Goal: Task Accomplishment & Management: Complete application form

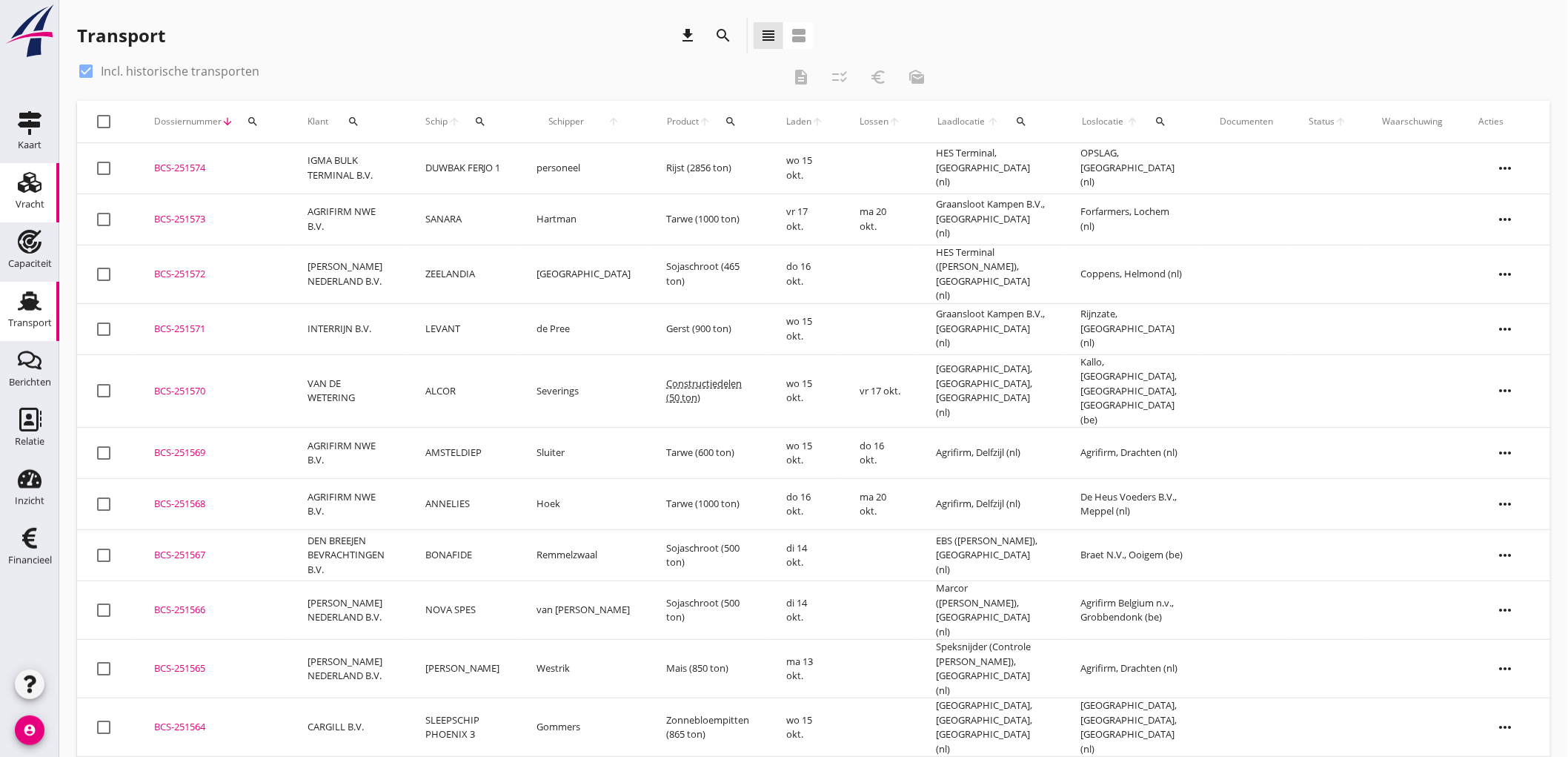
click at [34, 176] on use at bounding box center [29, 182] width 24 height 21
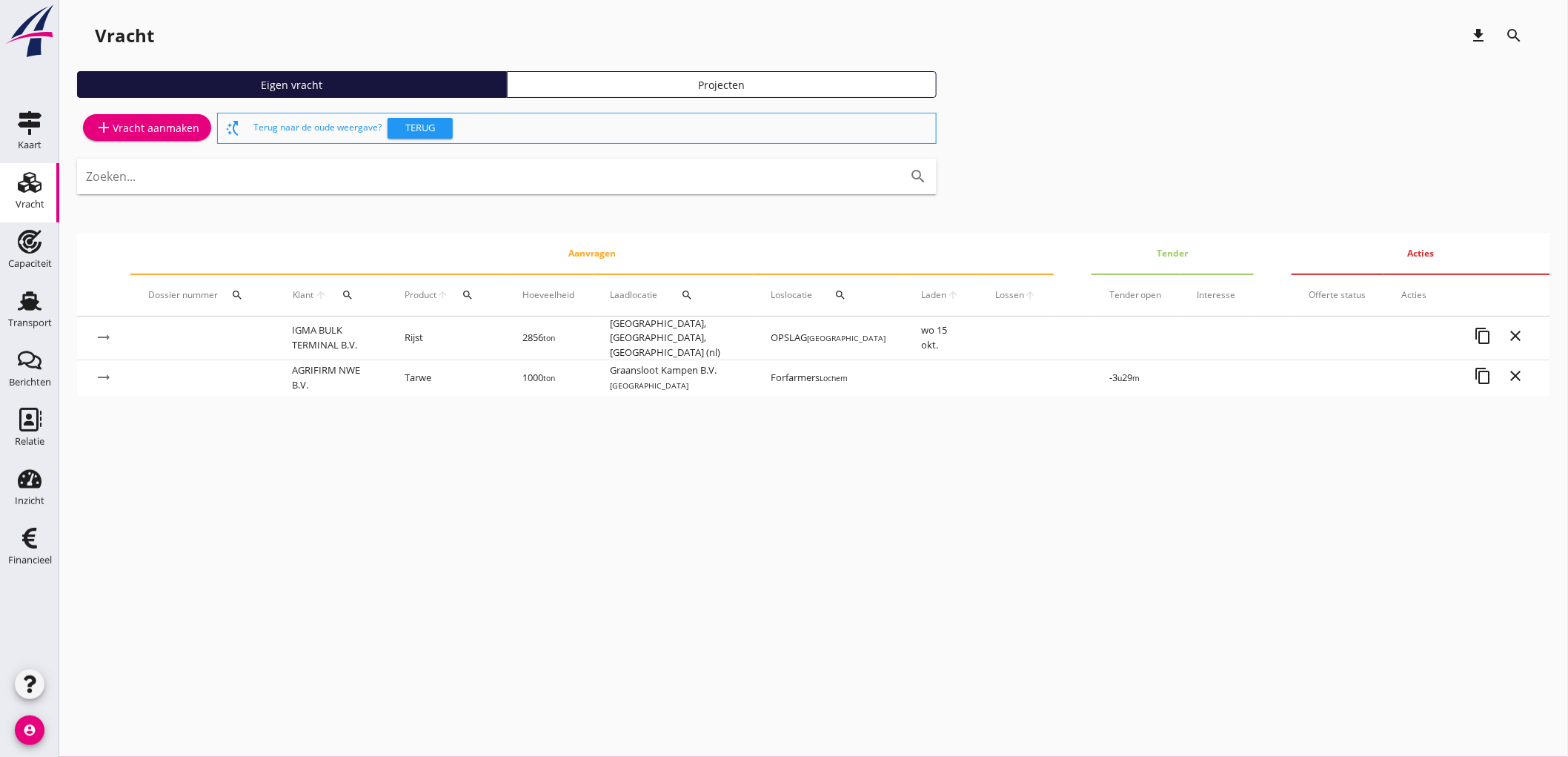
click at [114, 127] on div "add Vracht aanmaken" at bounding box center [147, 127] width 104 height 18
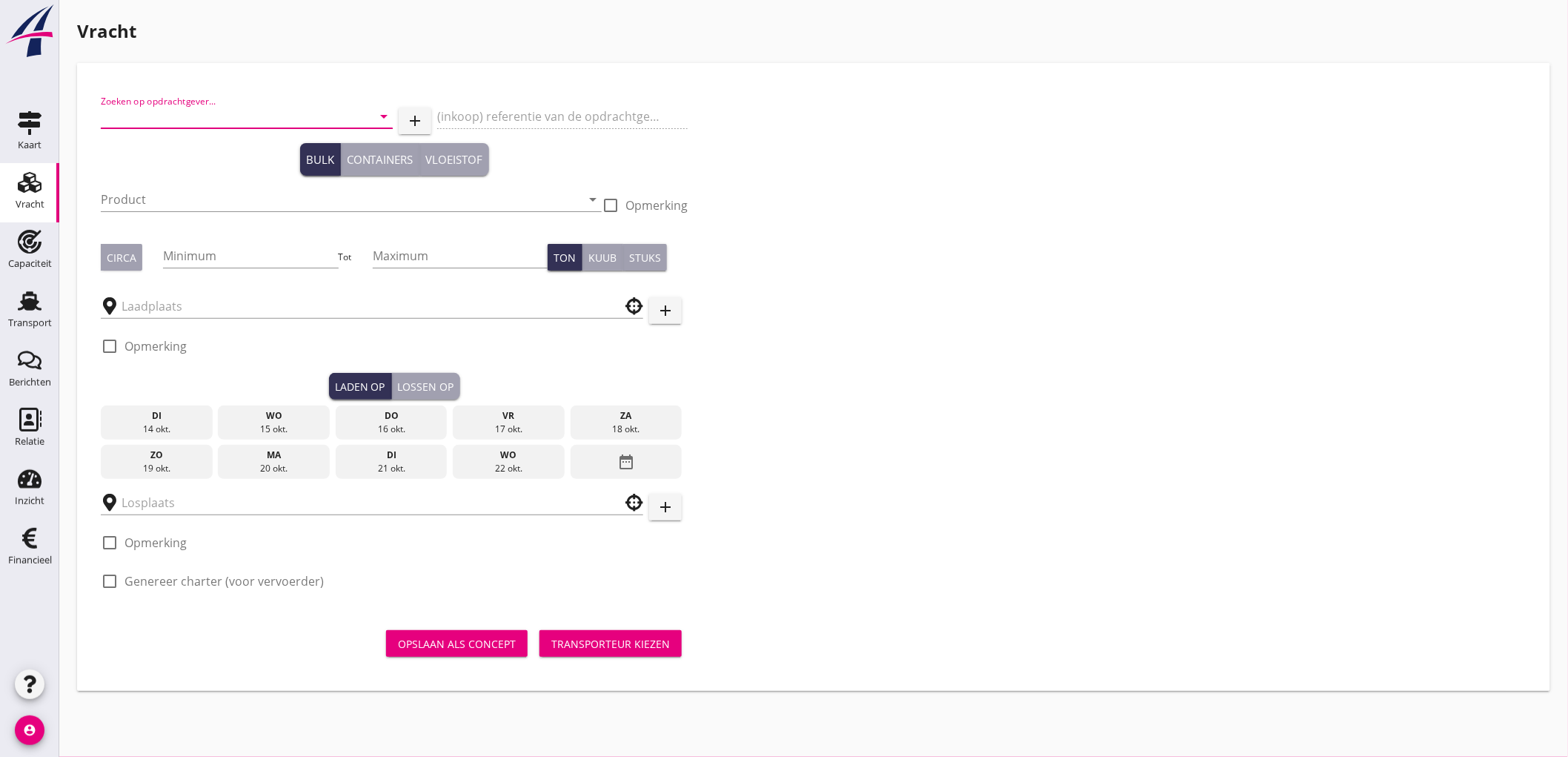
click at [135, 113] on input "Zoeken op opdrachtgever..." at bounding box center [227, 116] width 251 height 24
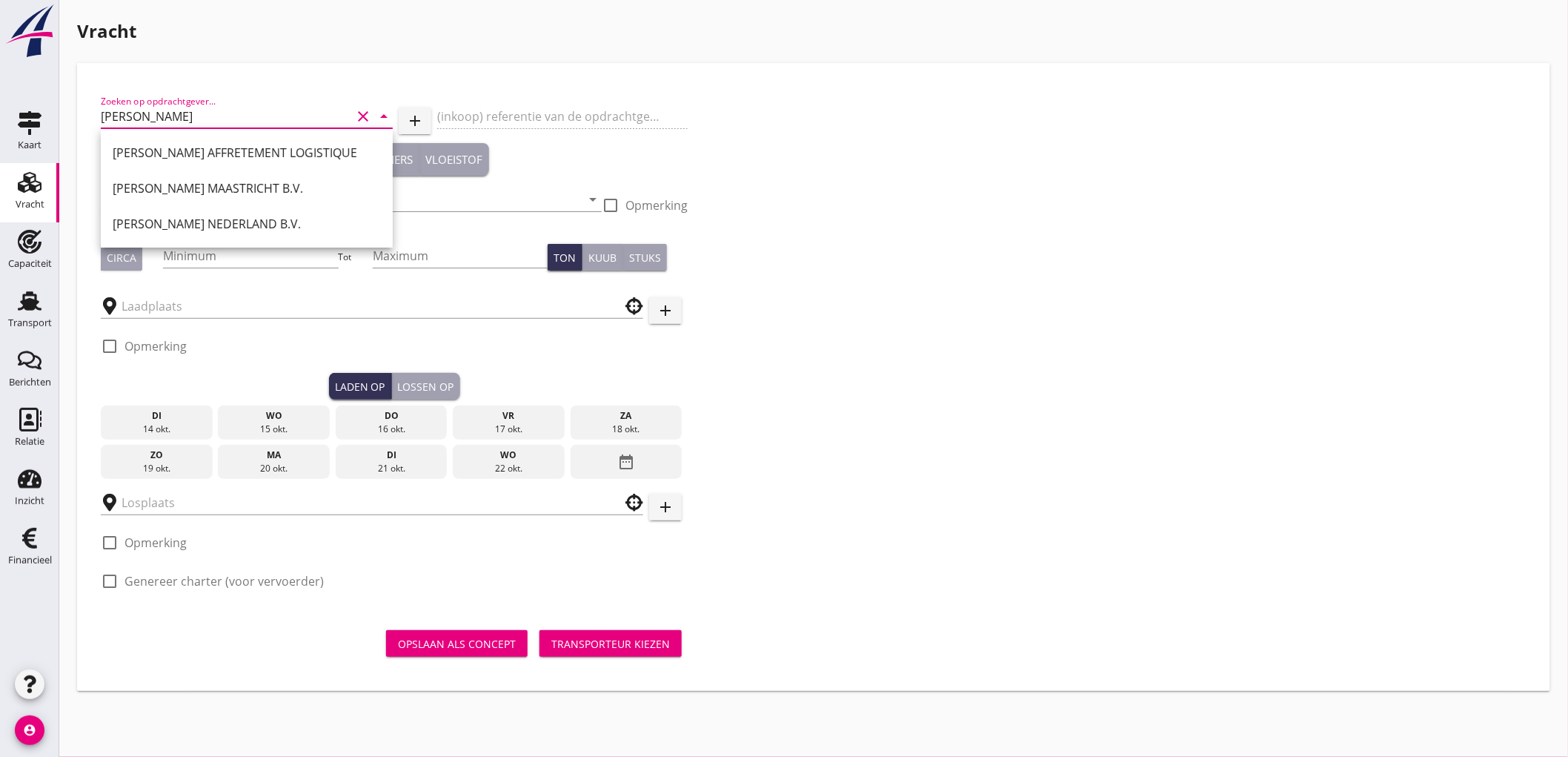
click at [203, 217] on div "[PERSON_NAME] NEDERLAND B.V." at bounding box center [247, 223] width 269 height 18
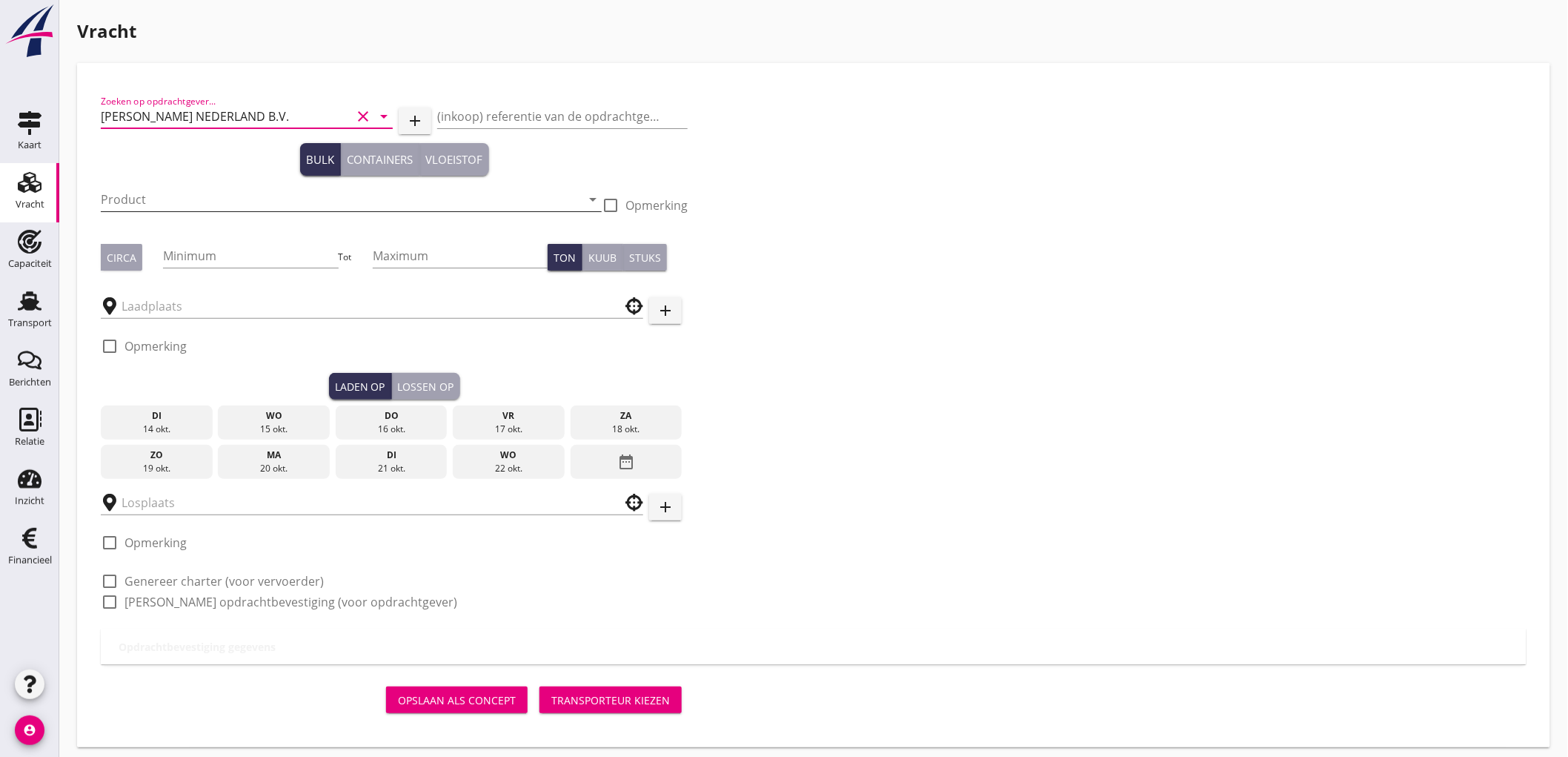
type input "[PERSON_NAME] NEDERLAND B.V."
click at [148, 188] on input "Product" at bounding box center [341, 200] width 480 height 24
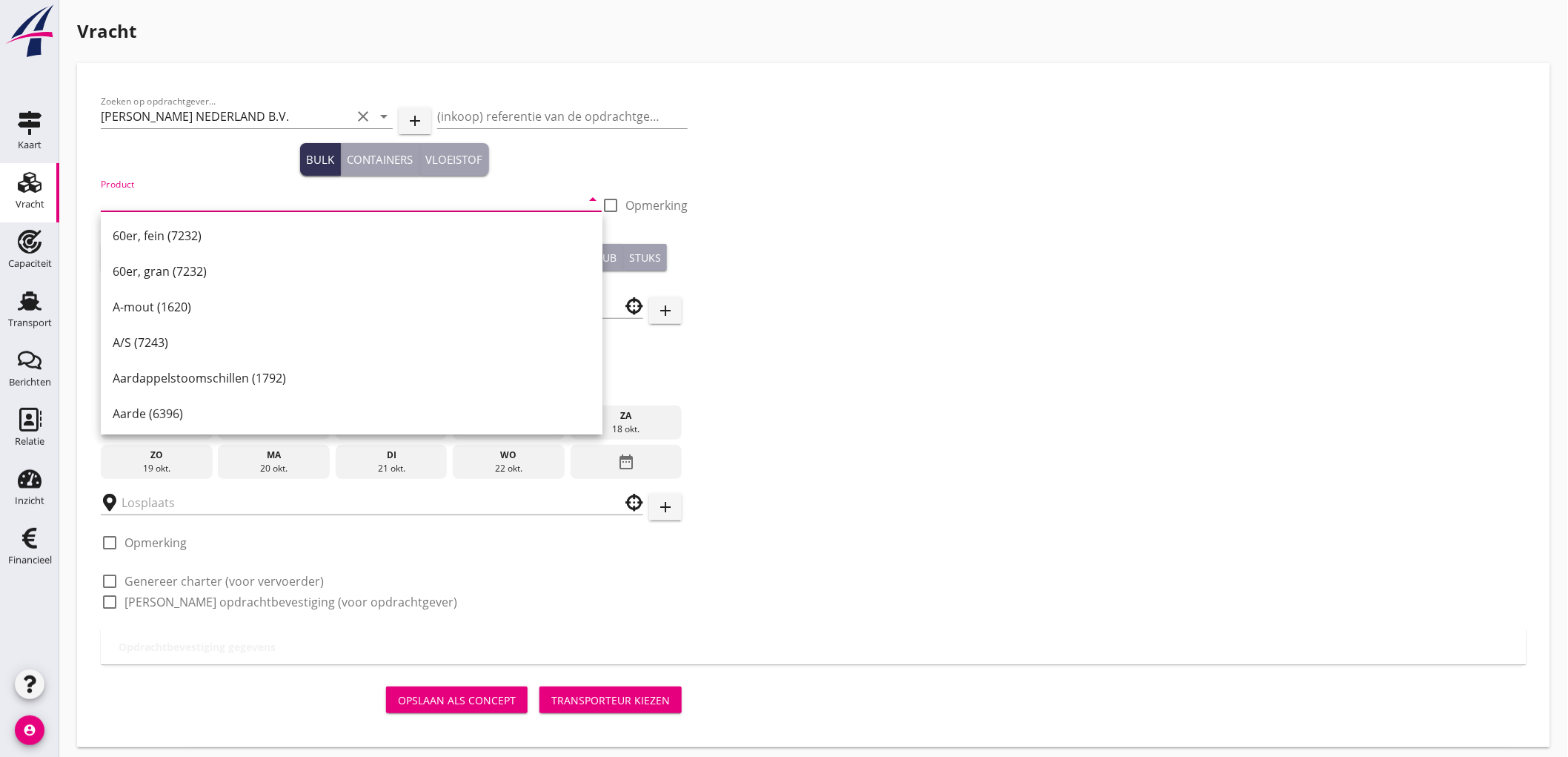
type input "S"
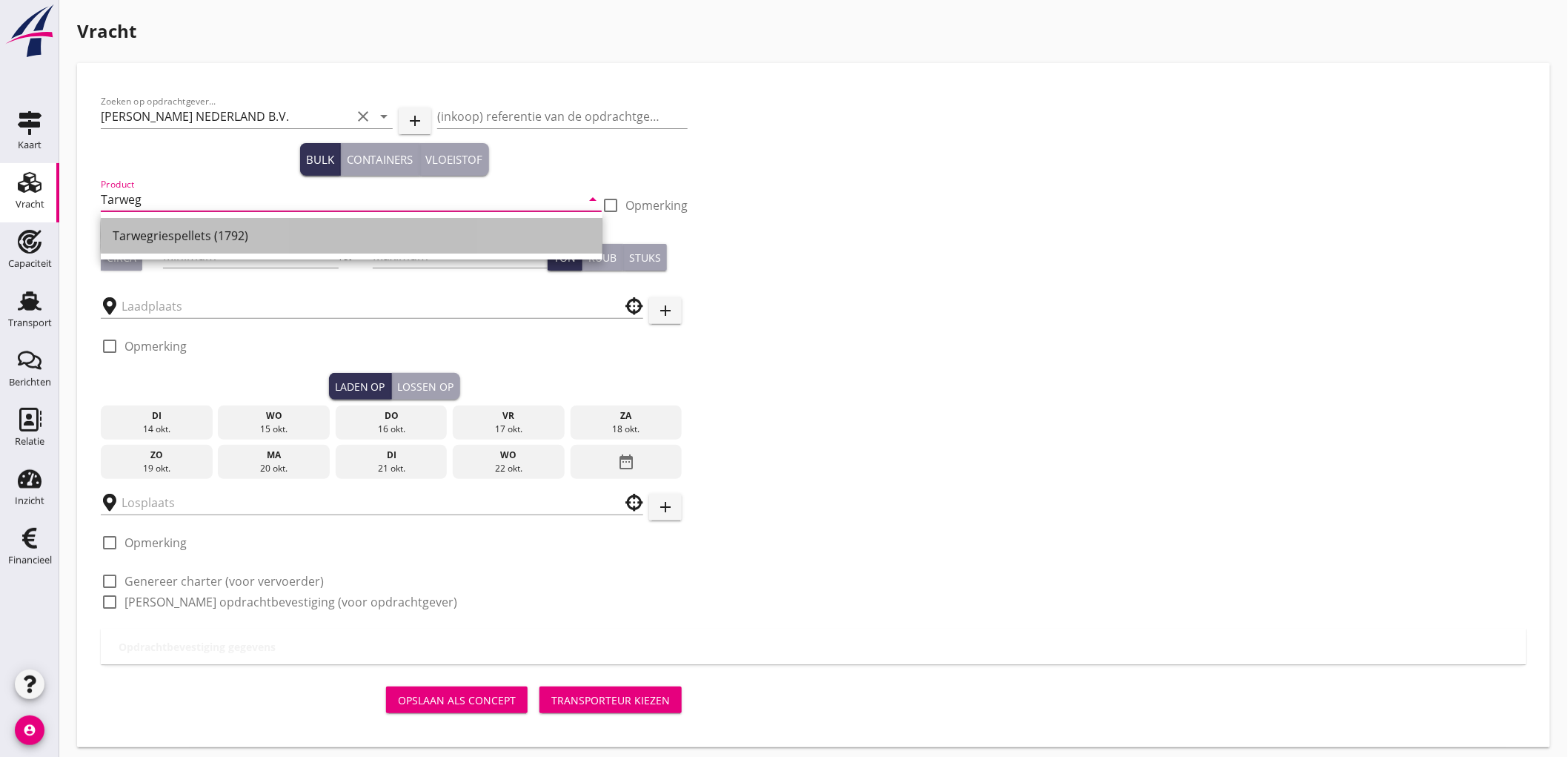
click at [141, 232] on div "Tarwegriespellets (1792)" at bounding box center [352, 235] width 478 height 18
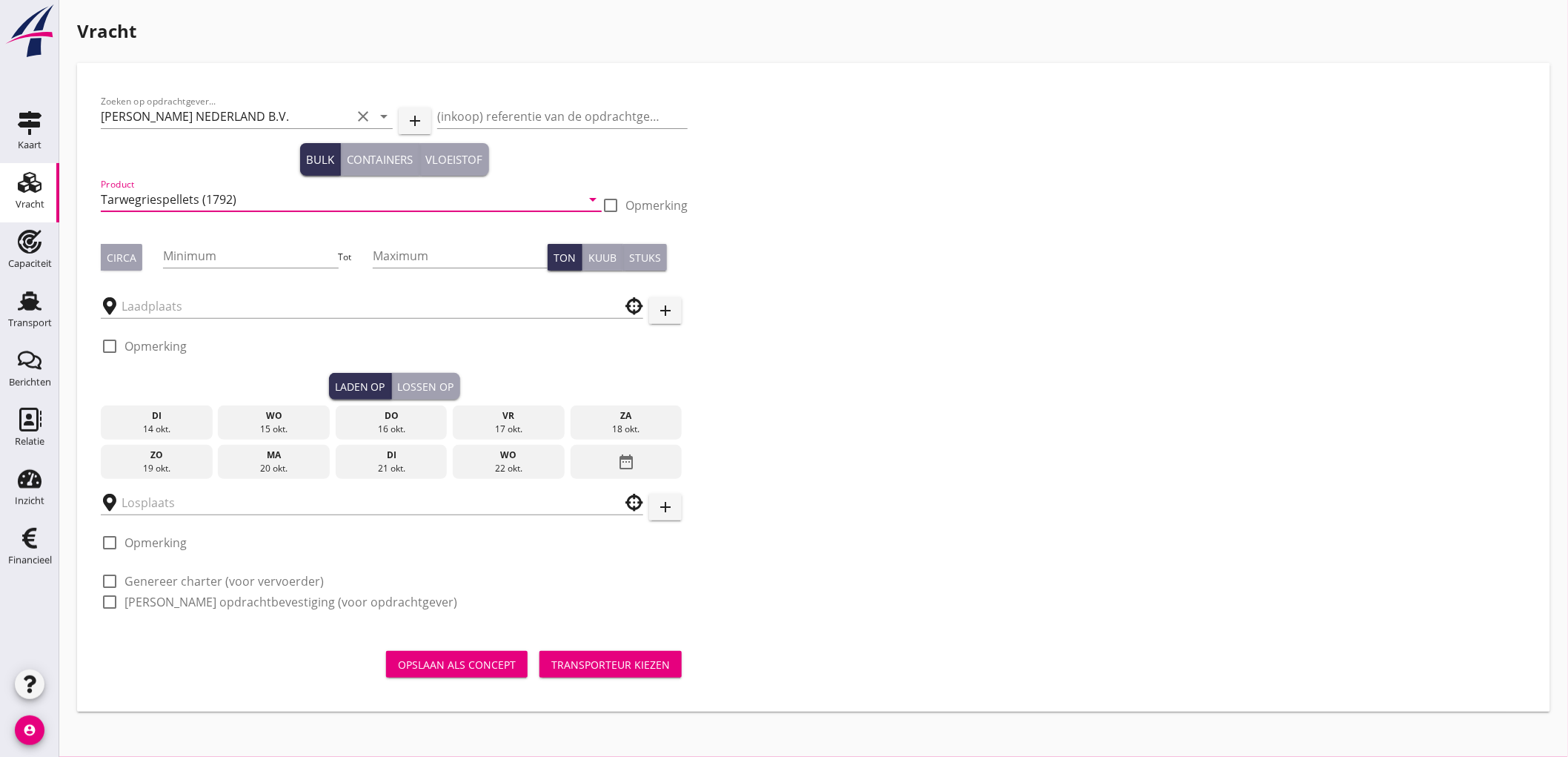
type input "Tarwegriespellets (1792)"
click at [129, 269] on button "Circa" at bounding box center [121, 258] width 41 height 27
click at [181, 261] on input "Minimum" at bounding box center [251, 256] width 175 height 24
type input "550"
click at [183, 300] on input "text" at bounding box center [361, 306] width 480 height 24
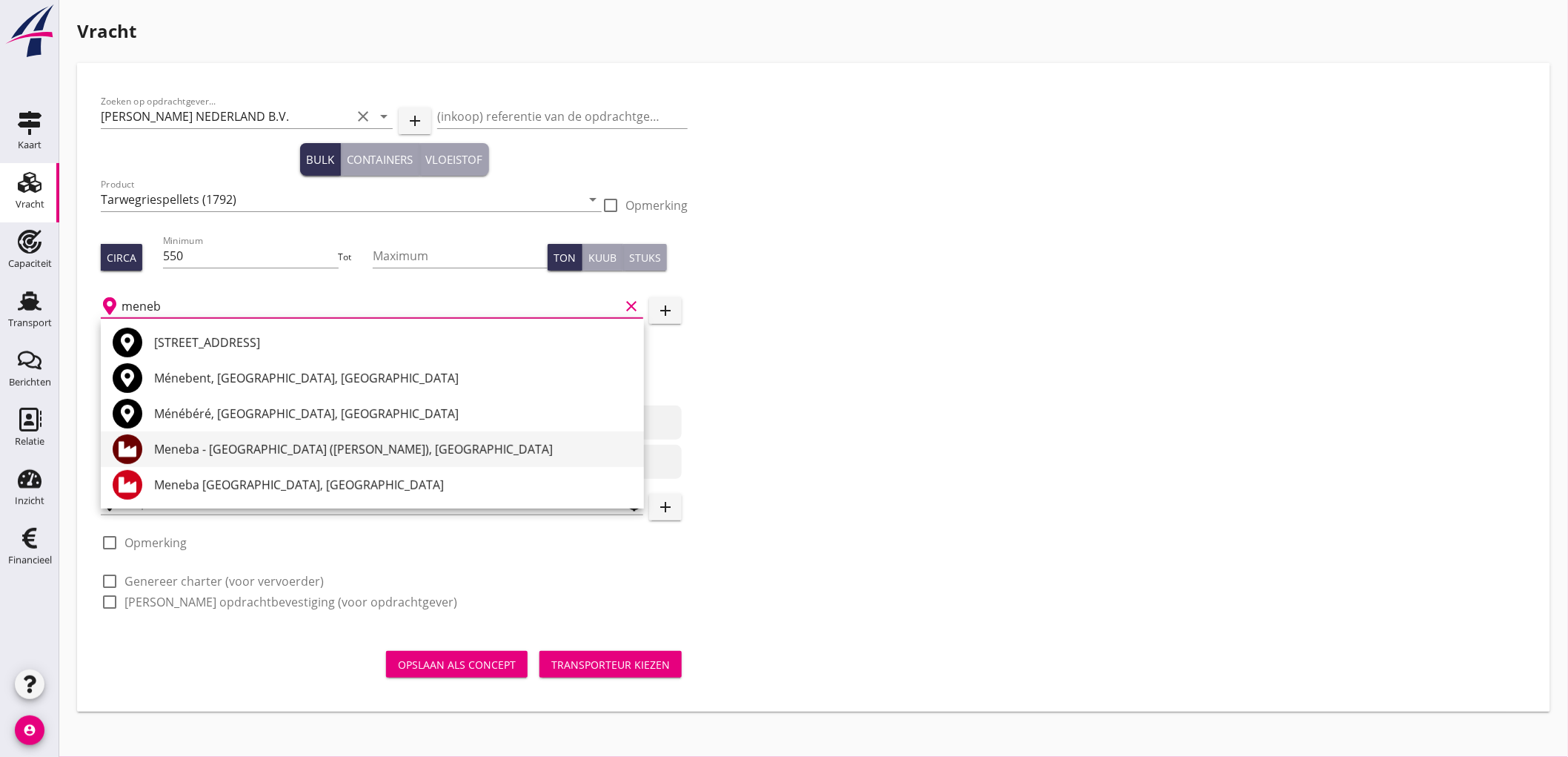
click at [216, 449] on div "Meneba - [GEOGRAPHIC_DATA] ([PERSON_NAME]), [GEOGRAPHIC_DATA]" at bounding box center [393, 449] width 478 height 18
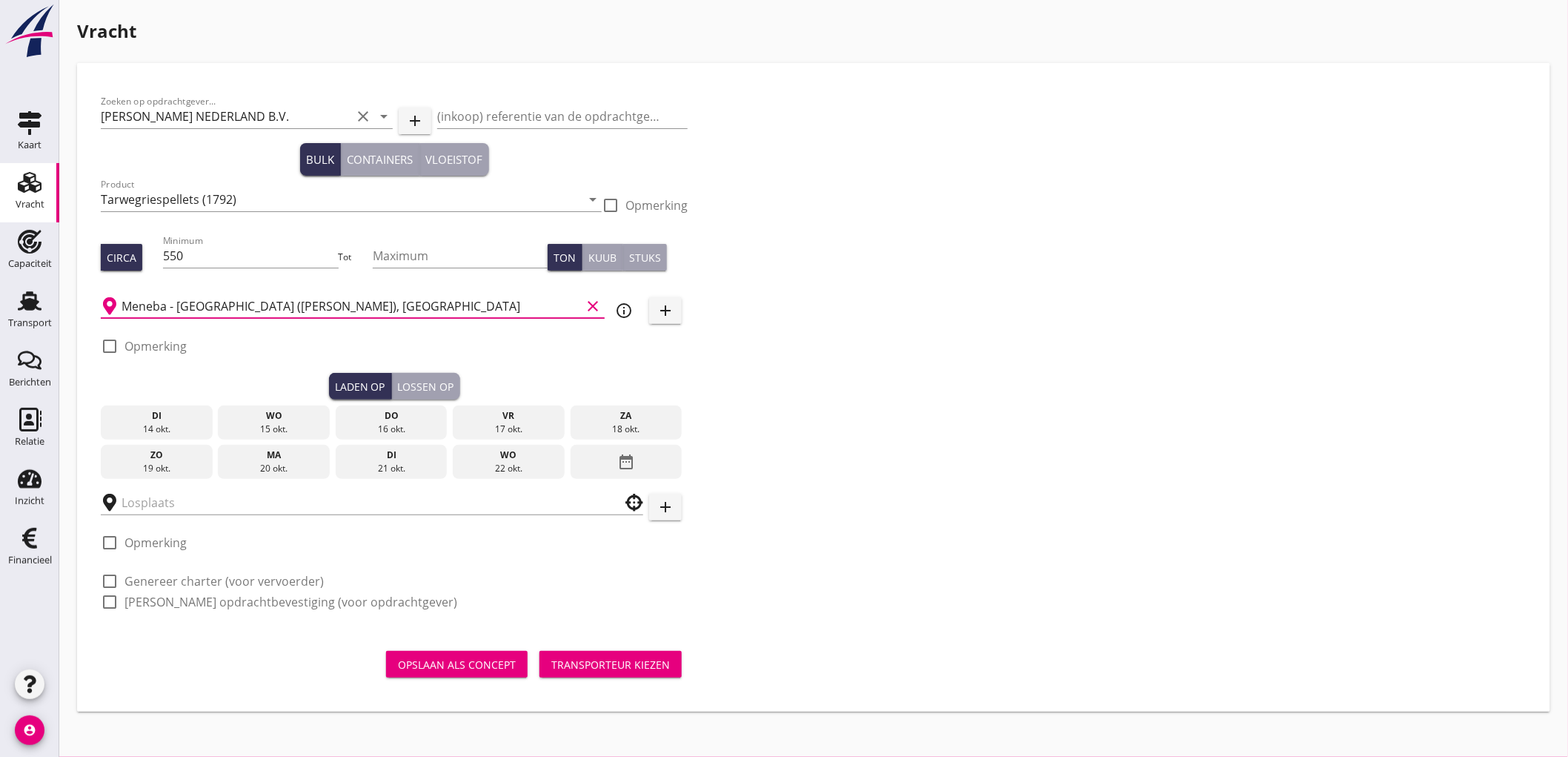
type input "Meneba - [GEOGRAPHIC_DATA] ([PERSON_NAME]), [GEOGRAPHIC_DATA]"
click at [316, 424] on div "15 okt." at bounding box center [274, 429] width 104 height 13
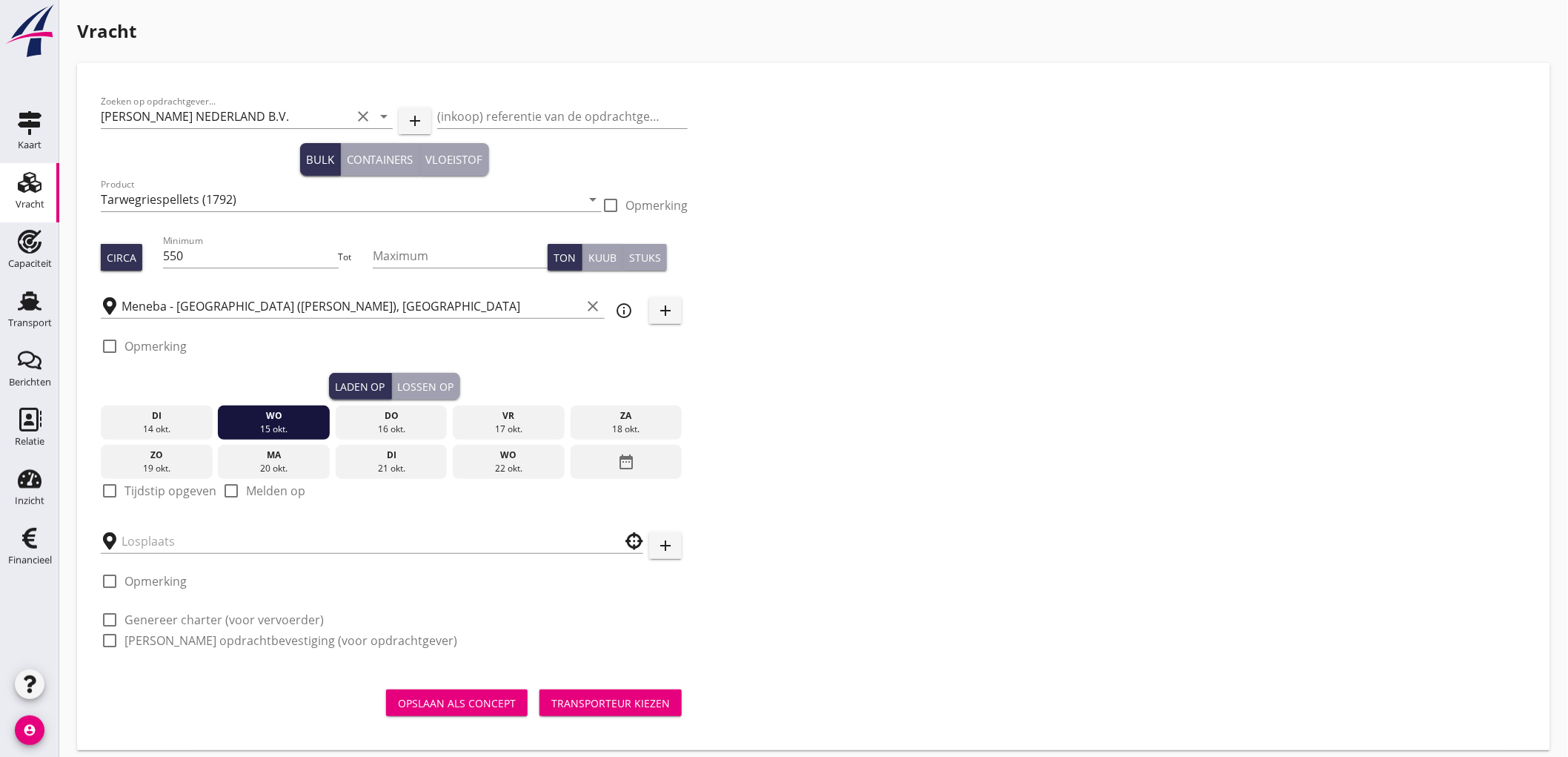
click at [157, 492] on label "Tijdstip opgeven" at bounding box center [170, 491] width 92 height 15
checkbox input "true"
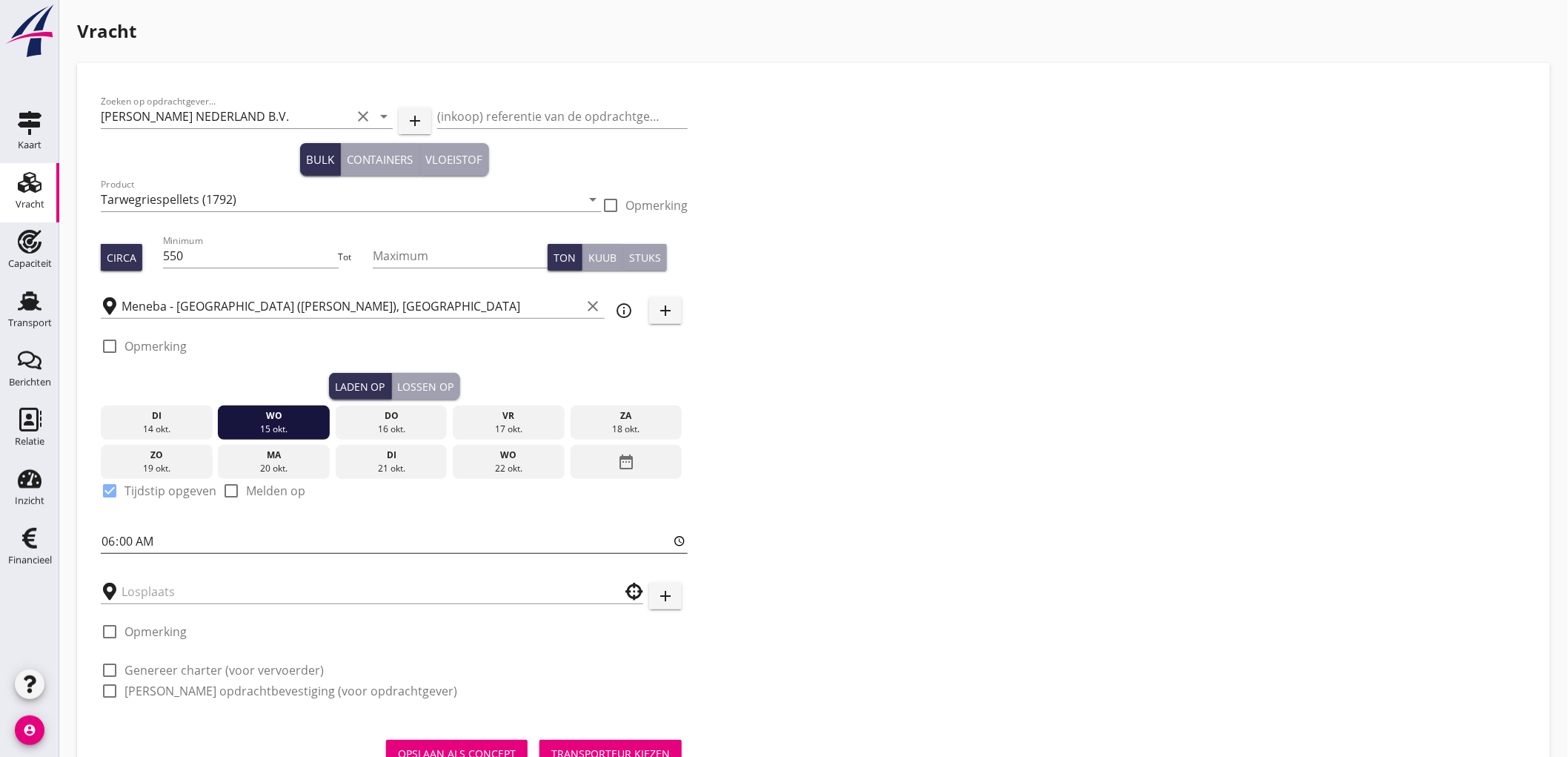
click at [105, 541] on input "06:00" at bounding box center [394, 541] width 587 height 24
type input "07:00"
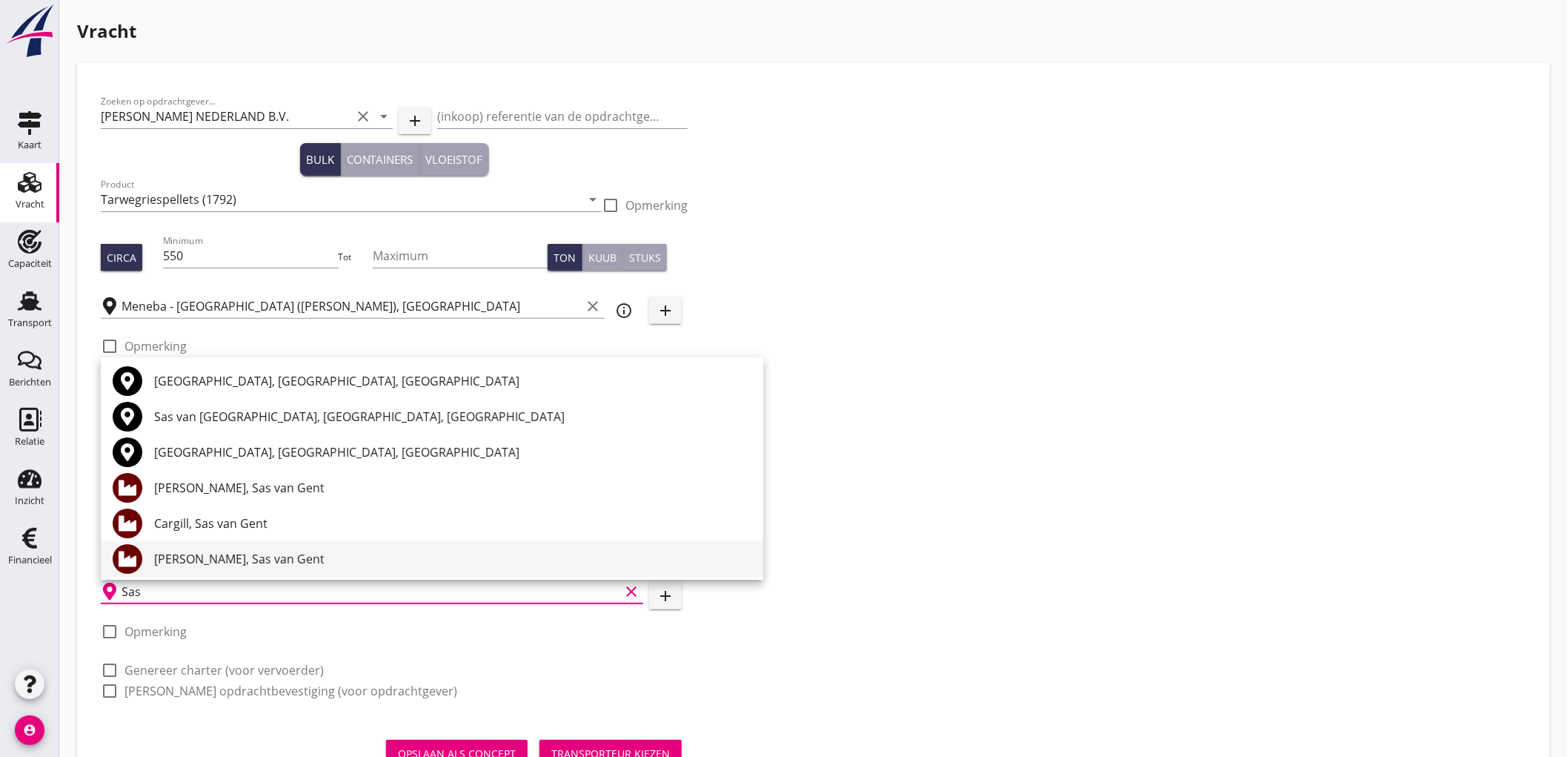
drag, startPoint x: 269, startPoint y: 493, endPoint x: 392, endPoint y: 562, distance: 141.0
click at [392, 562] on div "[GEOGRAPHIC_DATA], [GEOGRAPHIC_DATA], [GEOGRAPHIC_DATA] Sas van [GEOGRAPHIC_DAT…" at bounding box center [432, 718] width 663 height 723
click at [431, 554] on div "[PERSON_NAME], Sas van Gent" at bounding box center [452, 558] width 597 height 18
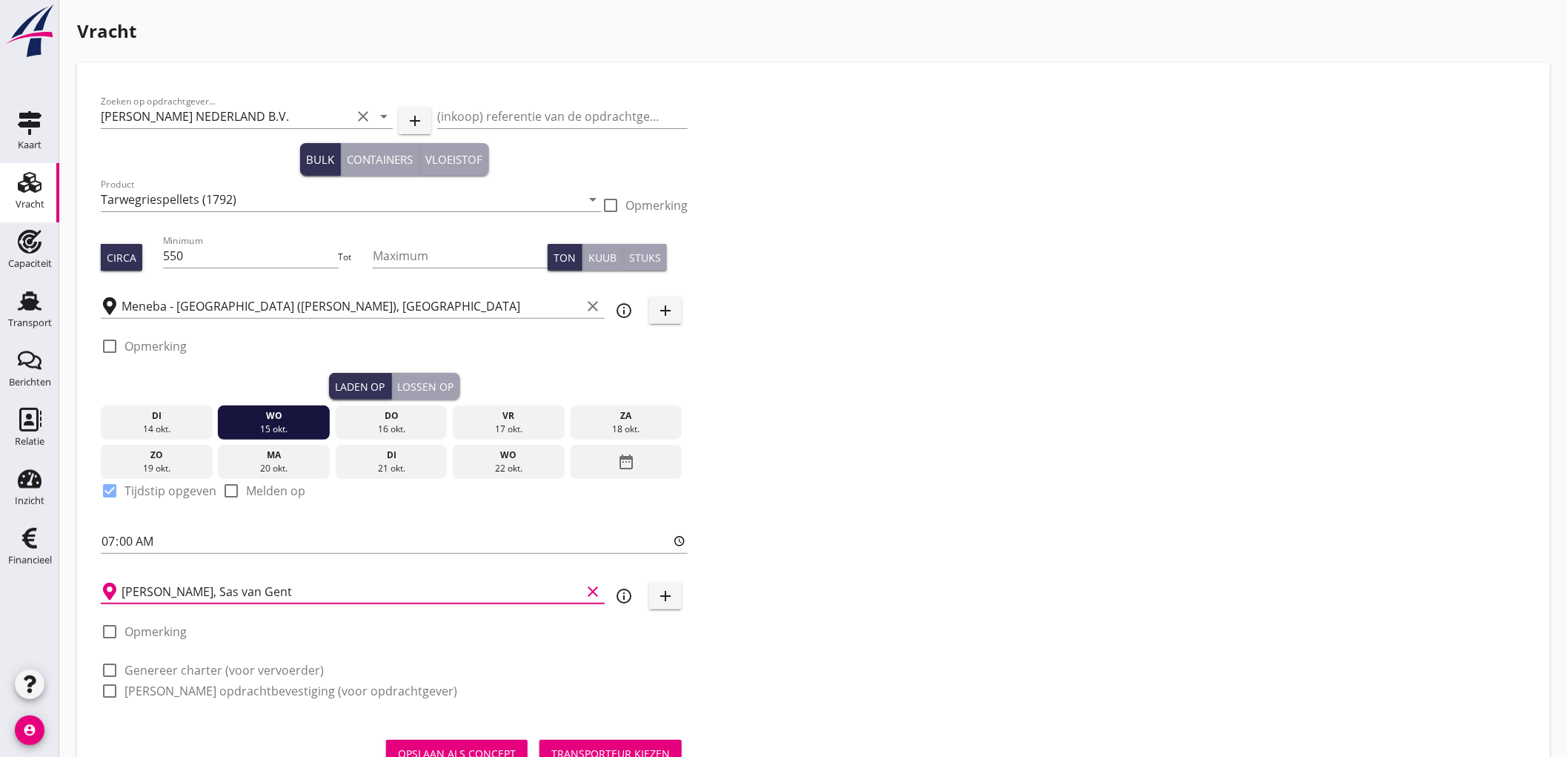
type input "[PERSON_NAME], Sas van Gent"
click at [164, 626] on label "Opmerking" at bounding box center [156, 632] width 62 height 15
checkbox input "true"
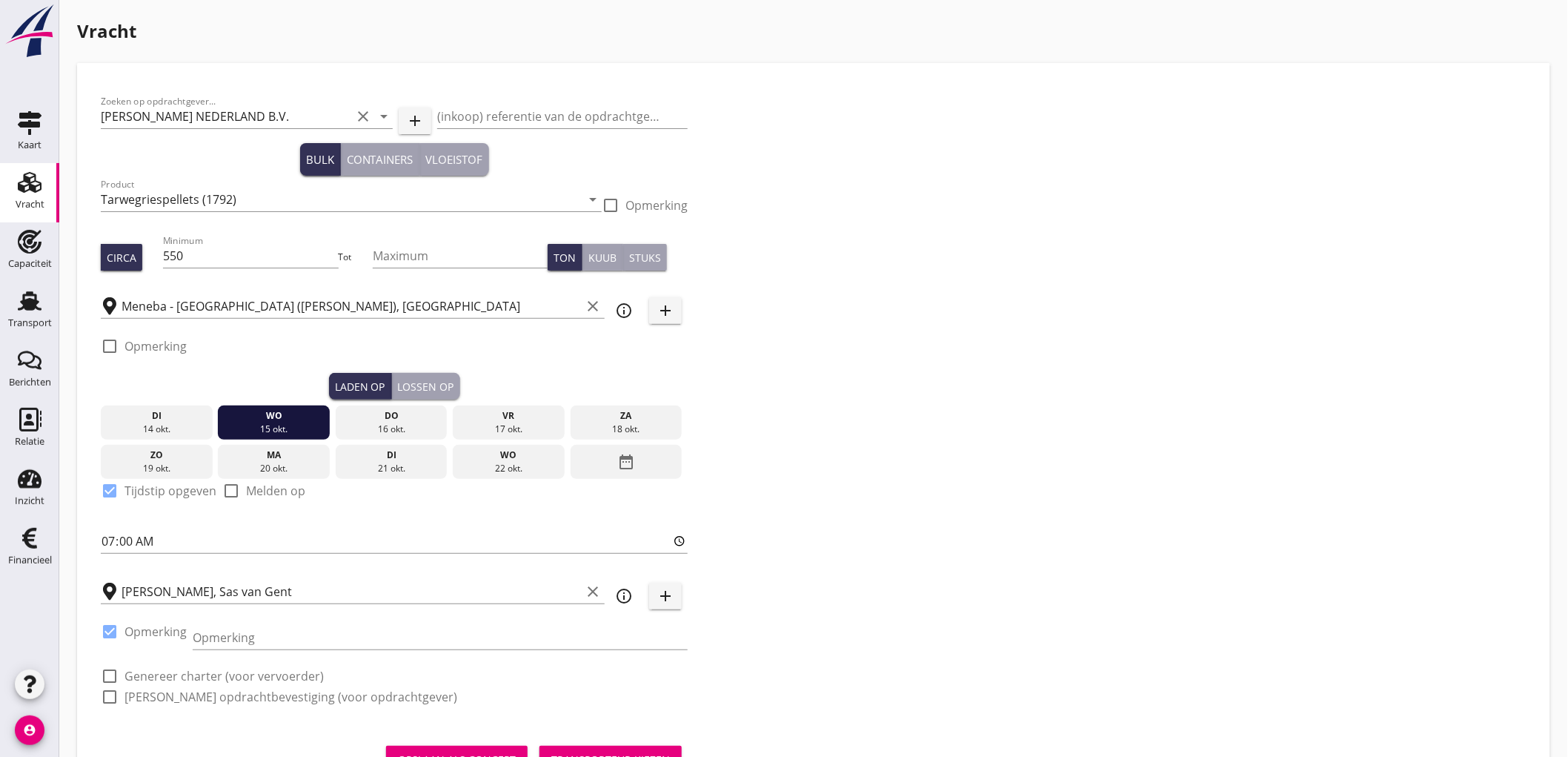
click at [221, 624] on div "Opmerking" at bounding box center [440, 640] width 495 height 47
click at [243, 634] on input "Opmerking" at bounding box center [440, 637] width 495 height 24
type input "[PERSON_NAME]"
click at [201, 665] on div "check_box_outline_blank Genereer charter (voor vervoerder)" at bounding box center [394, 674] width 587 height 21
click at [200, 671] on label "Genereer charter (voor vervoerder)" at bounding box center [224, 676] width 200 height 15
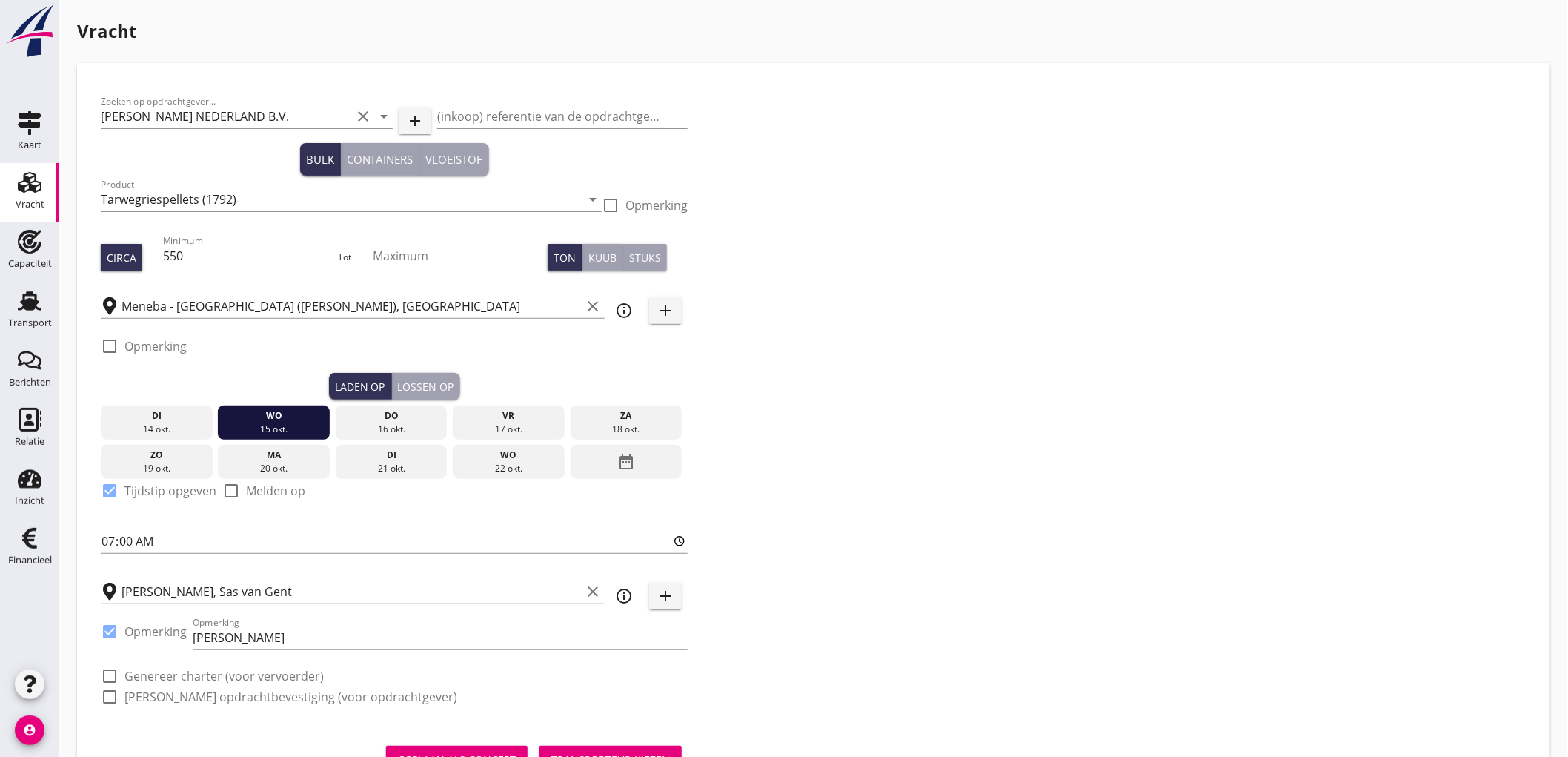
checkbox input "true"
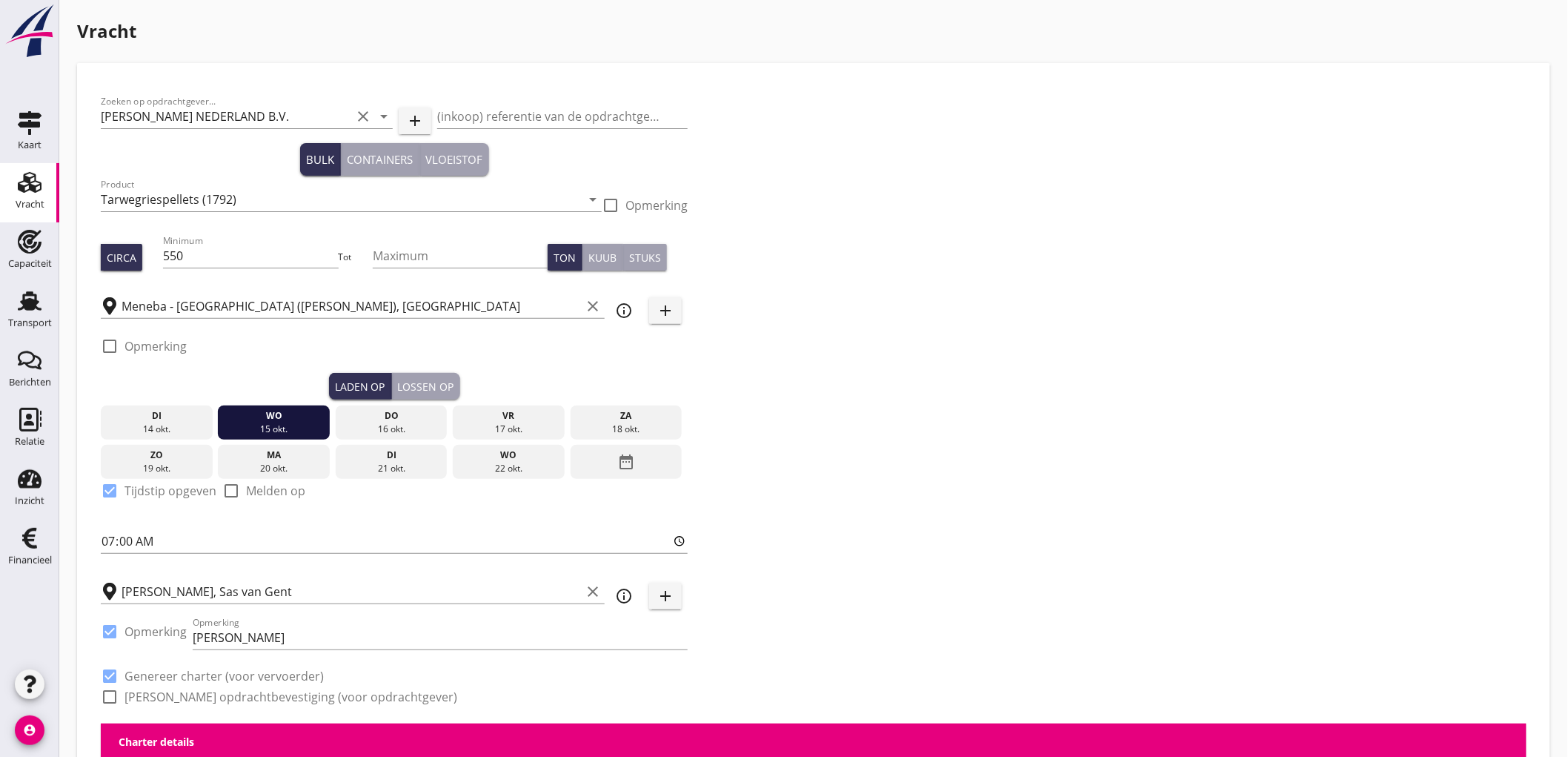
click at [191, 690] on label "[PERSON_NAME] opdrachtbevestiging (voor opdrachtgever)" at bounding box center [291, 697] width 333 height 15
checkbox input "true"
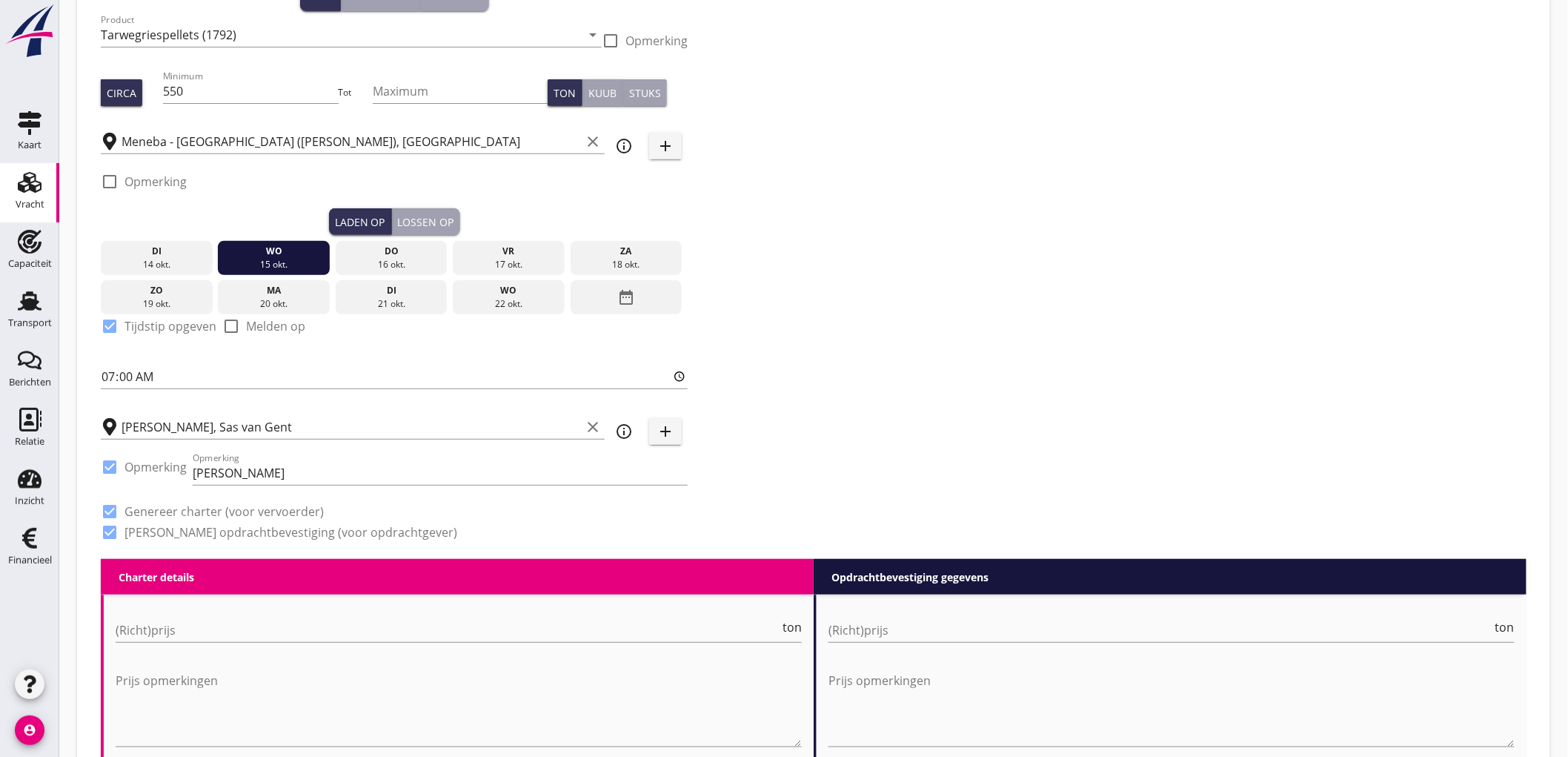
scroll to position [576, 0]
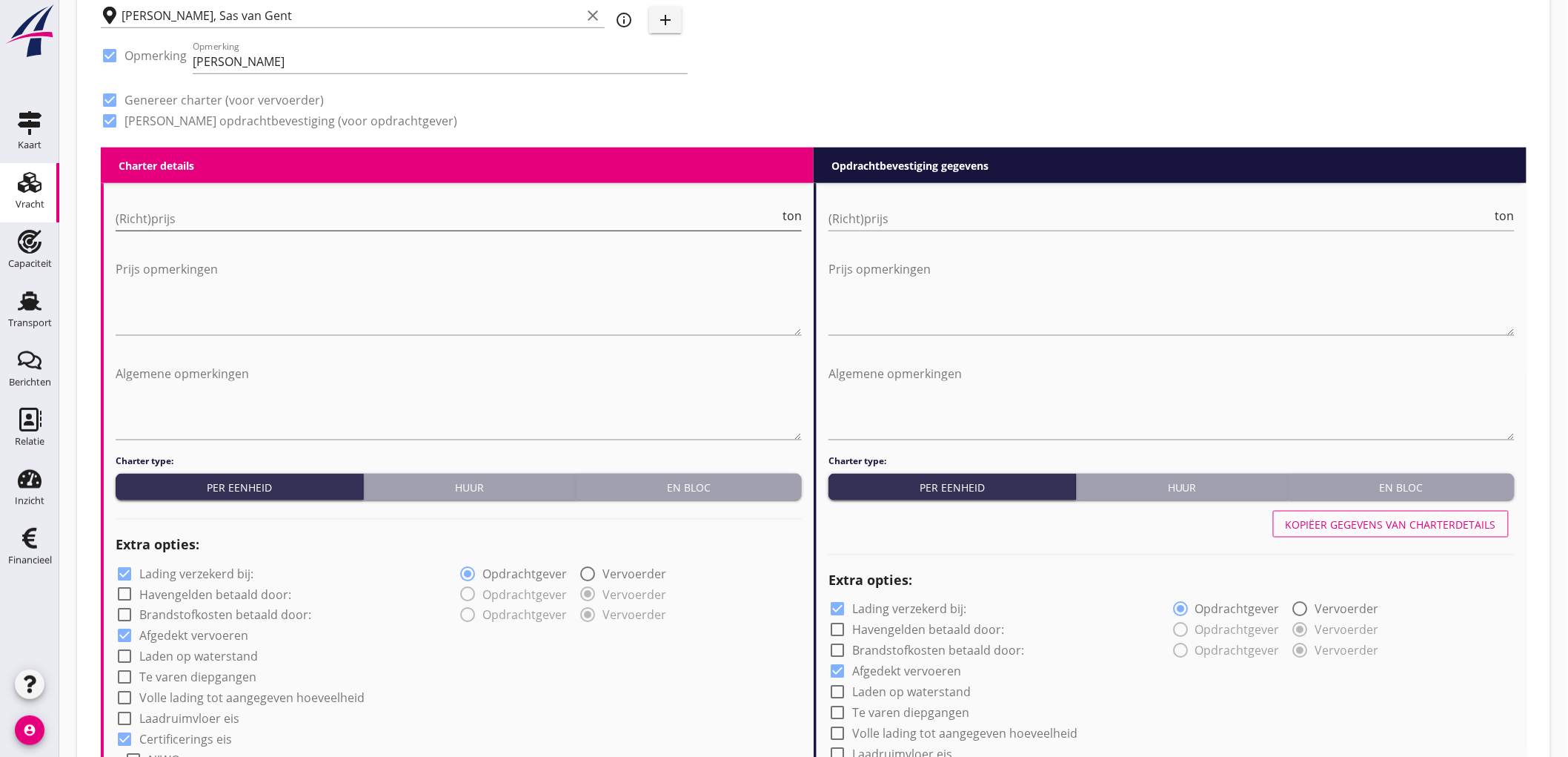
click at [213, 213] on input "(Richt)prijs" at bounding box center [447, 219] width 664 height 24
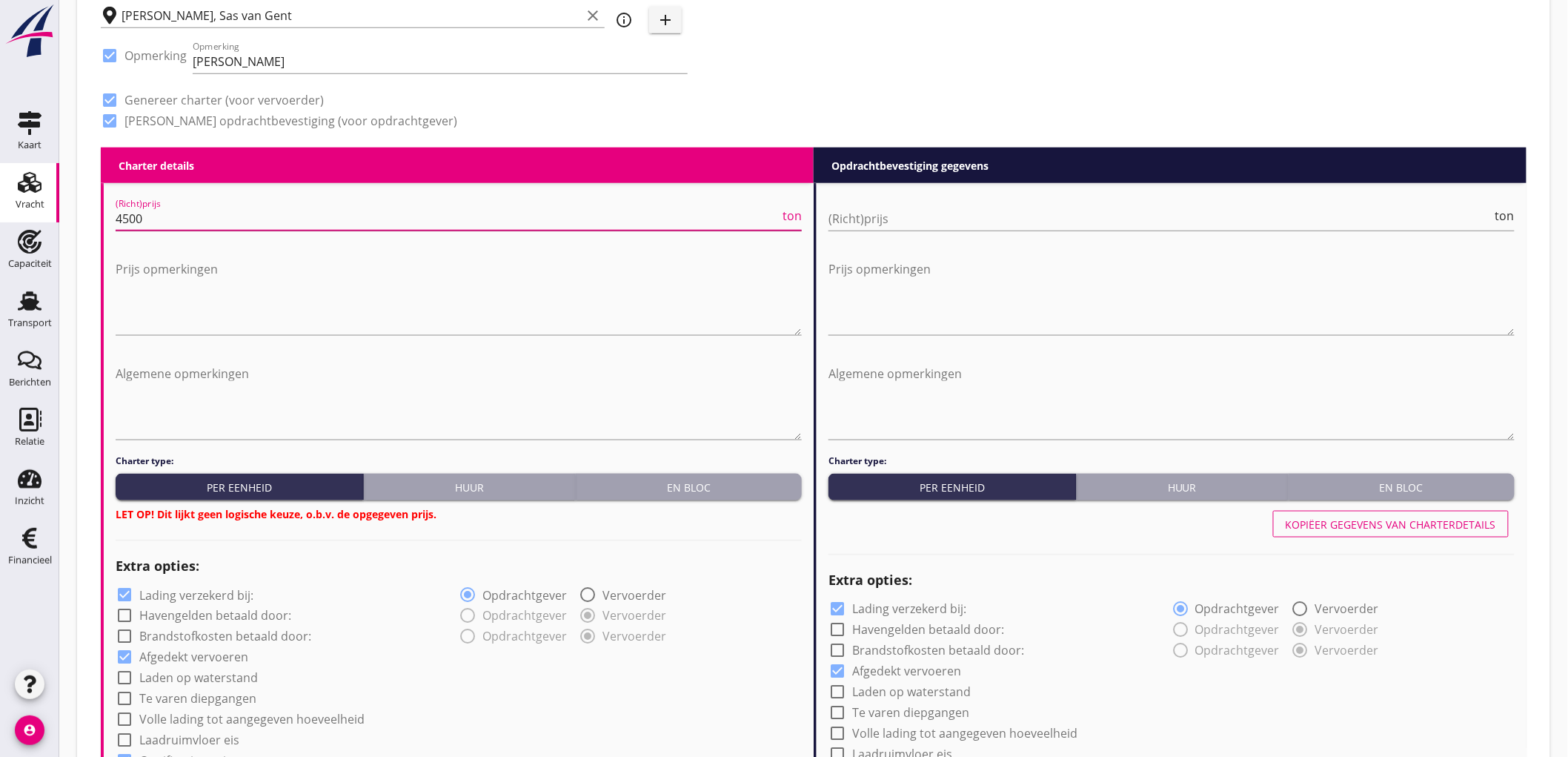
type input "4500"
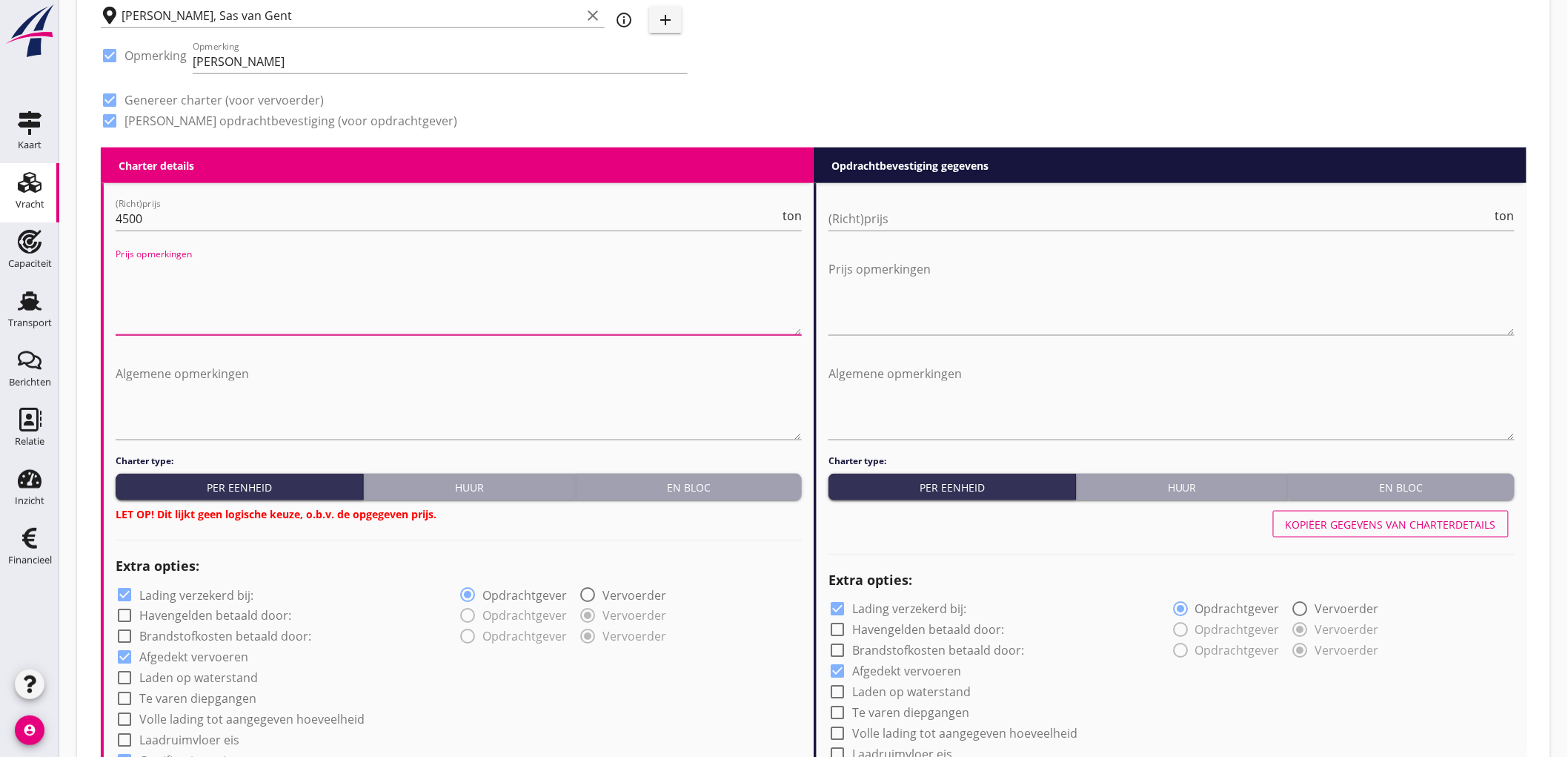
click at [887, 232] on div "(Richt)prijs ton" at bounding box center [1171, 227] width 686 height 39
click at [899, 218] on input "(Richt)prijs" at bounding box center [1160, 219] width 664 height 24
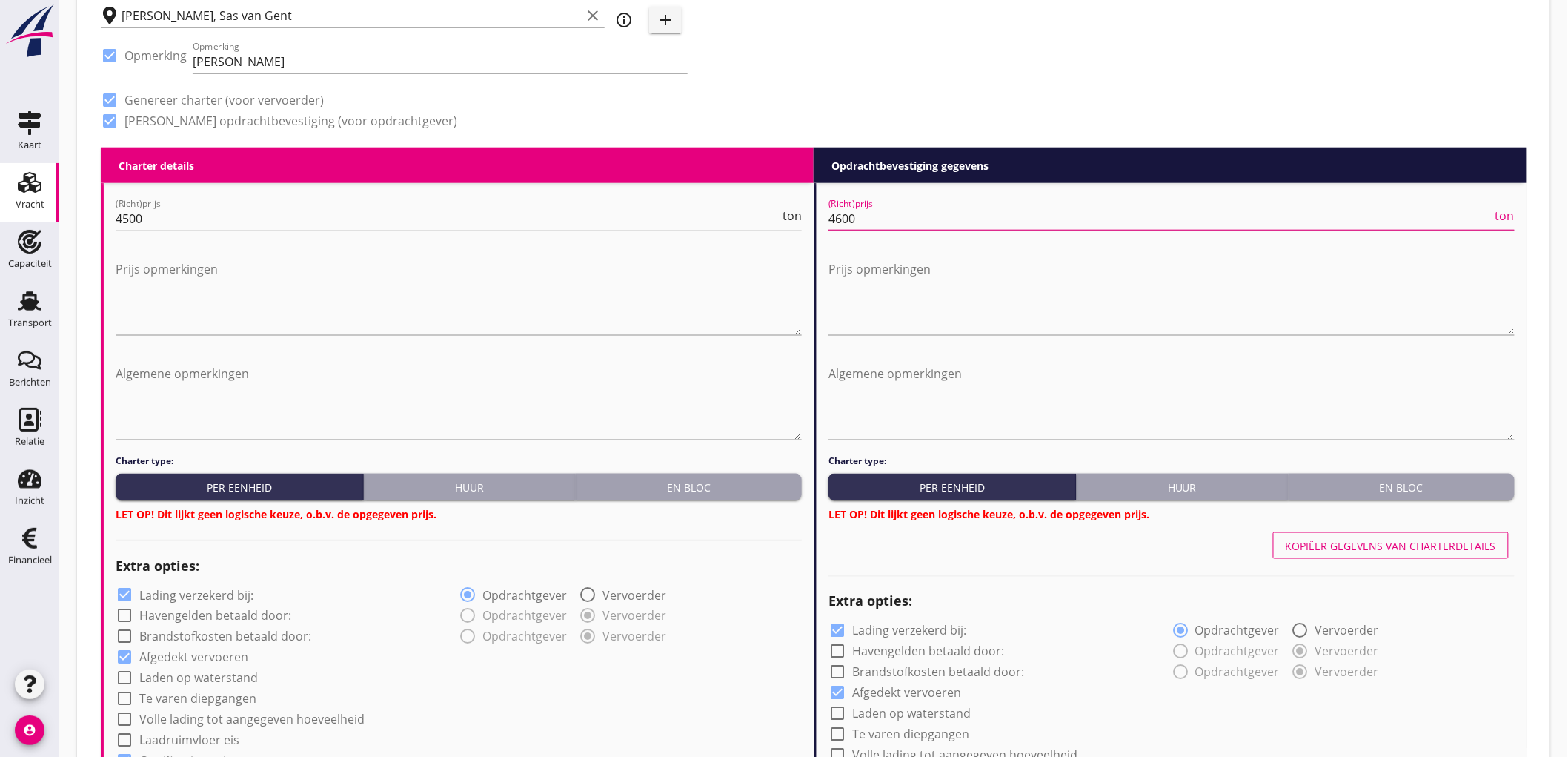
type input "4600"
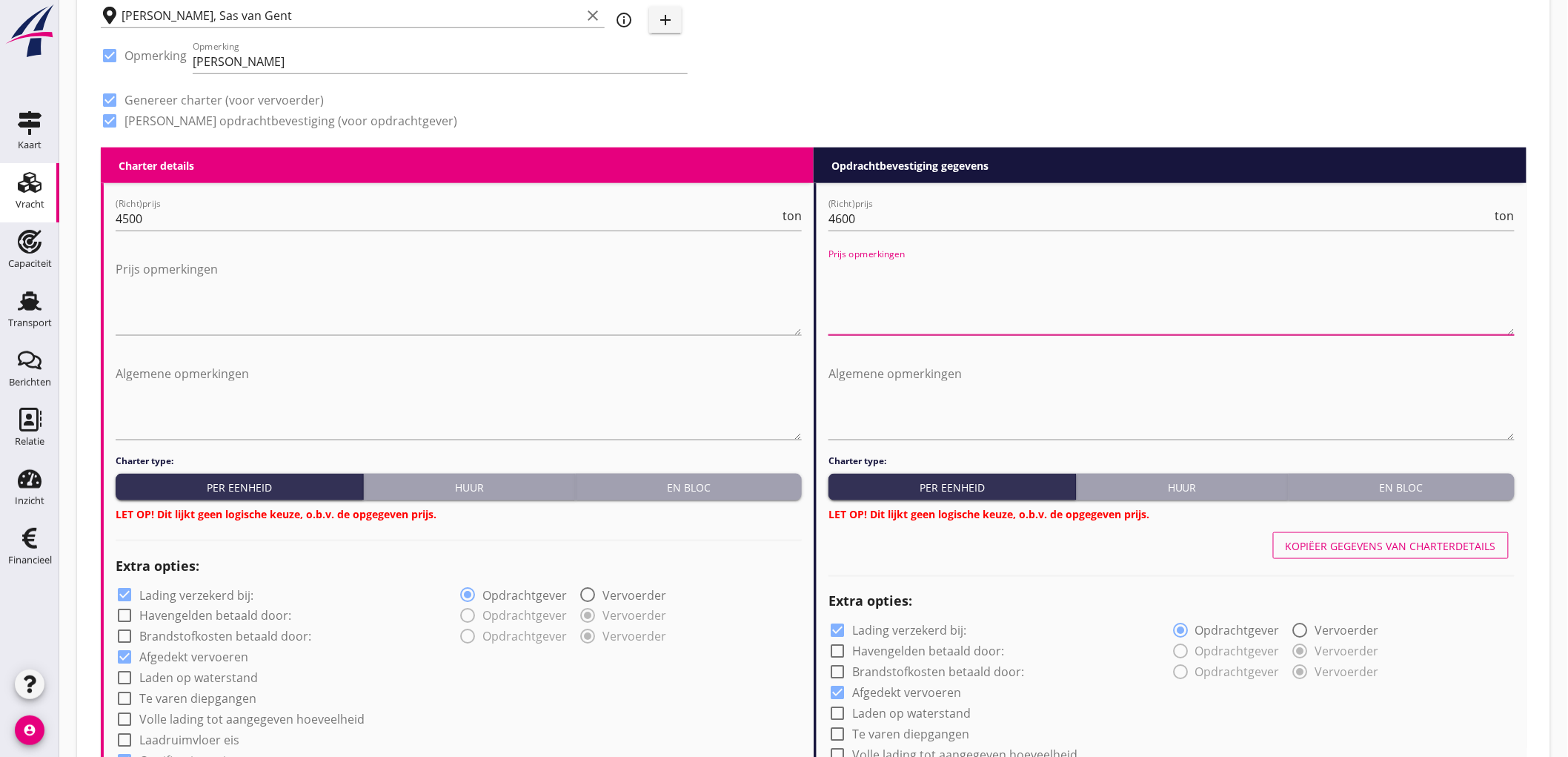
scroll to position [906, 0]
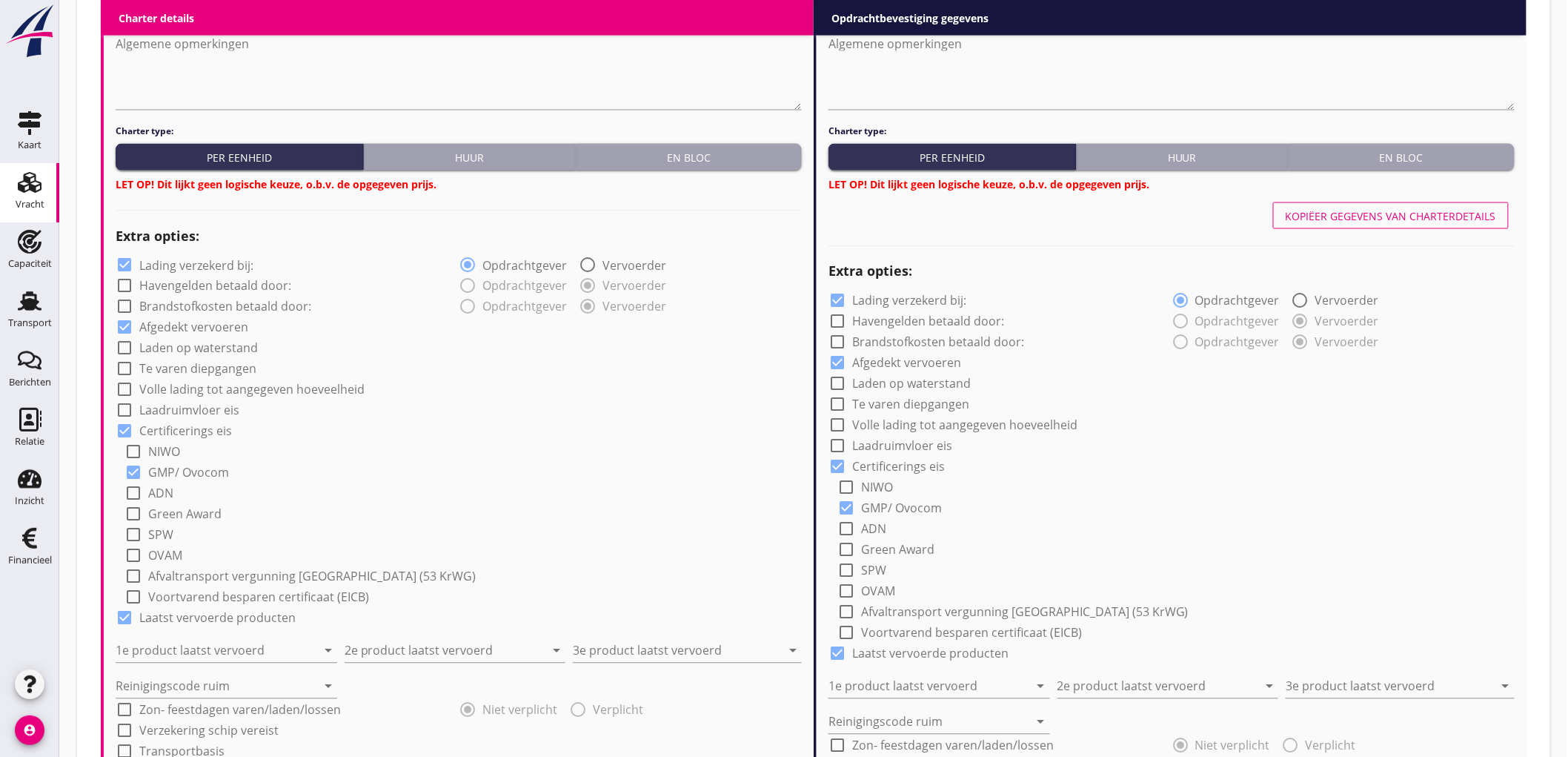
click at [728, 176] on h3 "LET OP! Dit lijkt geen logische keuze, o.b.v. de opgegeven prijs." at bounding box center [458, 184] width 686 height 15
click at [742, 166] on button "En bloc" at bounding box center [689, 157] width 226 height 27
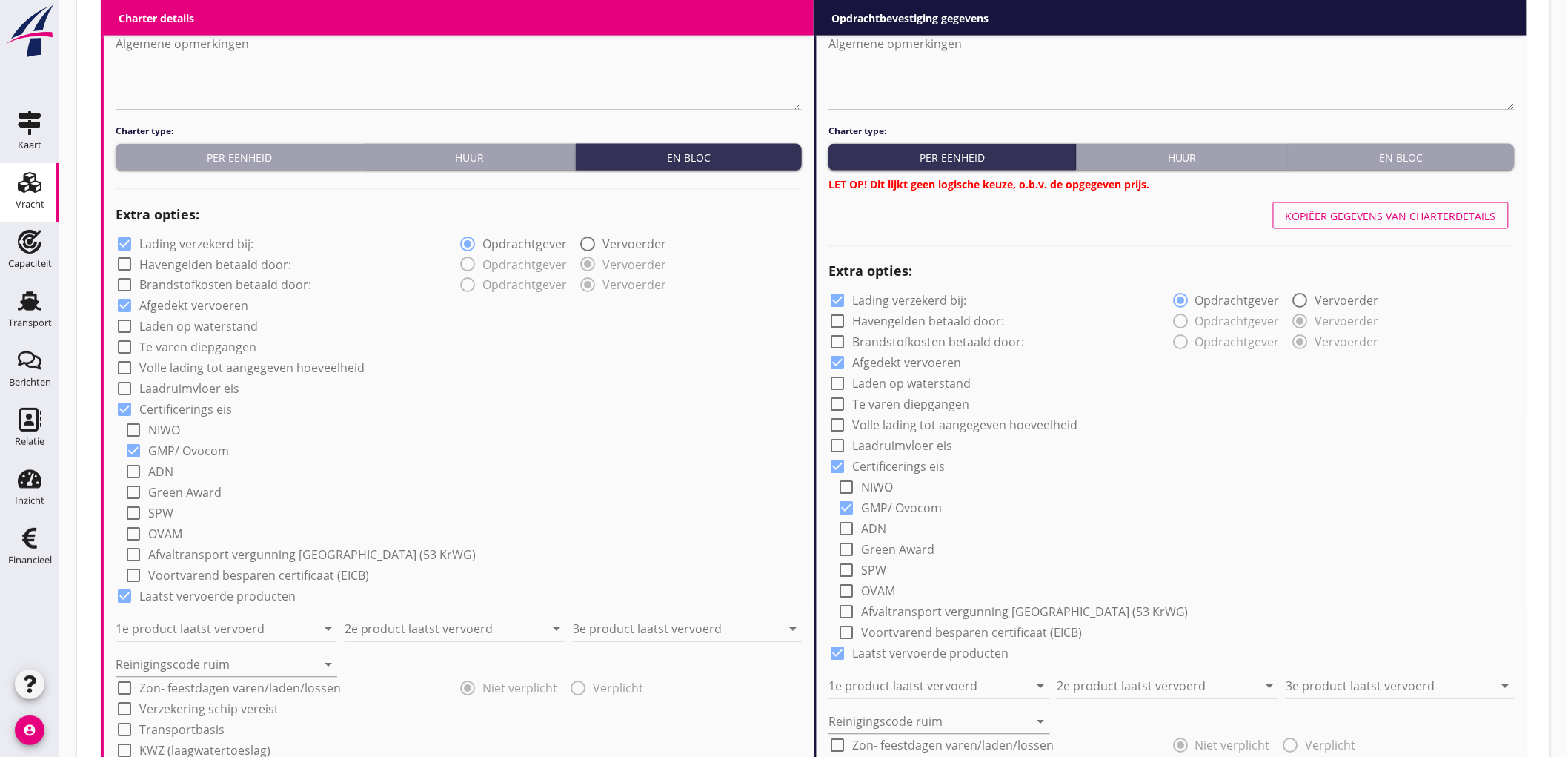
click at [1395, 161] on div "En bloc" at bounding box center [1402, 157] width 214 height 15
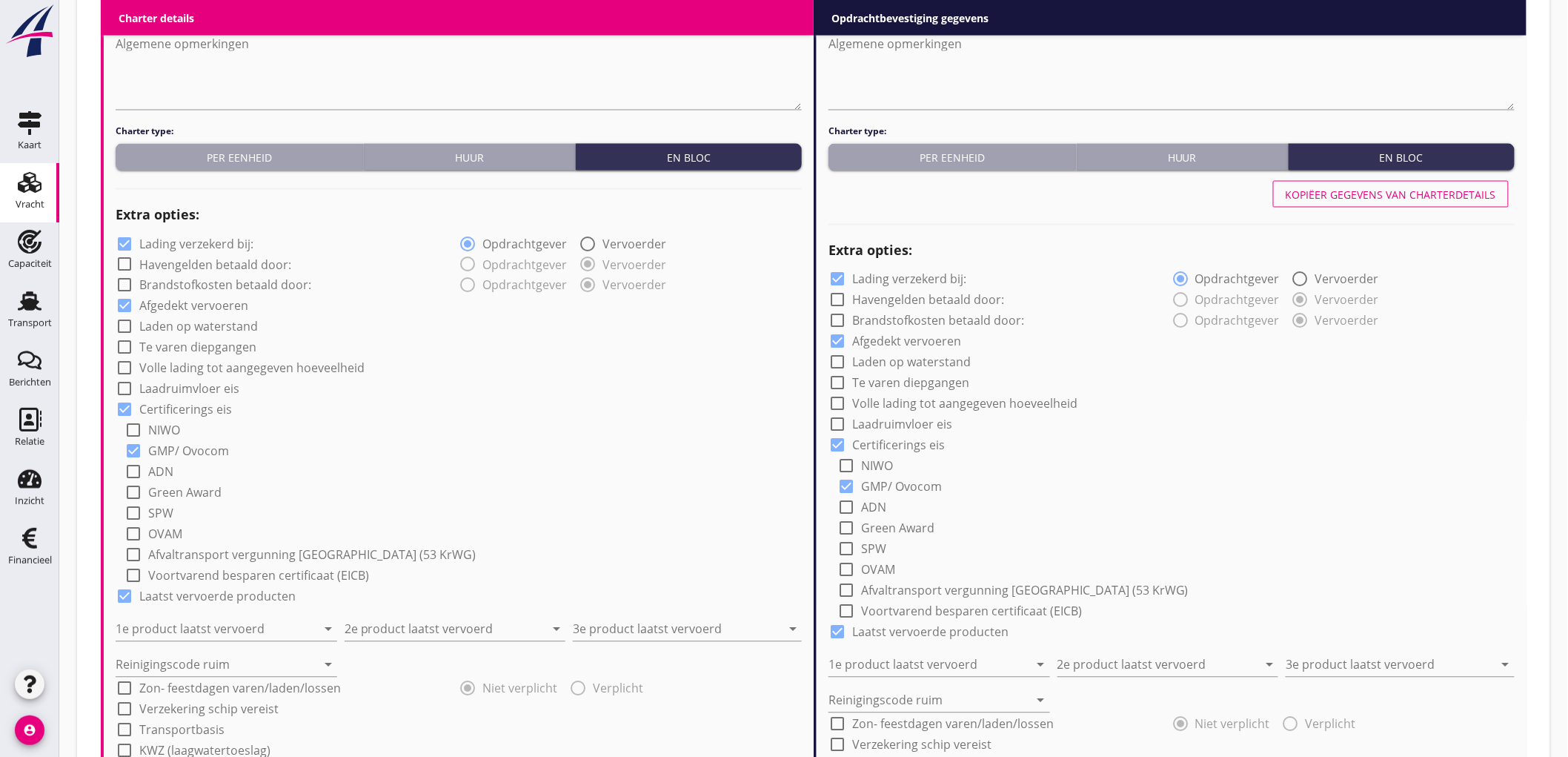
click at [197, 248] on label "Lading verzekerd bij:" at bounding box center [196, 244] width 115 height 15
checkbox input "false"
click at [168, 632] on input "1e product laatst vervoerd" at bounding box center [216, 629] width 201 height 24
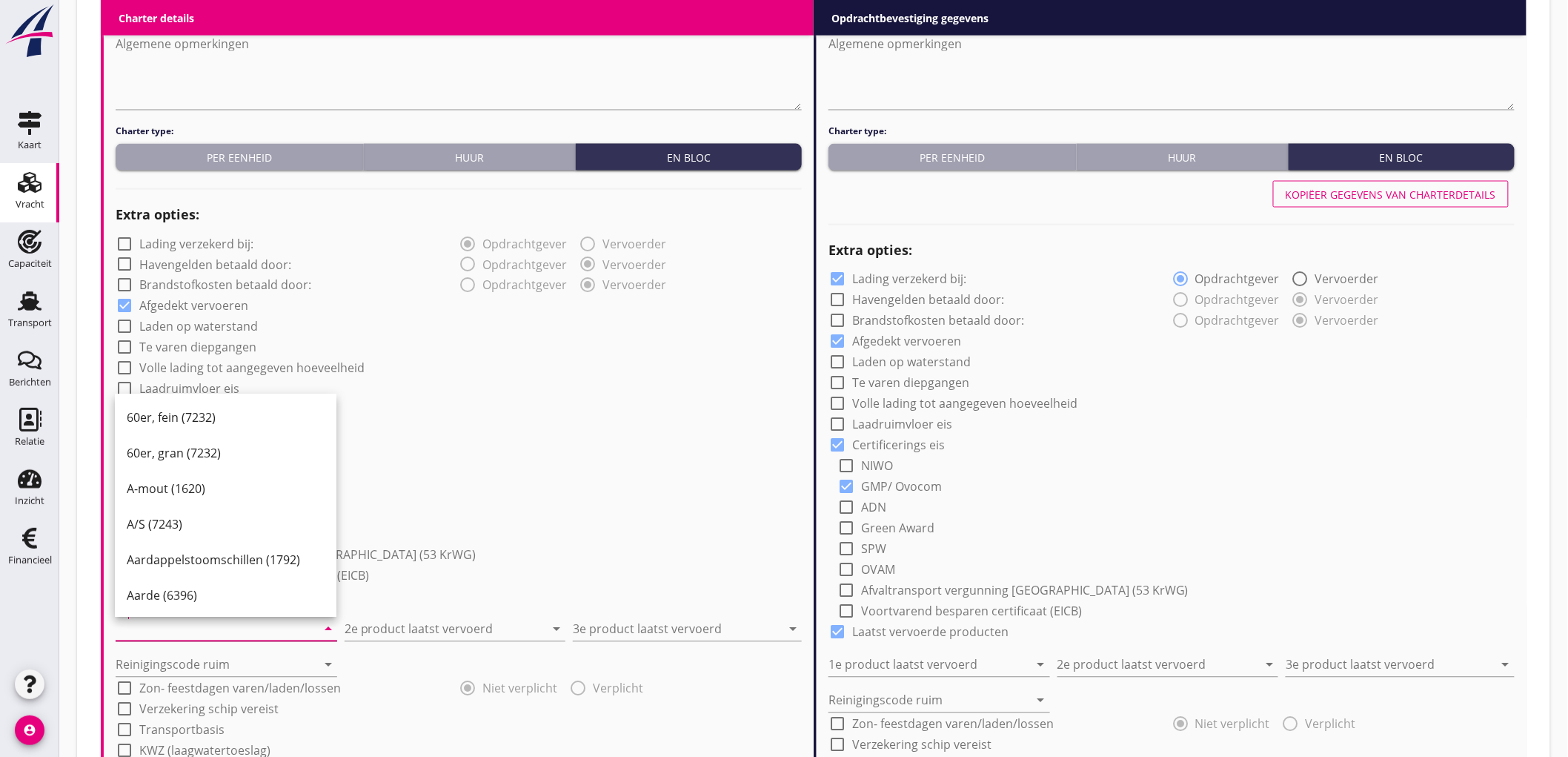
click at [160, 639] on div "1e product laatst vervoerd arrow_drop_down" at bounding box center [226, 629] width 221 height 24
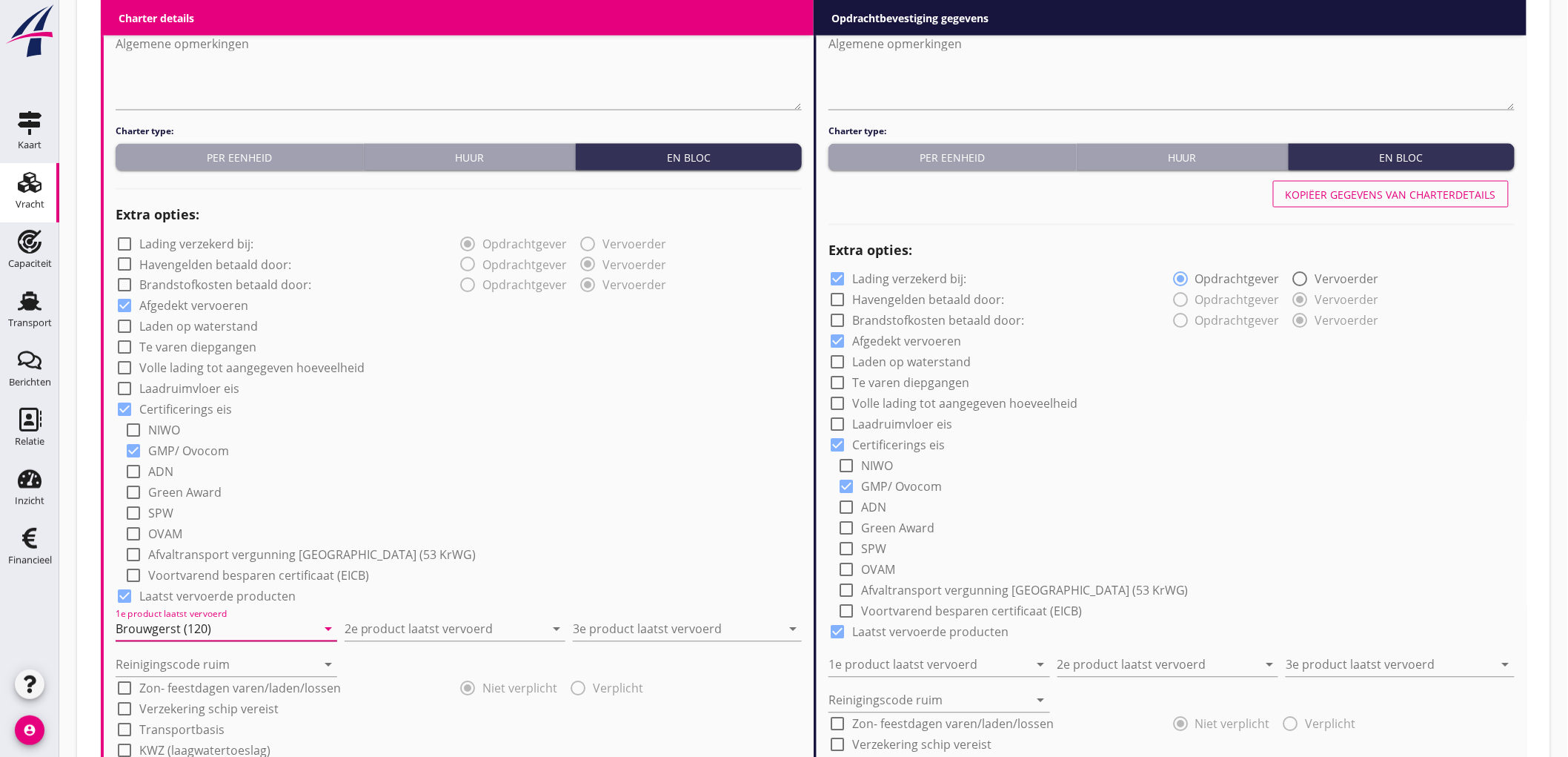
type input "Brouwgerst (120)"
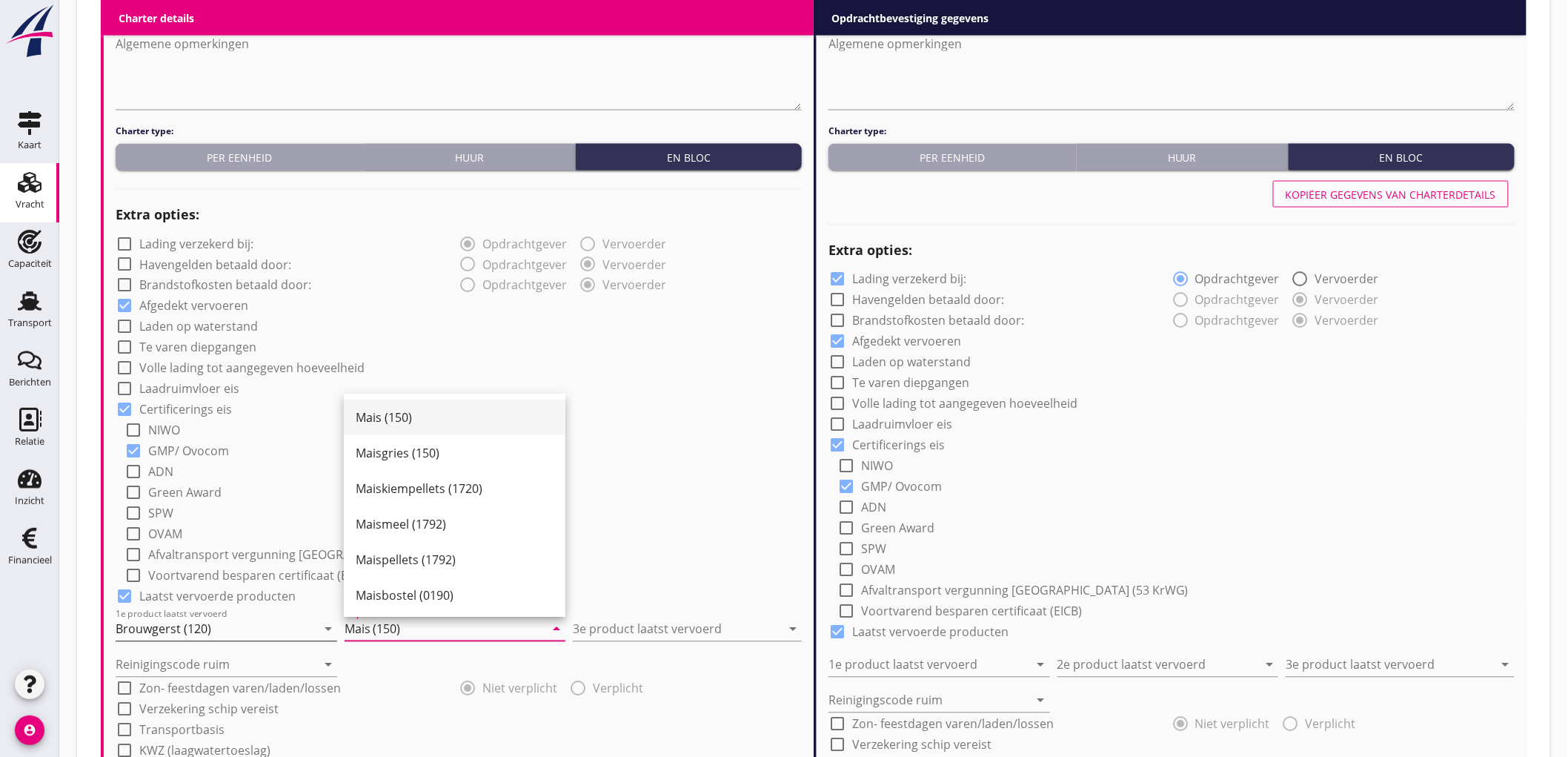
type input "Mais (150)"
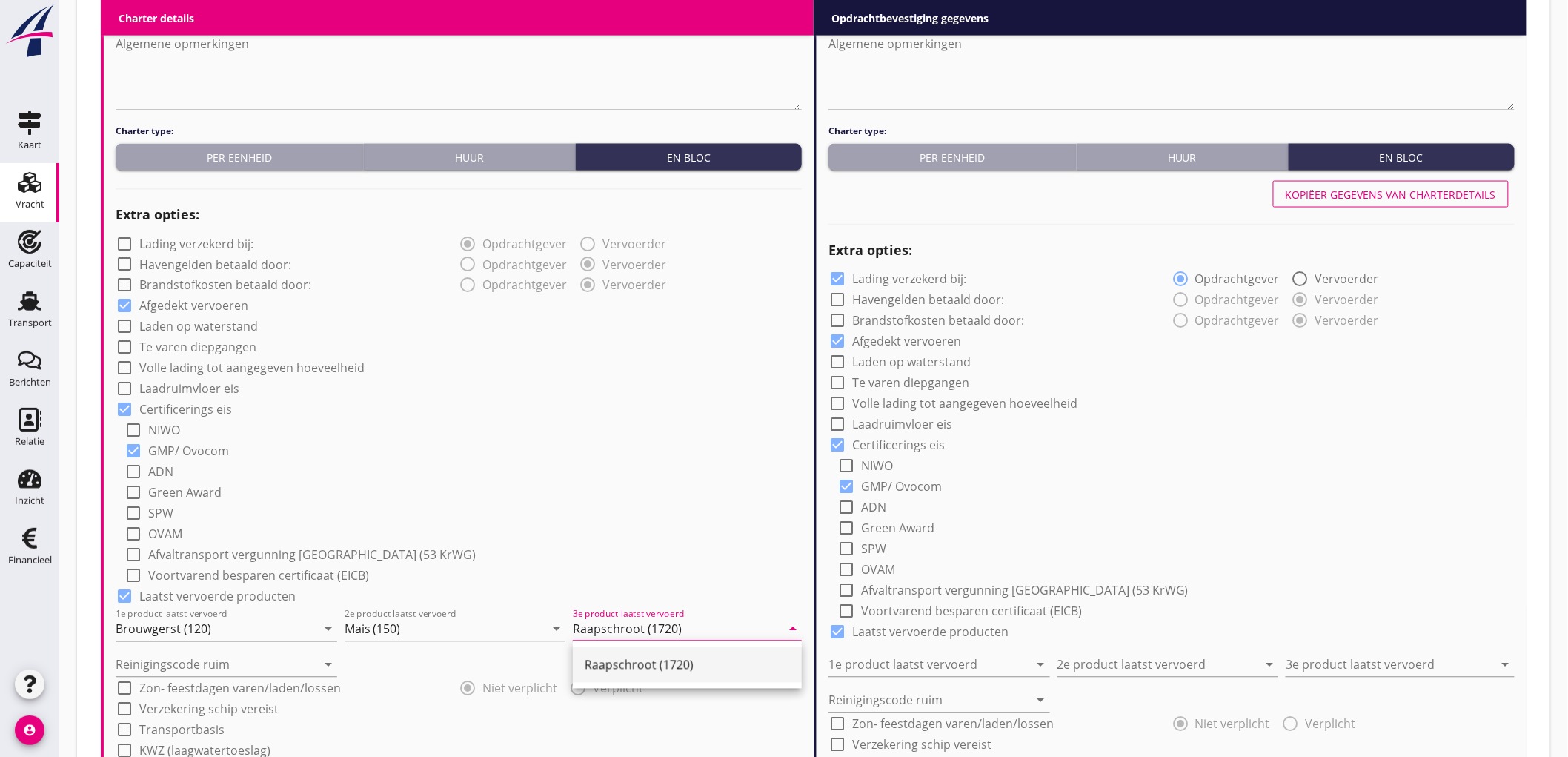
type input "Raapschroot (1720)"
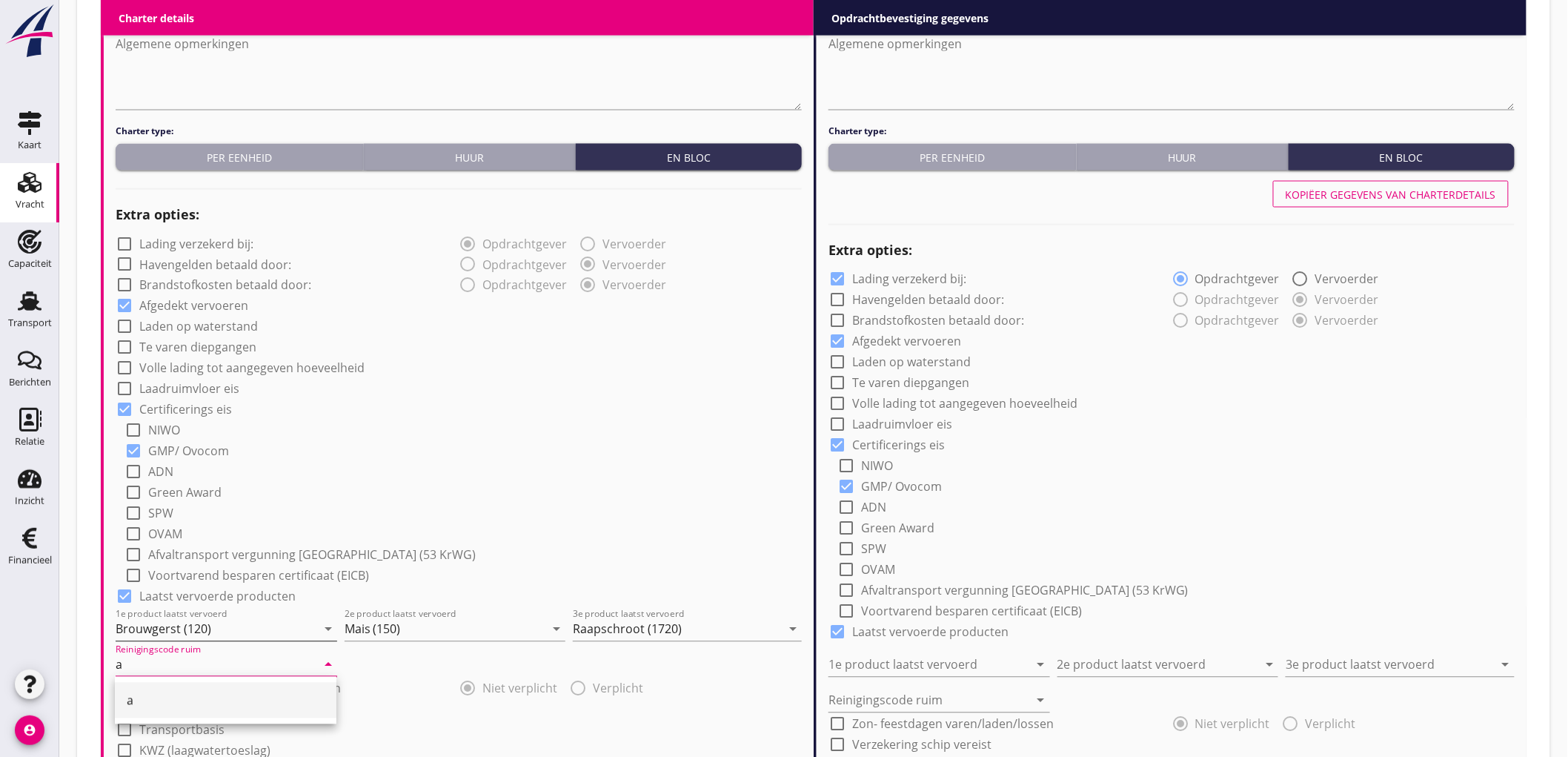
type input "a"
click at [213, 630] on input "Brouwgerst (120)" at bounding box center [216, 629] width 201 height 24
type input "Tarwegriespellets (1792)"
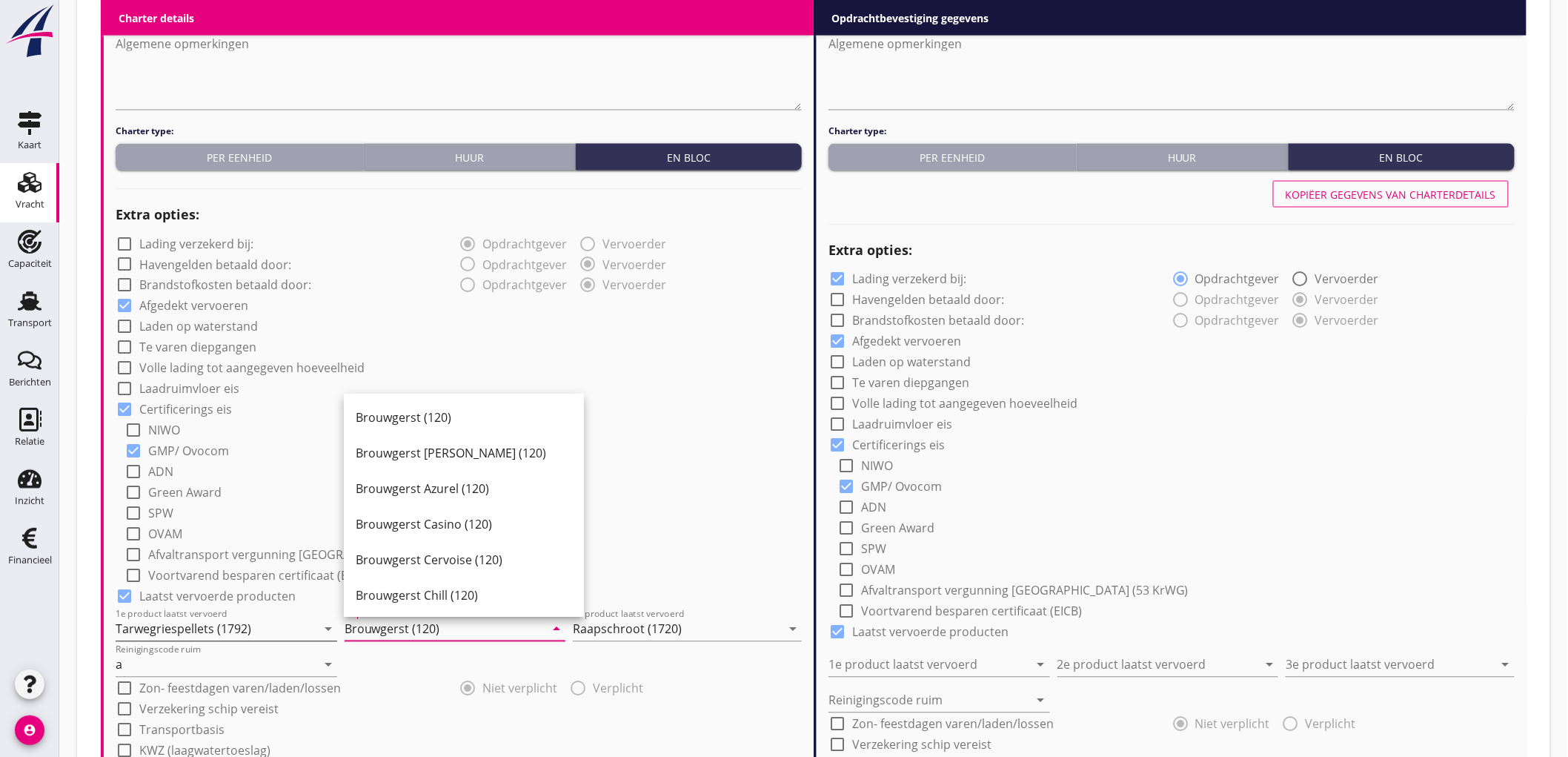
type input "Brouwgerst (120)"
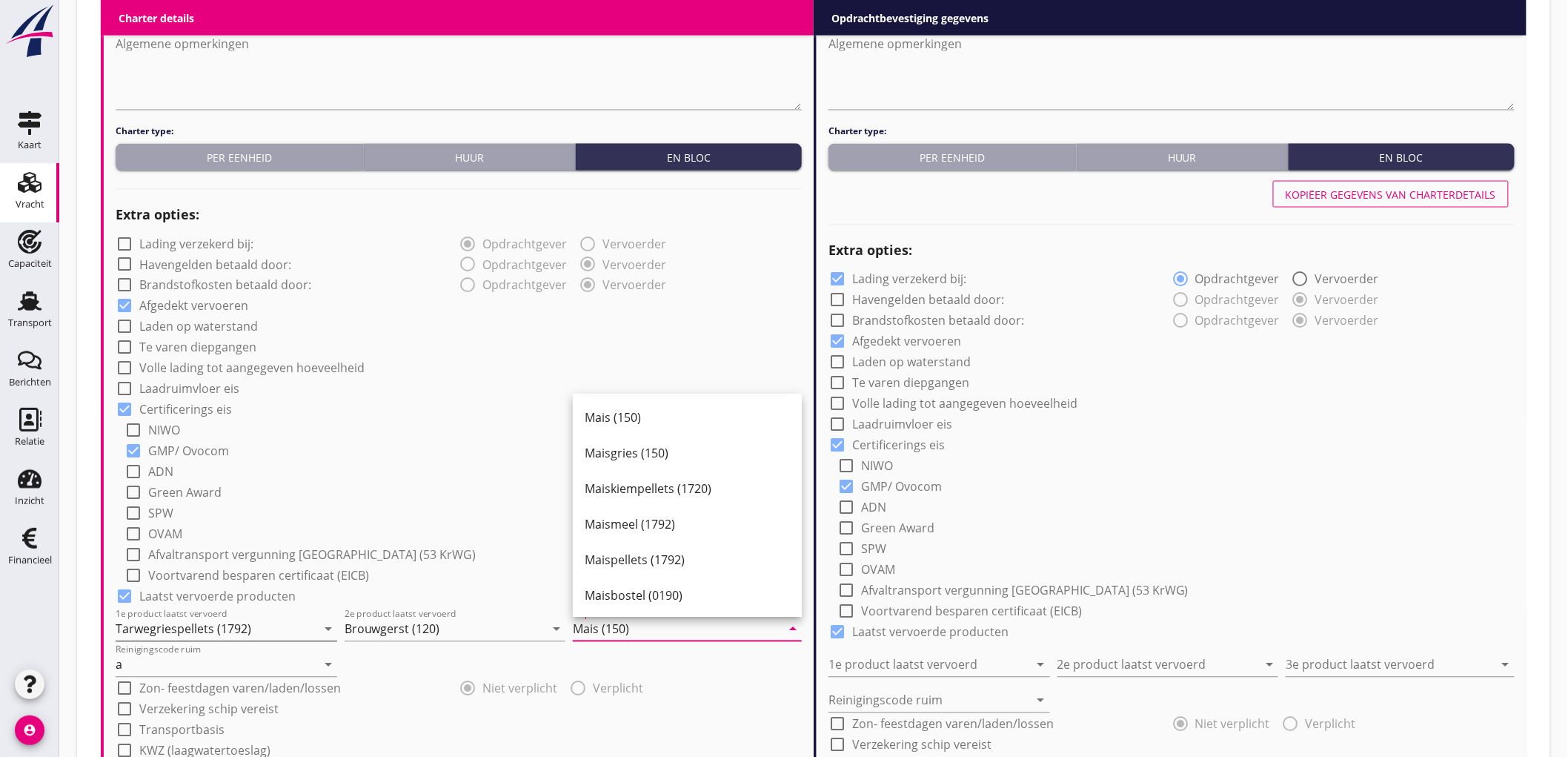
type input "Mais (150)"
click at [566, 413] on div "check_box Certificerings eis" at bounding box center [458, 408] width 686 height 21
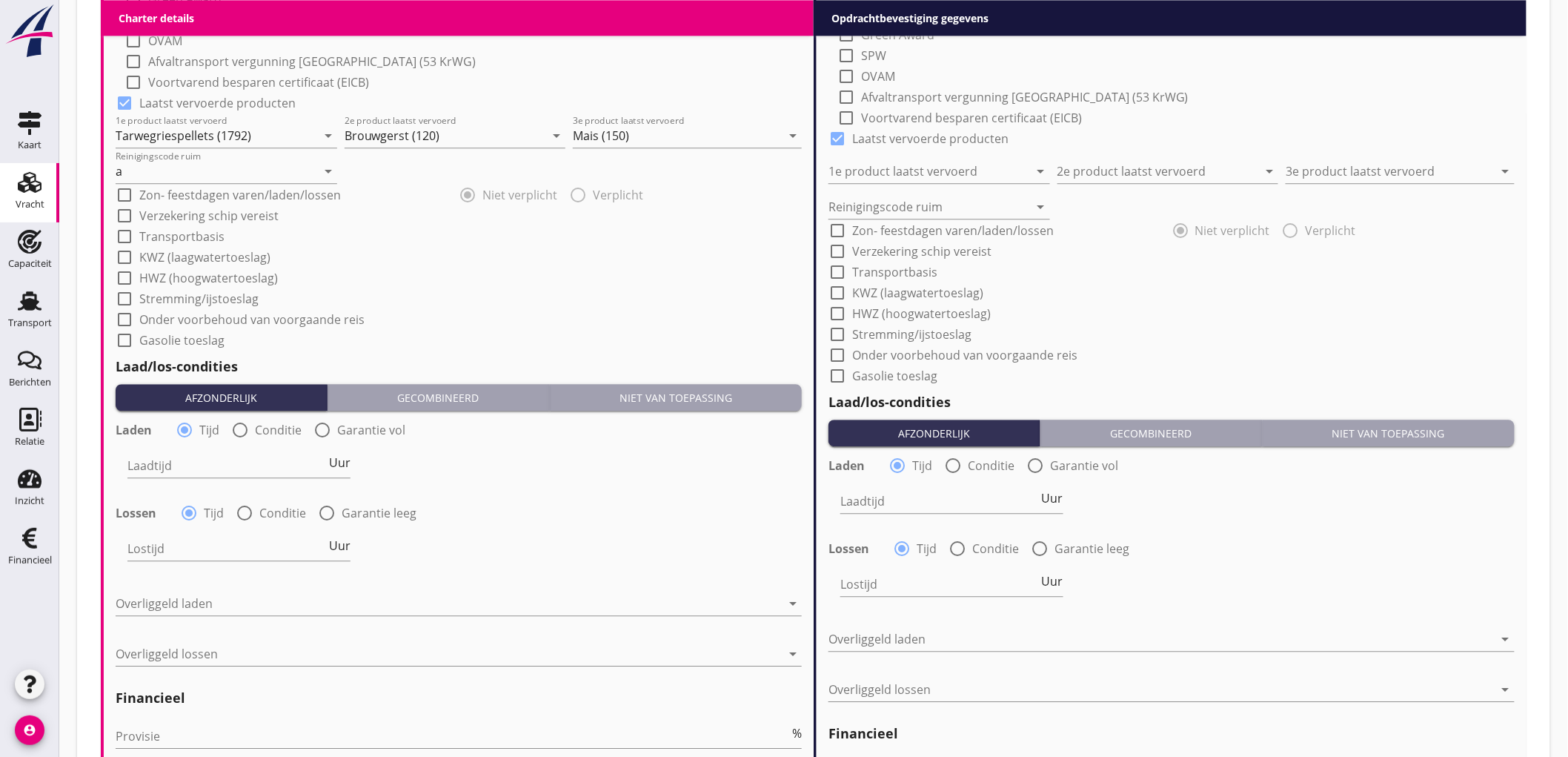
scroll to position [1565, 0]
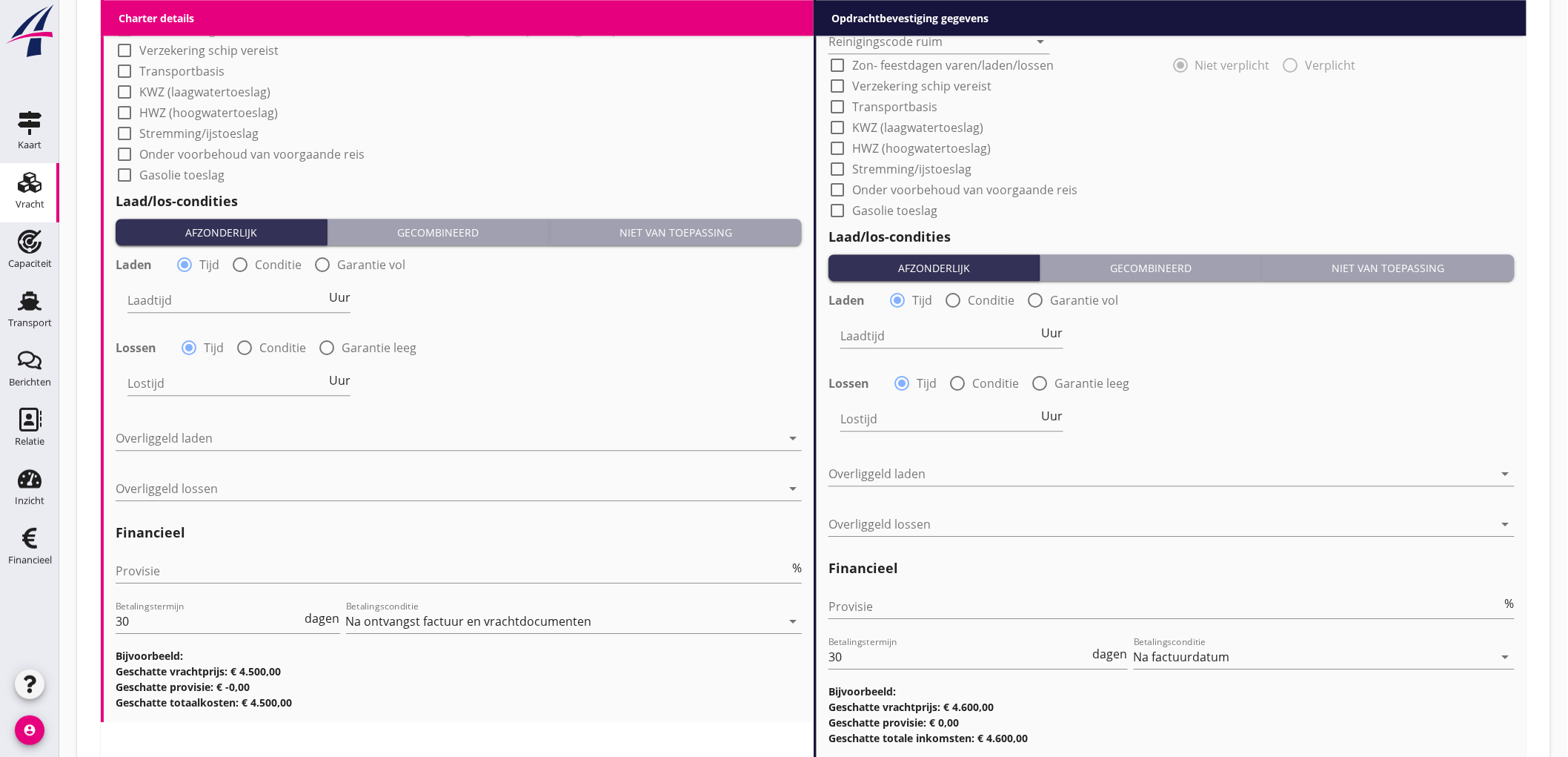
click at [269, 271] on div "radio_button_unchecked Conditie" at bounding box center [267, 264] width 71 height 18
click at [202, 300] on input "Laadtijd" at bounding box center [227, 300] width 199 height 24
click at [245, 264] on div at bounding box center [240, 264] width 25 height 25
radio input "false"
radio input "true"
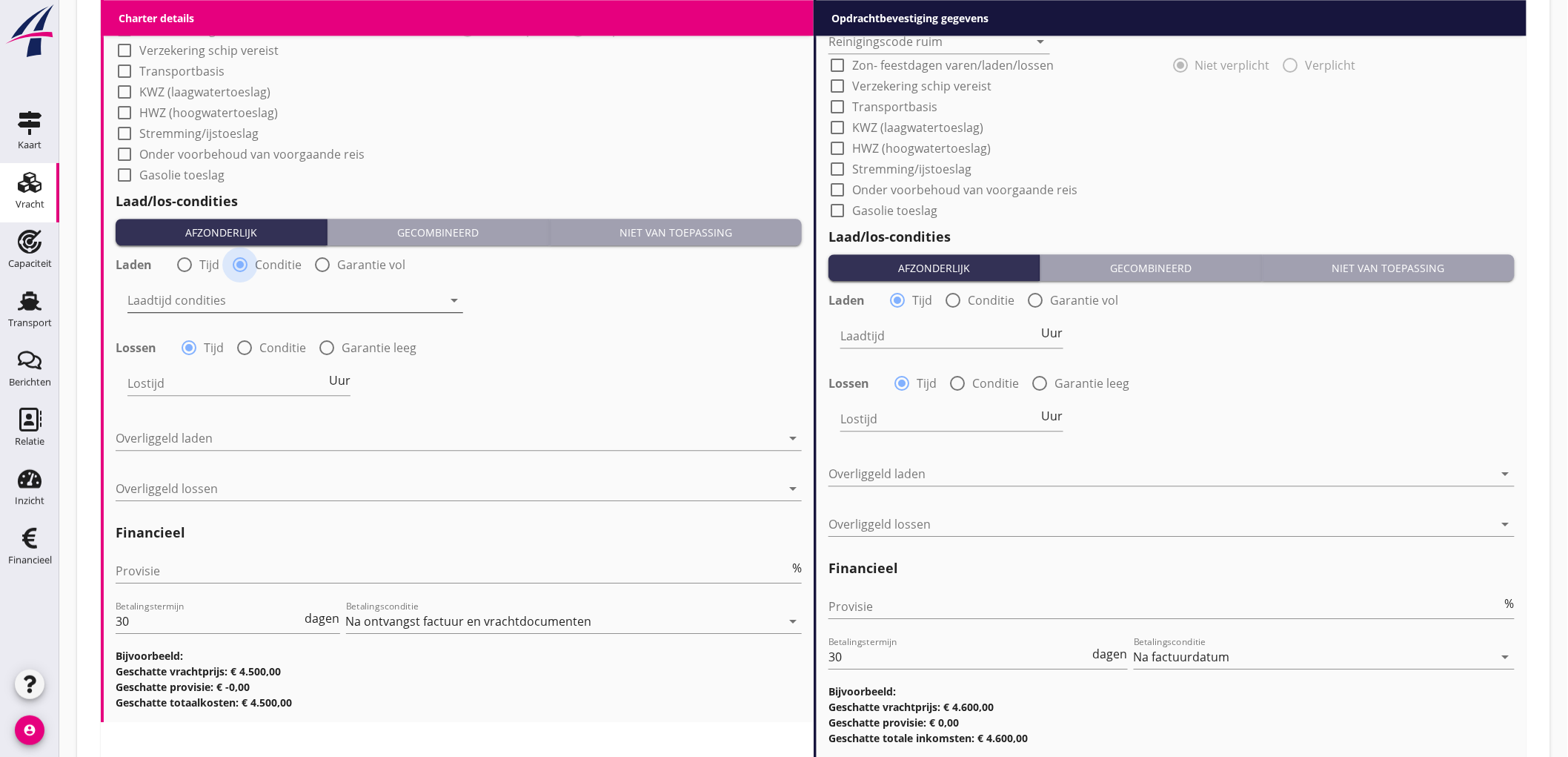
click at [220, 288] on div "Laadtijd condities arrow_drop_down" at bounding box center [295, 303] width 336 height 47
click at [216, 292] on div at bounding box center [285, 300] width 315 height 24
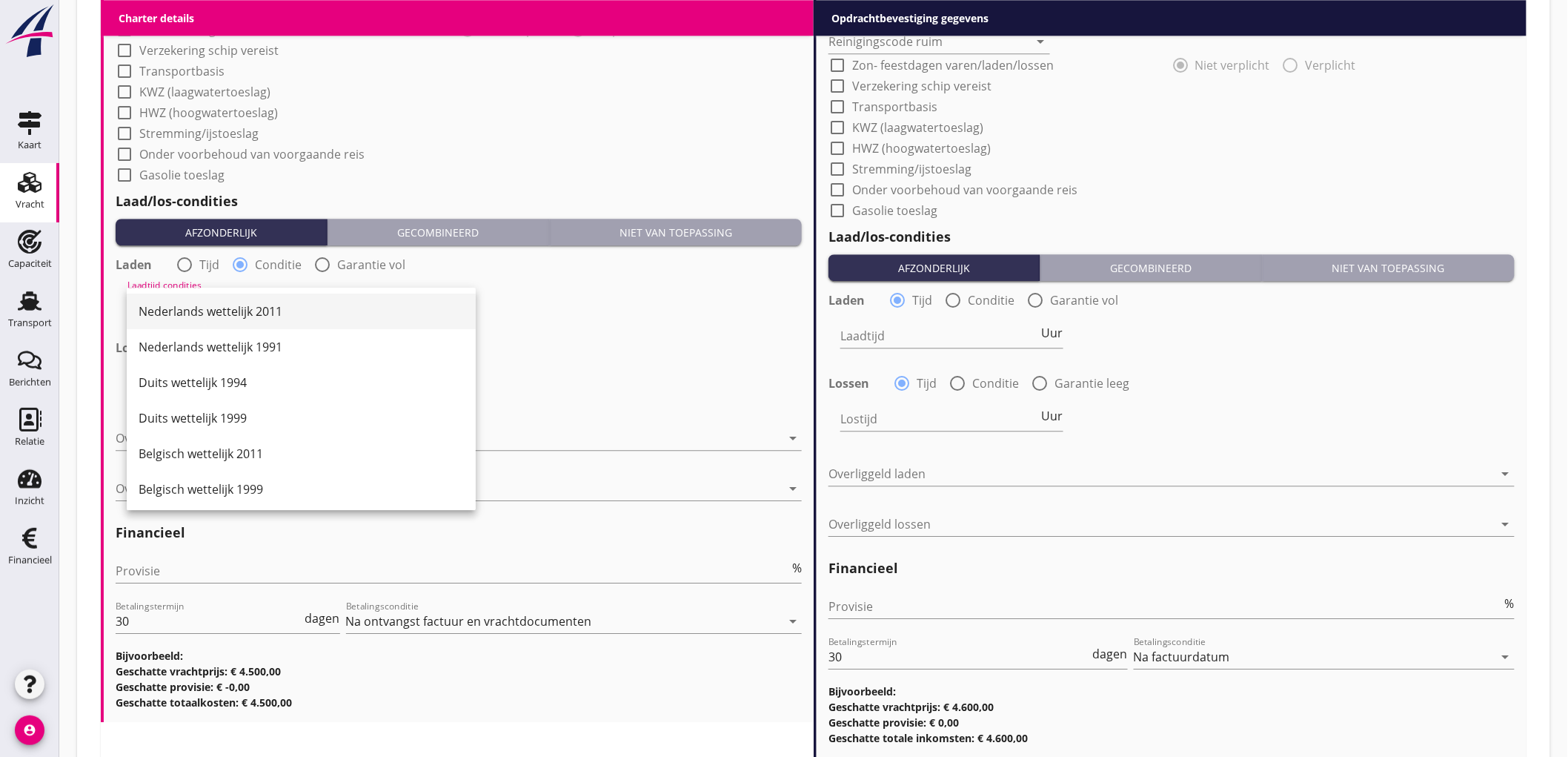
click at [216, 305] on div "Nederlands wettelijk 2011" at bounding box center [301, 311] width 325 height 18
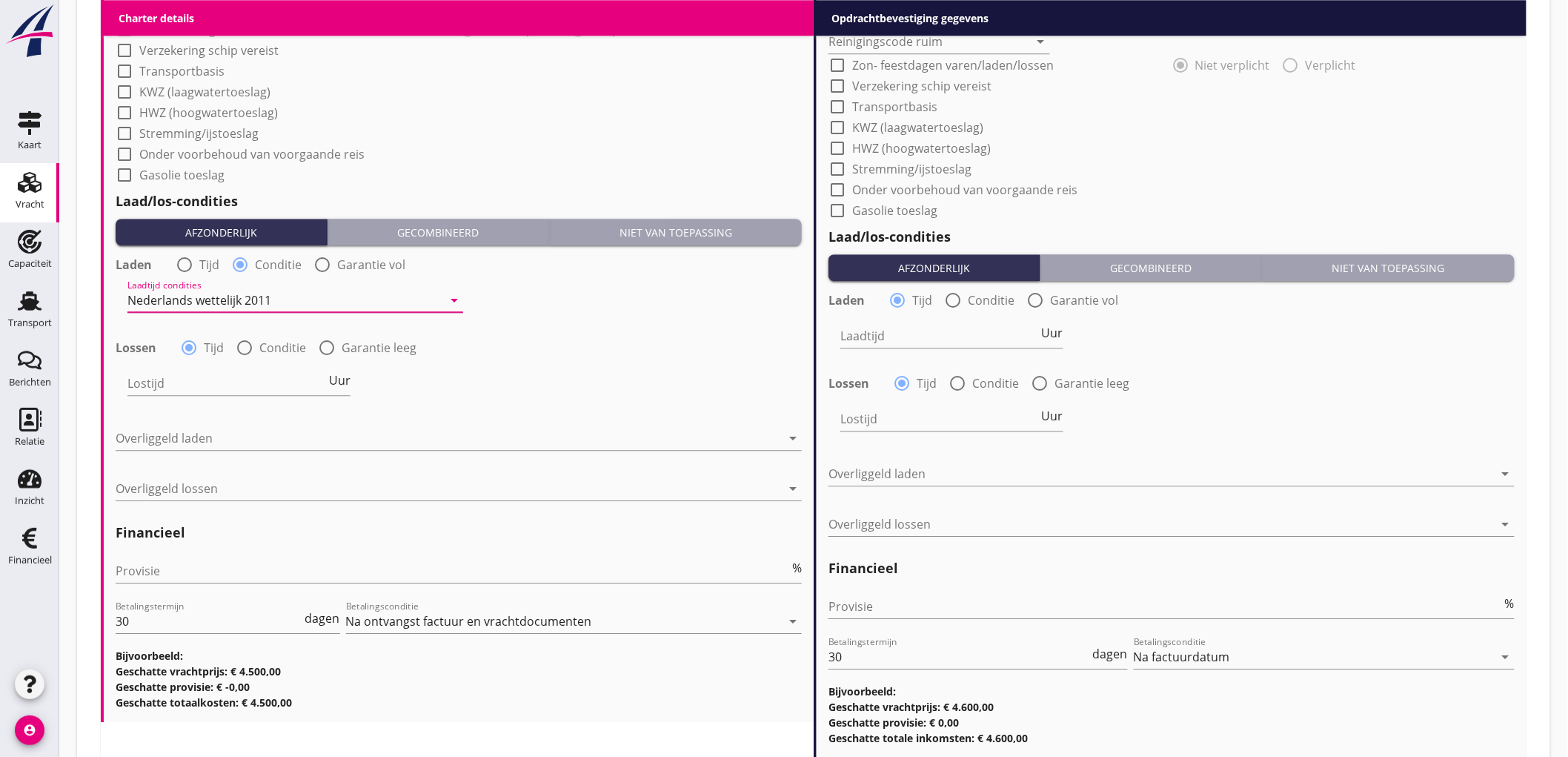
click at [251, 345] on div at bounding box center [244, 348] width 25 height 25
radio input "false"
radio input "true"
click at [173, 397] on div "Lostijd condities arrow_drop_down" at bounding box center [295, 391] width 336 height 39
click at [176, 387] on div at bounding box center [285, 383] width 315 height 24
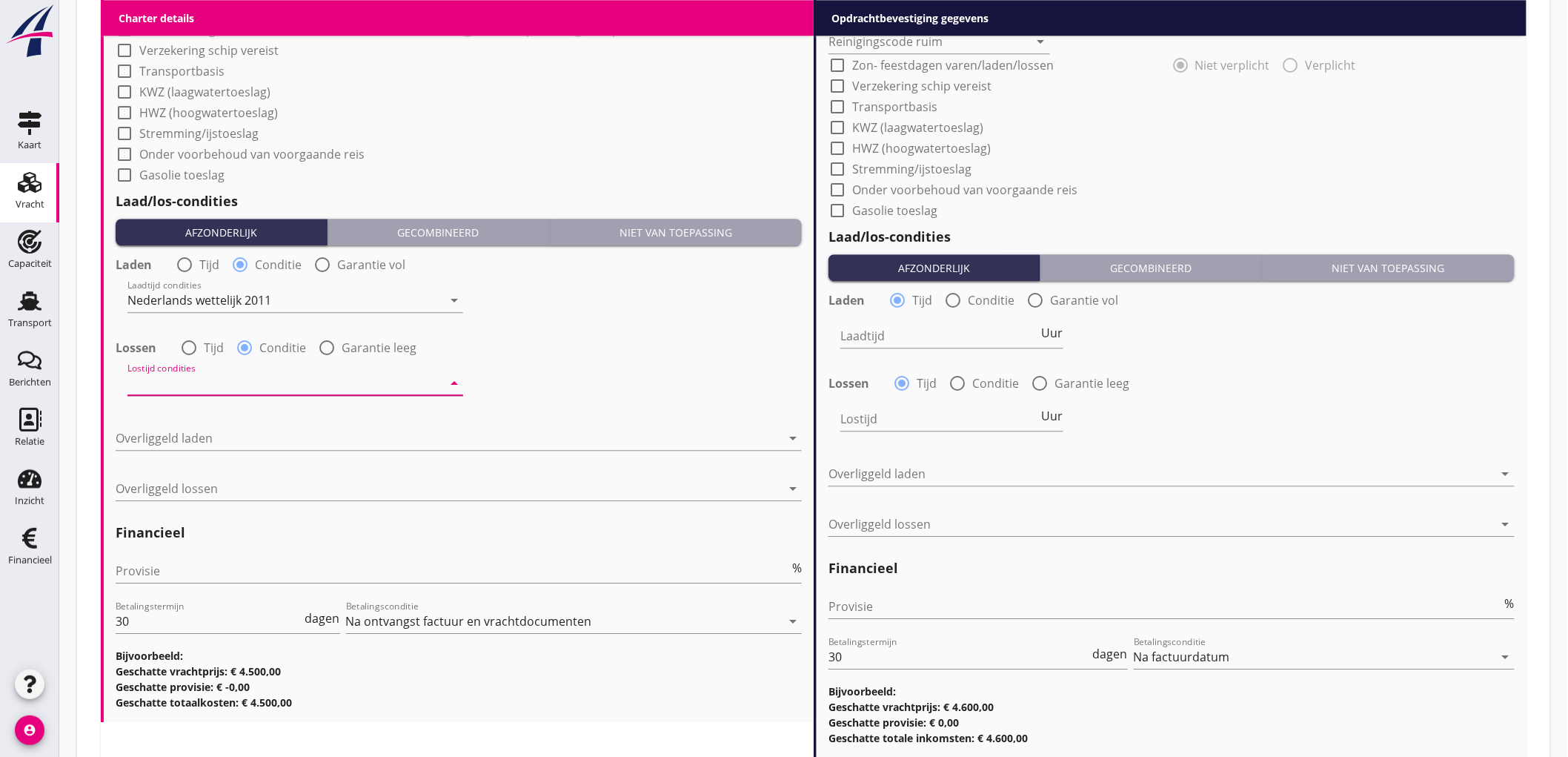
click at [0, 0] on div "Nederlands wettelijk 2011" at bounding box center [0, 0] width 0 height 0
click at [183, 434] on div at bounding box center [448, 438] width 665 height 24
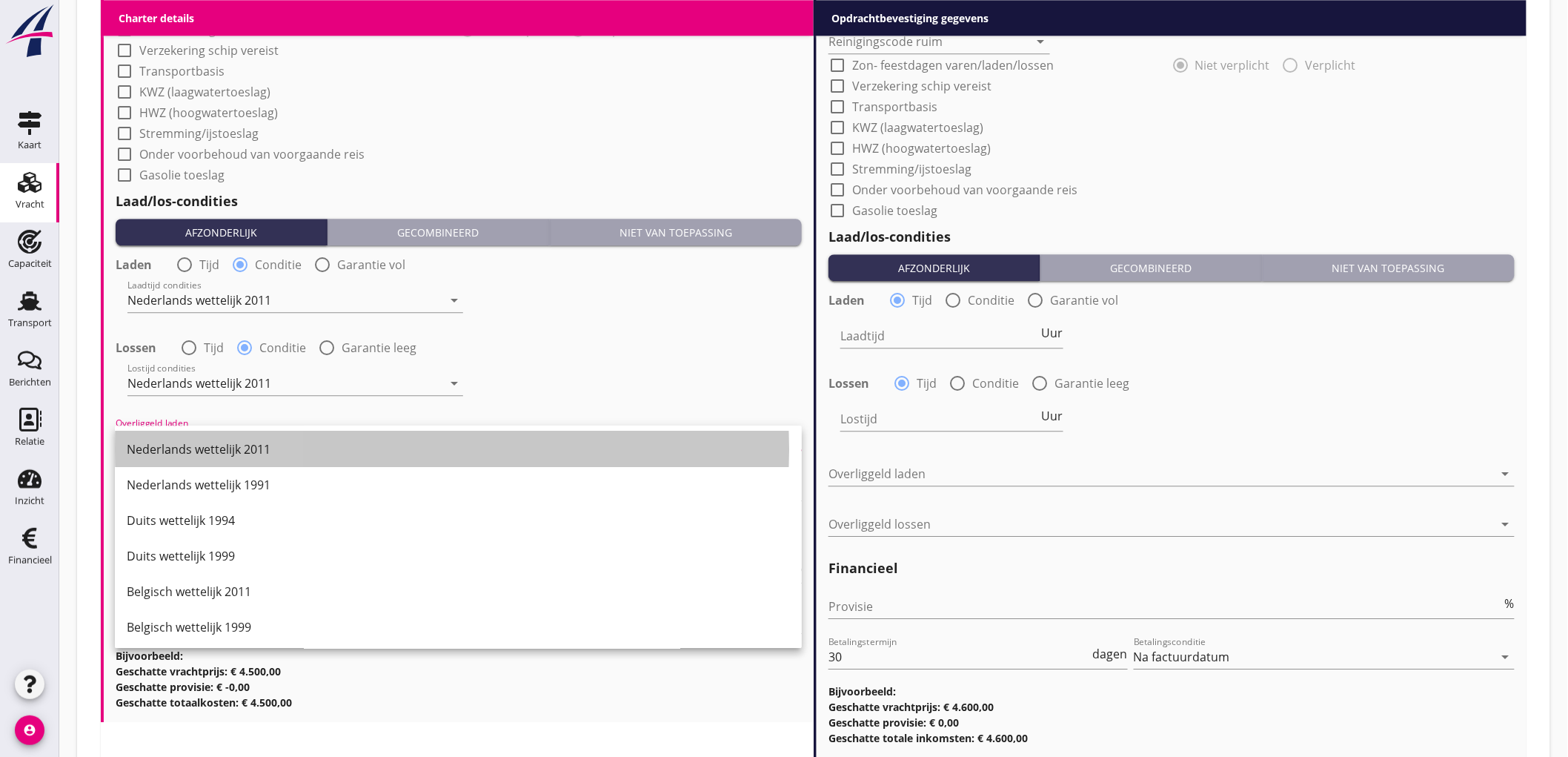
click at [183, 434] on div "Nederlands wettelijk 2011" at bounding box center [459, 449] width 664 height 35
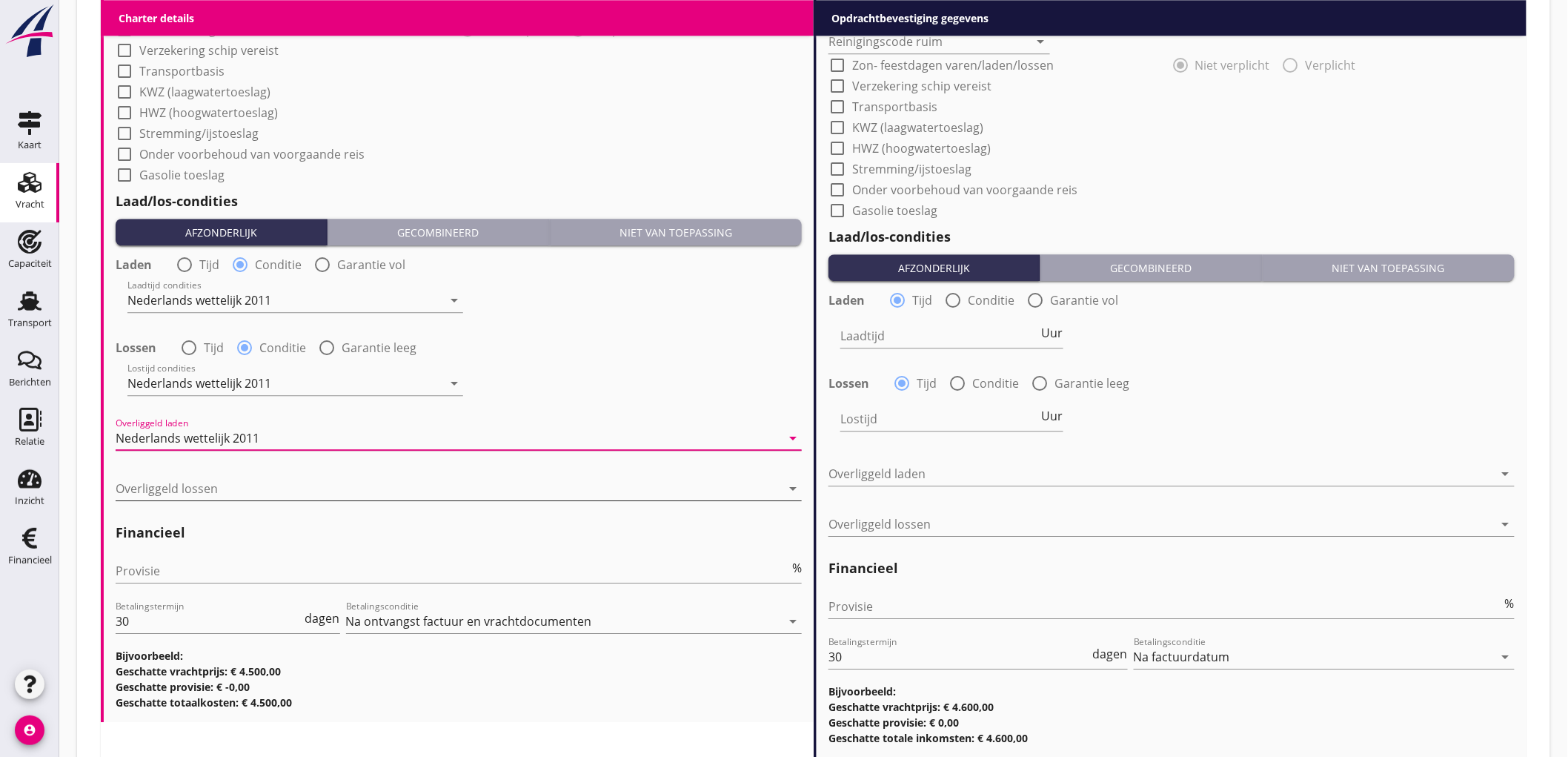
click at [190, 482] on div at bounding box center [448, 488] width 665 height 24
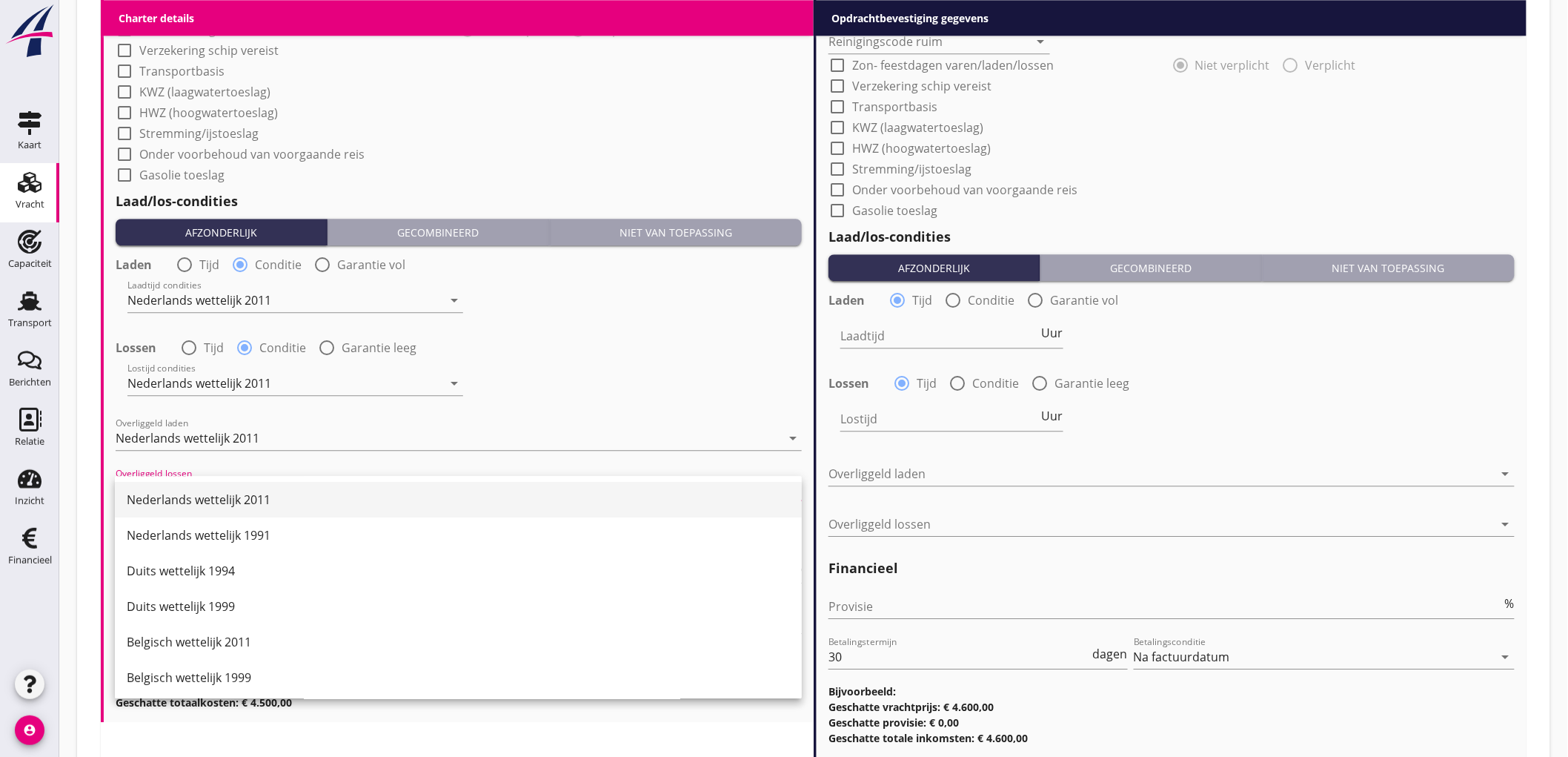
click at [195, 489] on div "Nederlands wettelijk 2011" at bounding box center [459, 499] width 664 height 35
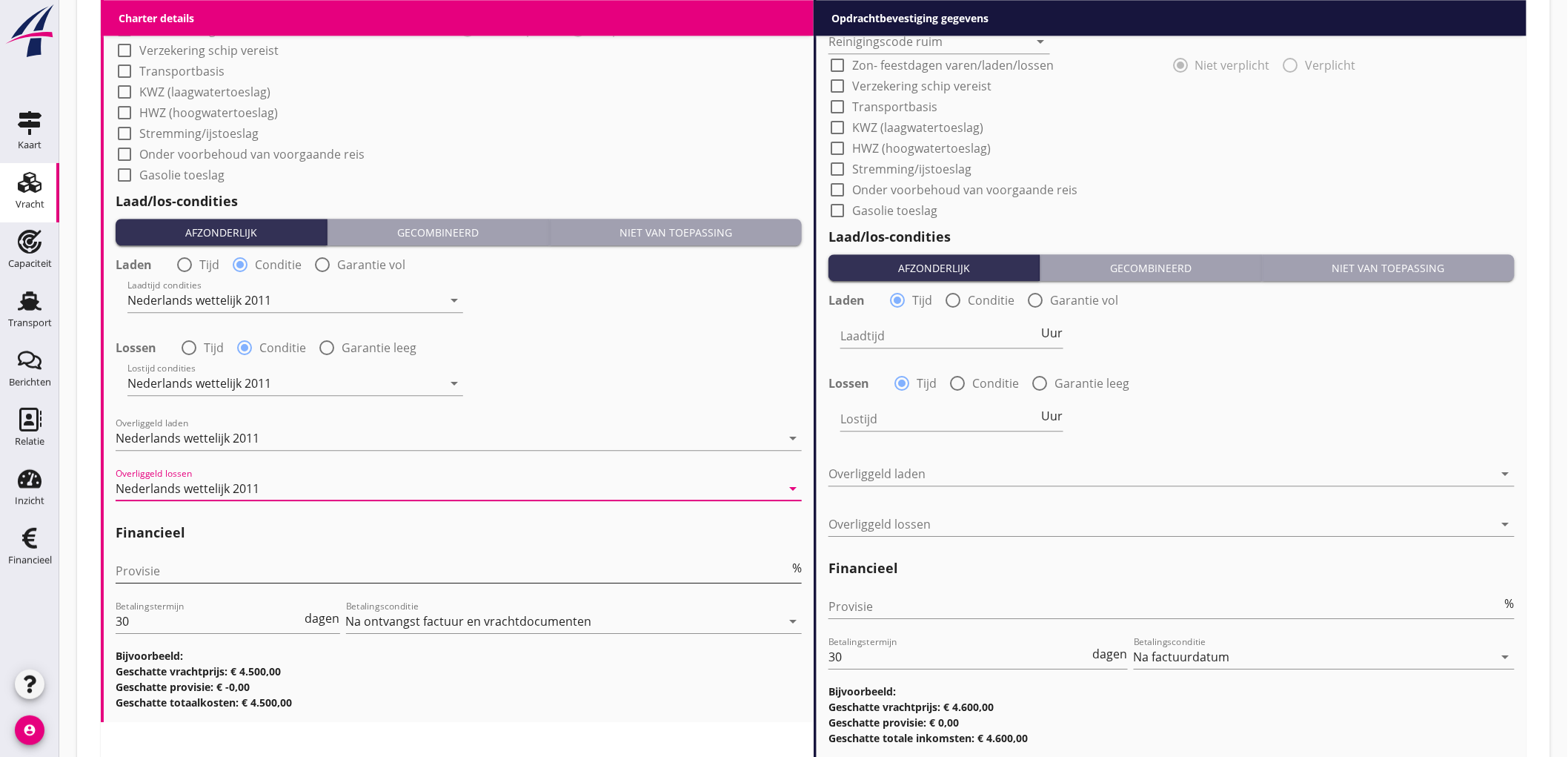
click at [209, 574] on input "Provisie" at bounding box center [452, 571] width 674 height 24
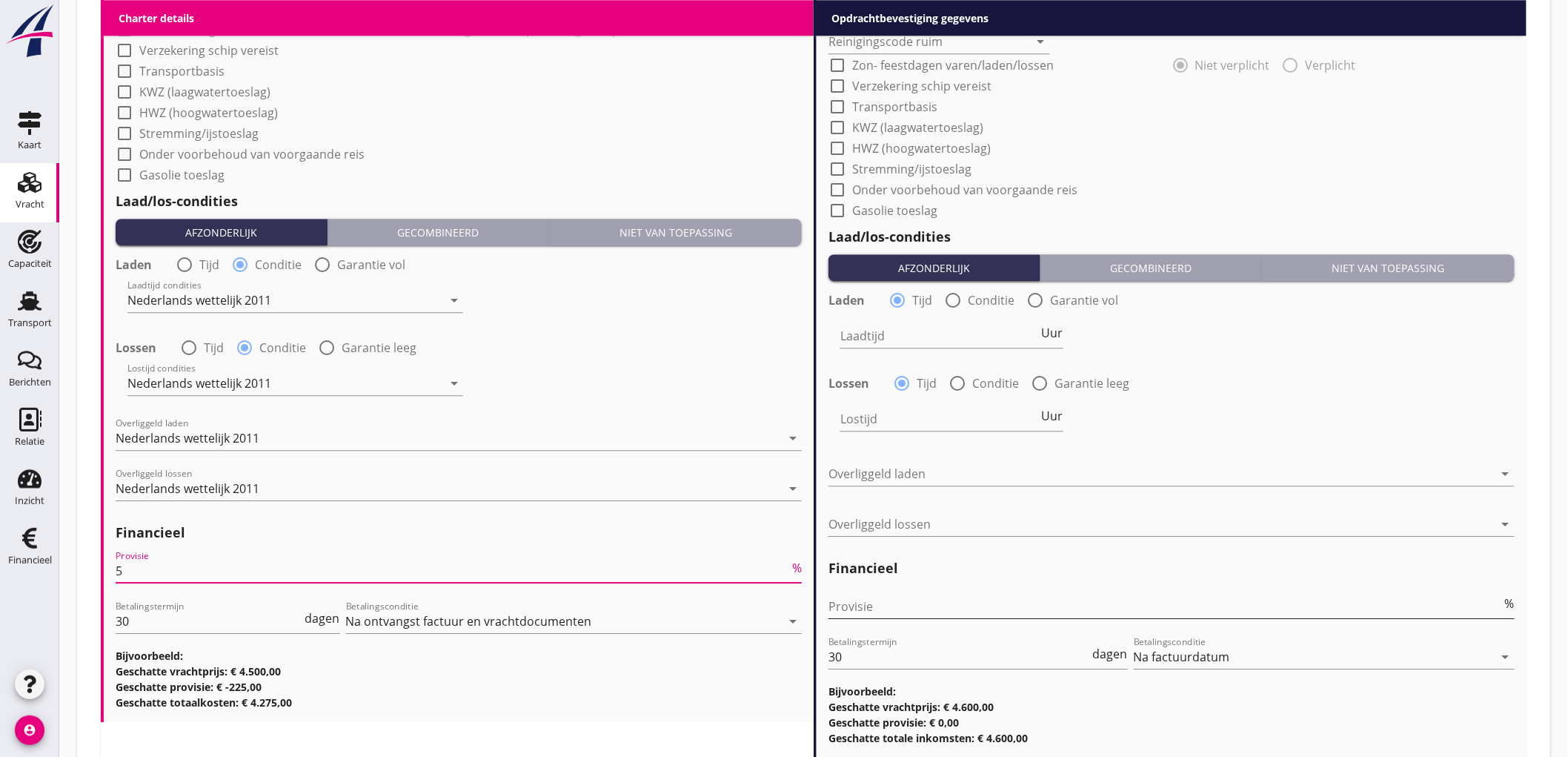
type input "5"
click at [986, 602] on input "Provisie" at bounding box center [1165, 606] width 674 height 24
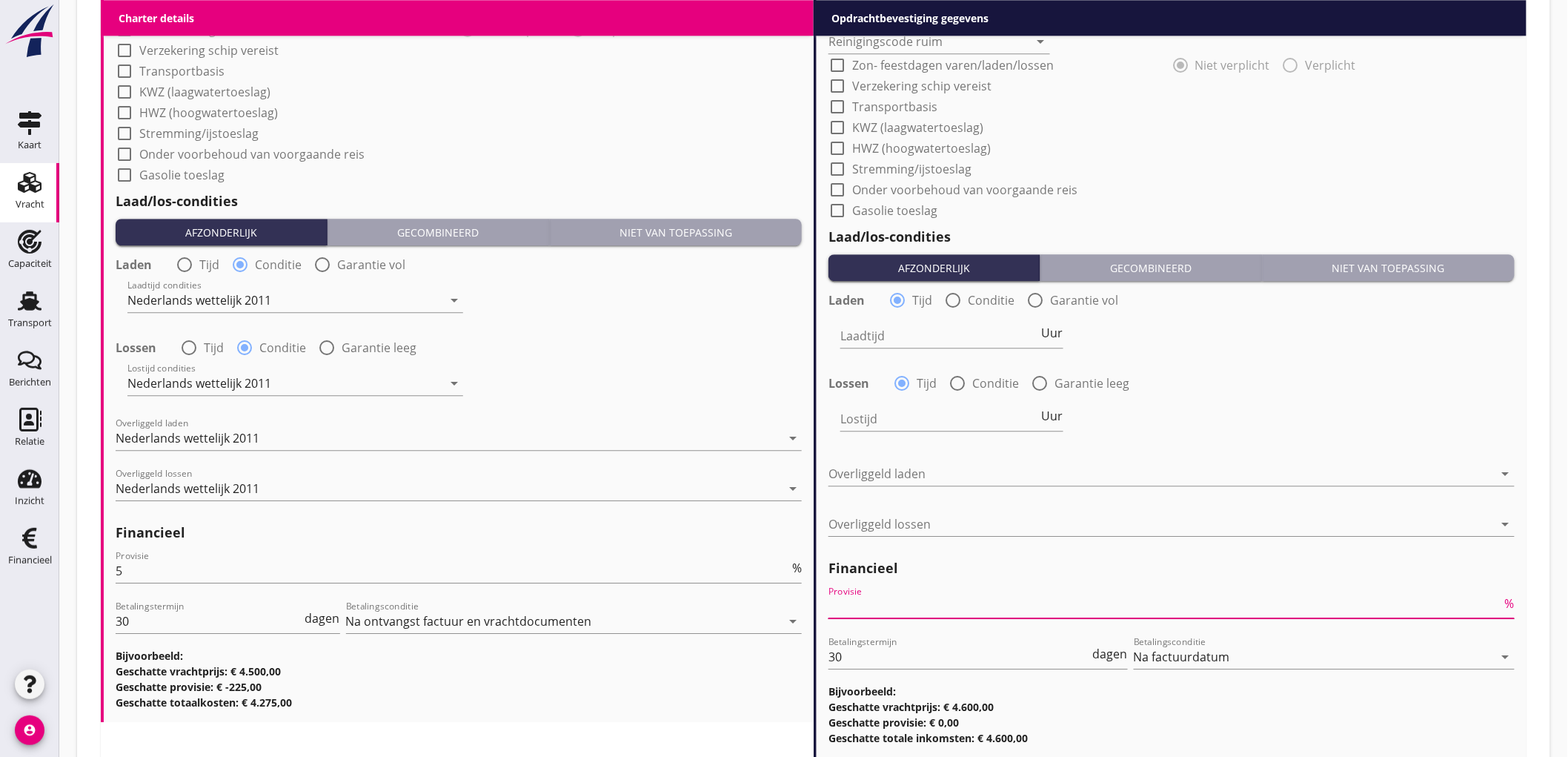
type input "2"
type input "2.5"
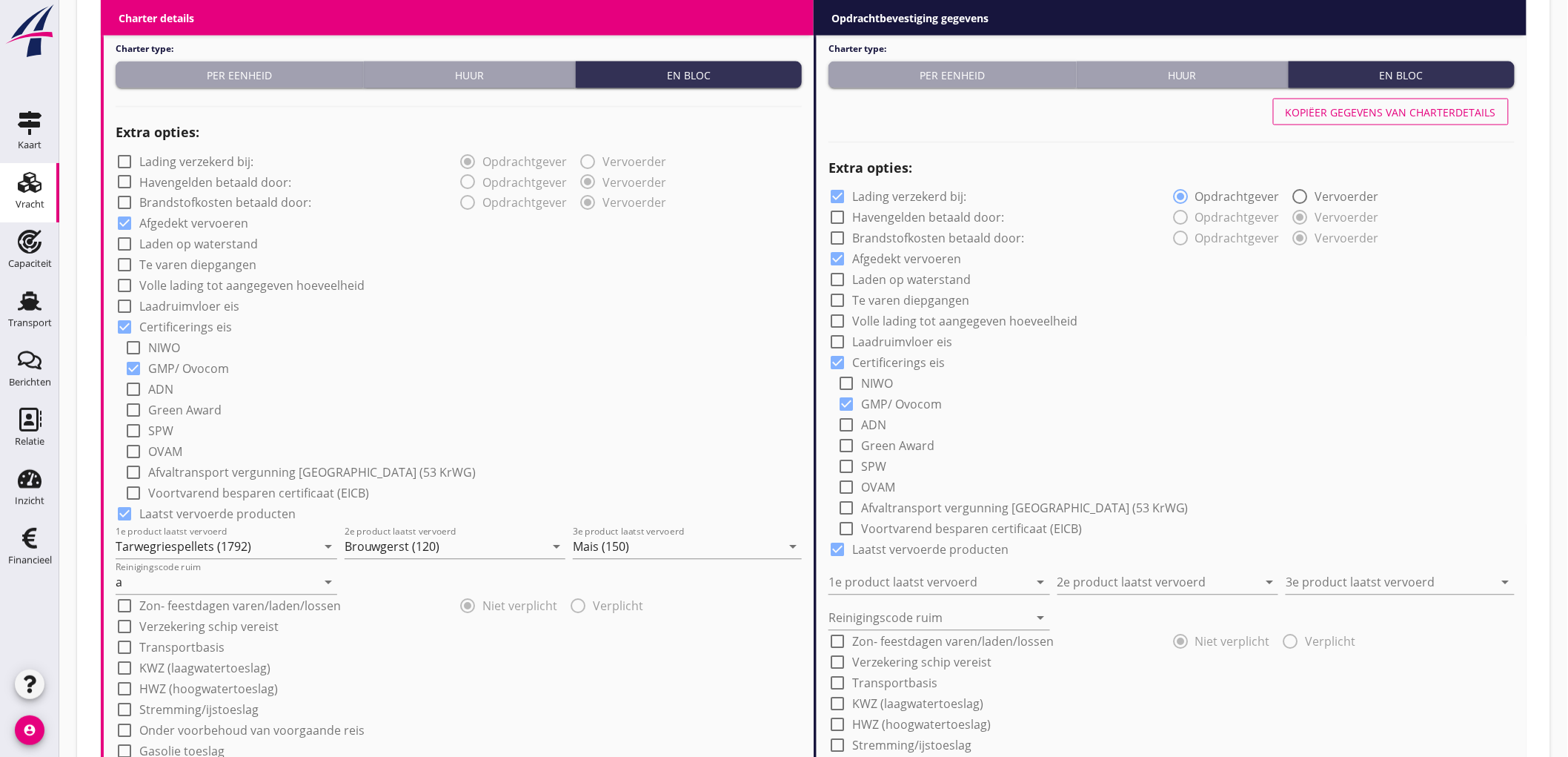
scroll to position [493, 0]
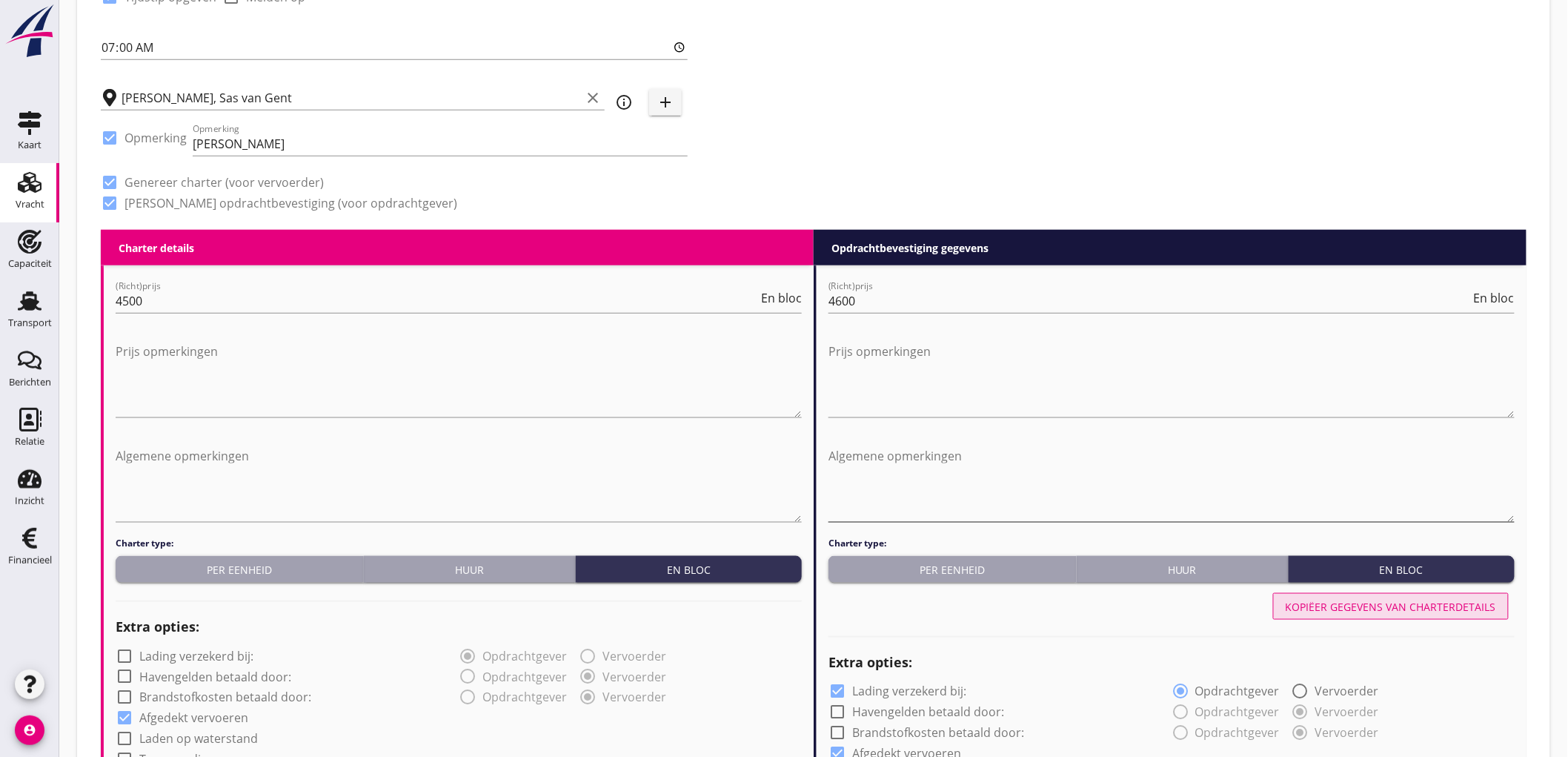
click at [1330, 617] on button "Kopiëer gegevens van charterdetails" at bounding box center [1391, 606] width 236 height 27
checkbox input "false"
type input "Tarwegriespellets (1792)"
type input "Brouwgerst (120)"
type input "Mais (150)"
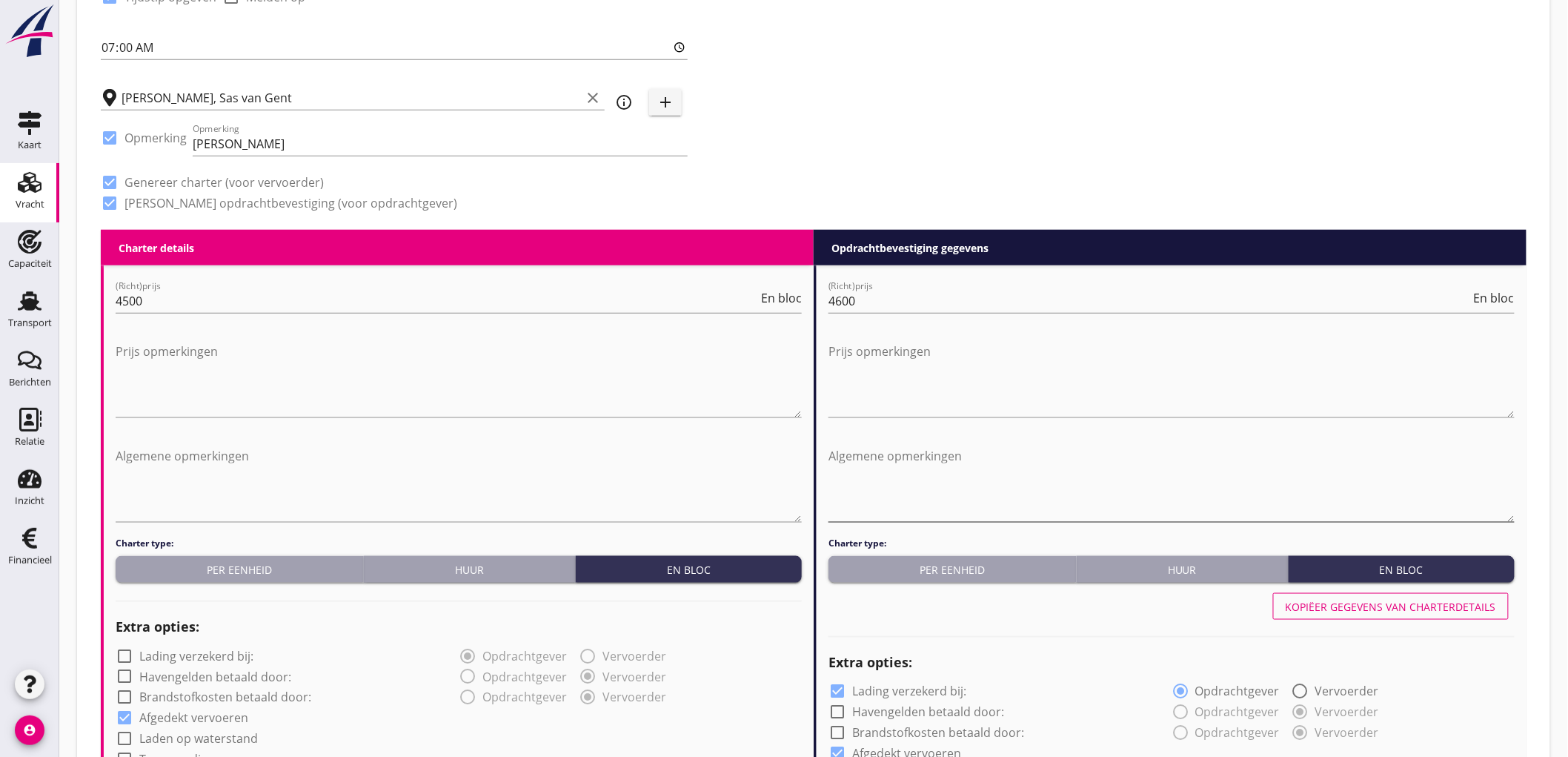
type input "a"
radio input "false"
radio input "true"
radio input "false"
radio input "true"
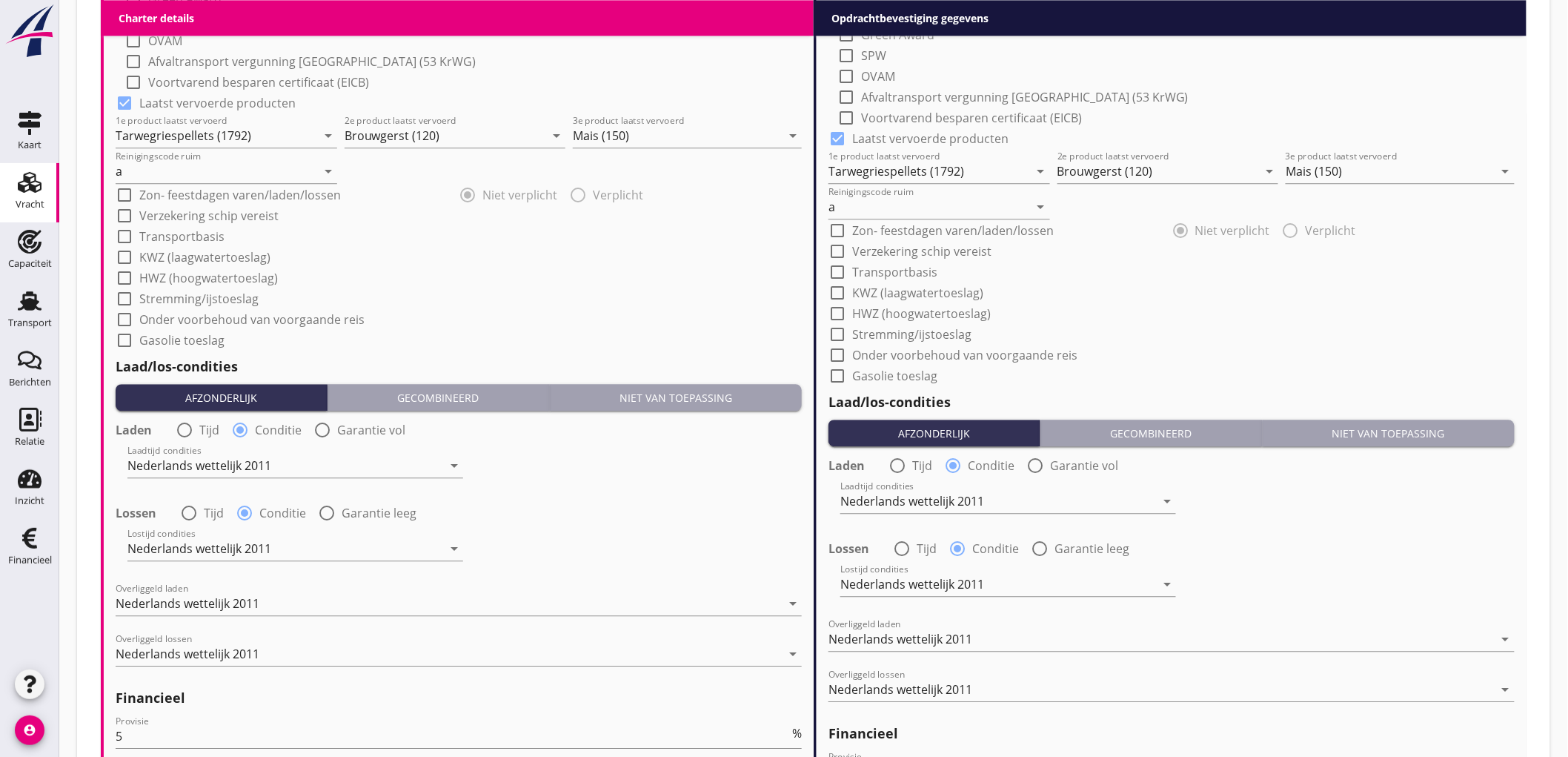
scroll to position [1665, 0]
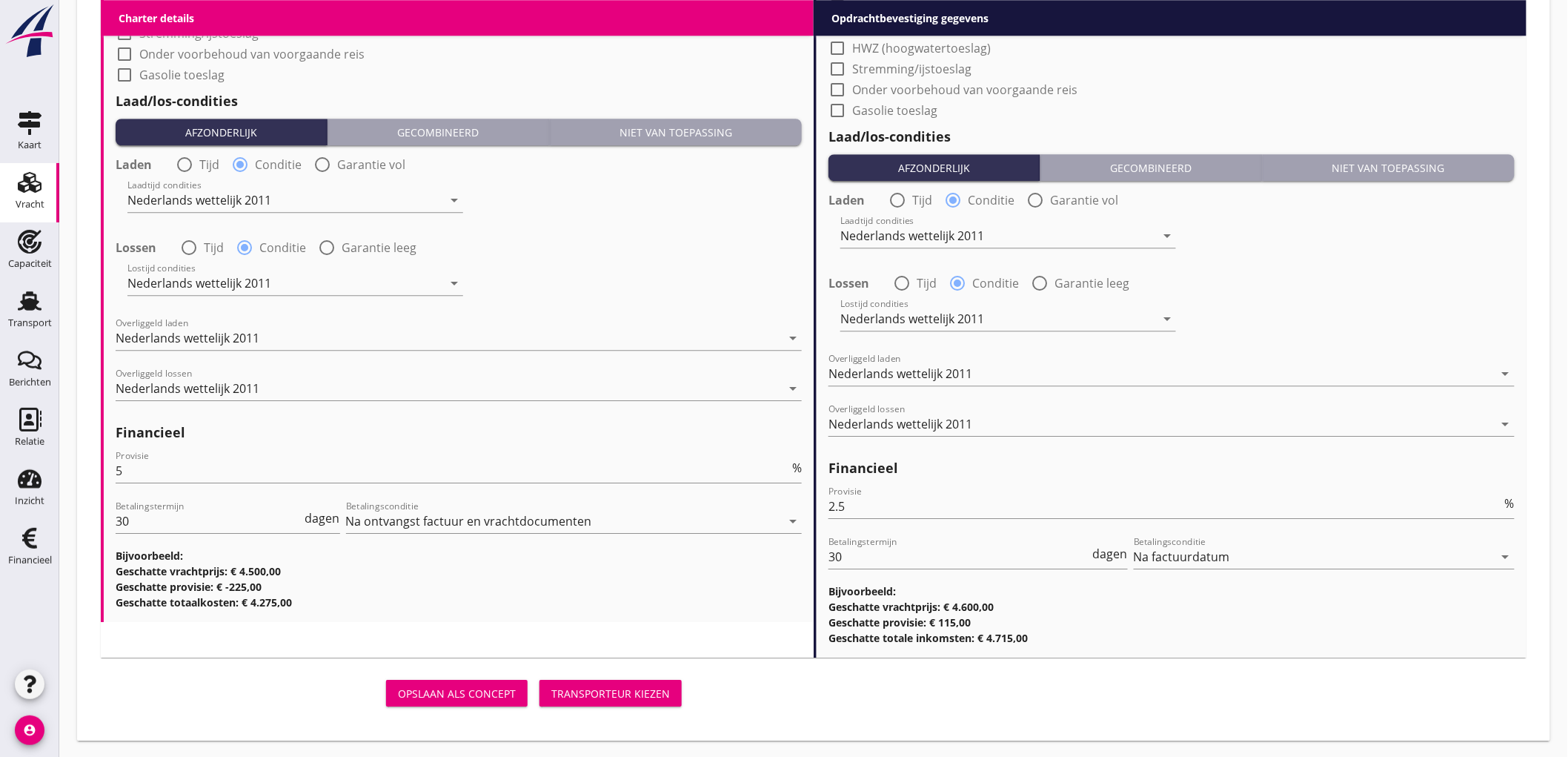
click at [683, 684] on div "Opslaan als concept Transporteur kiezen" at bounding box center [394, 693] width 587 height 35
drag, startPoint x: 655, startPoint y: 691, endPoint x: 1575, endPoint y: 115, distance: 1085.4
click at [653, 690] on div "Transporteur kiezen" at bounding box center [611, 693] width 119 height 15
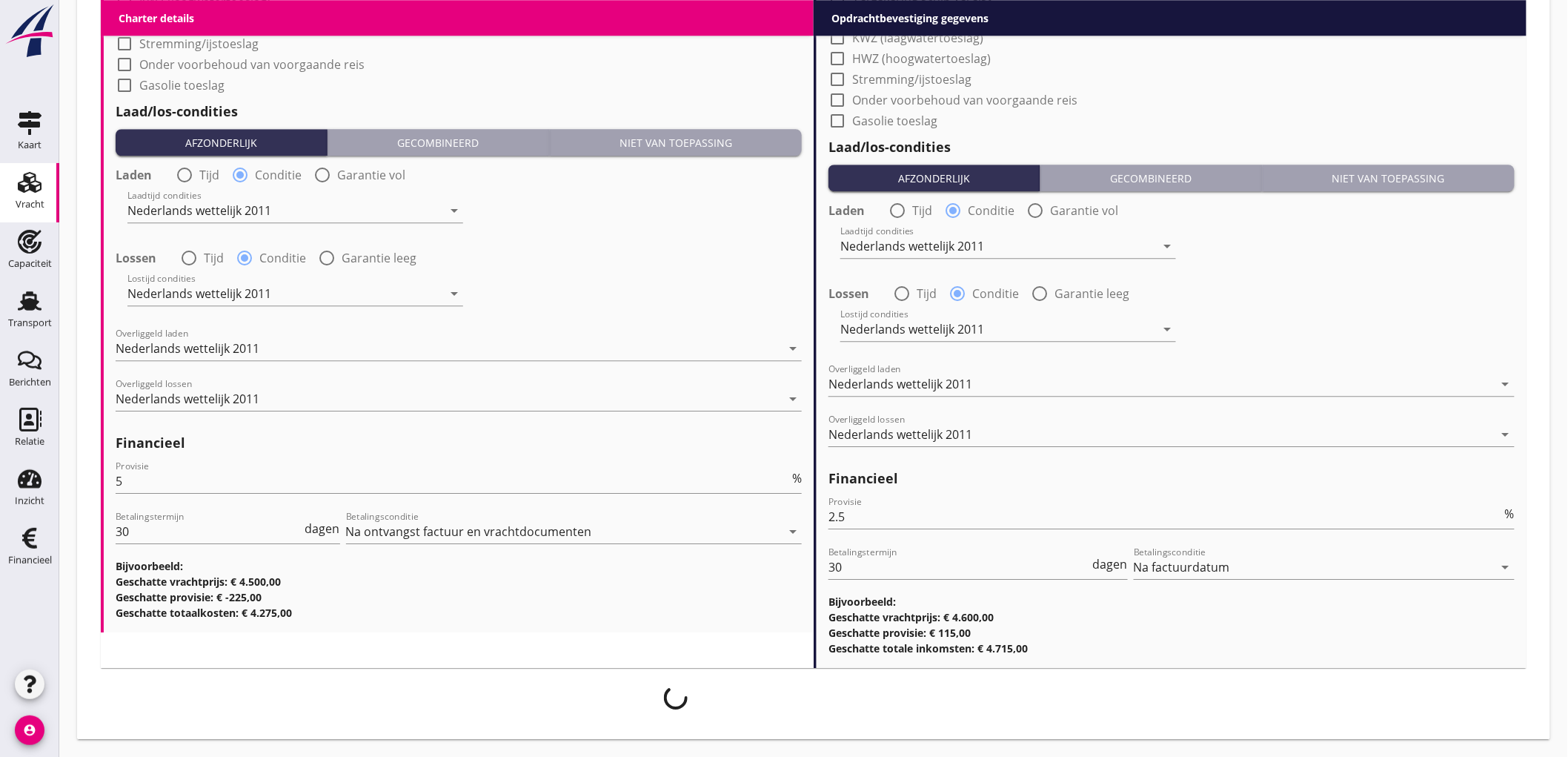
scroll to position [1654, 0]
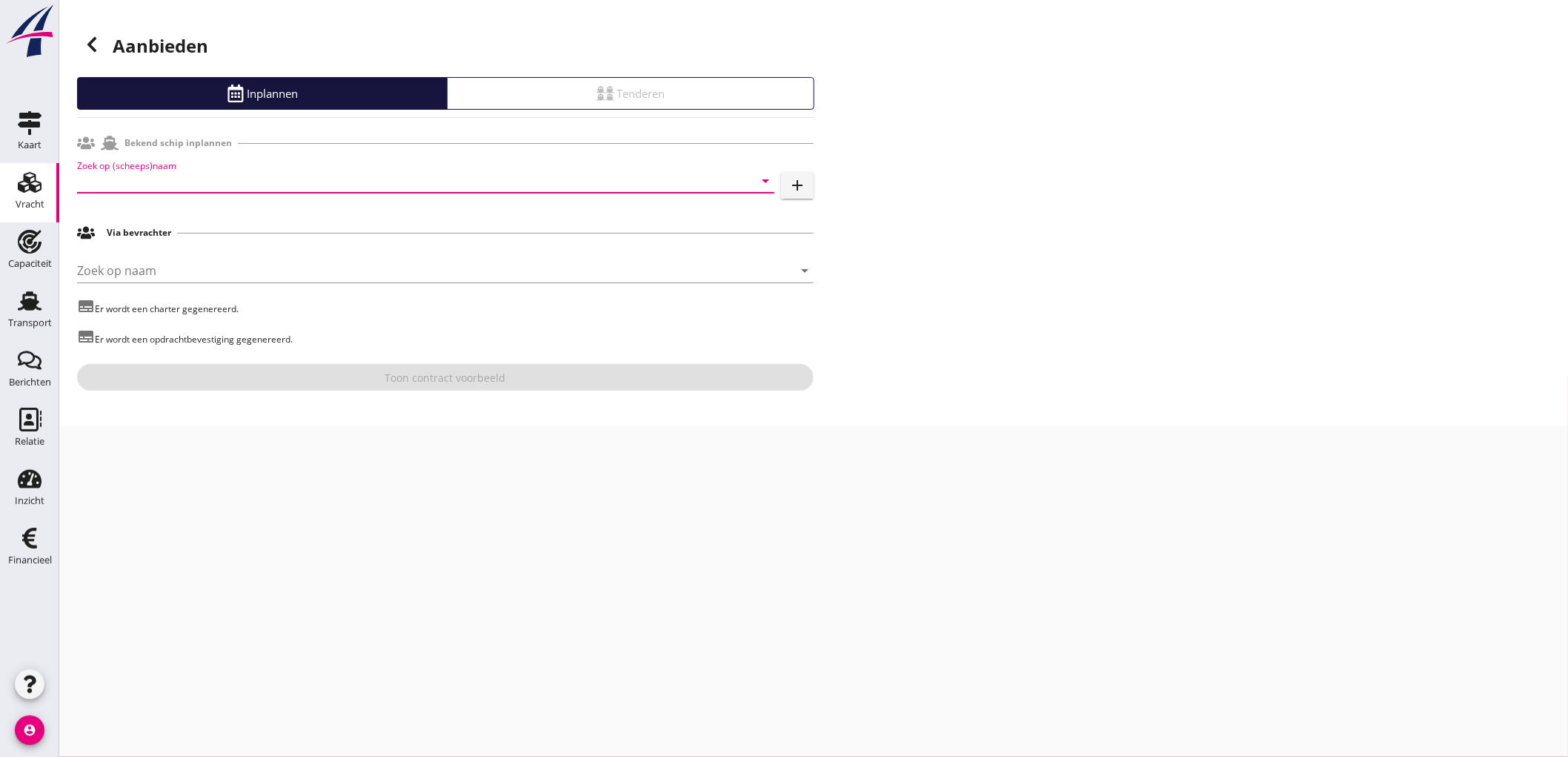
click at [159, 189] on input "Zoek op (scheeps)naam" at bounding box center [405, 181] width 656 height 24
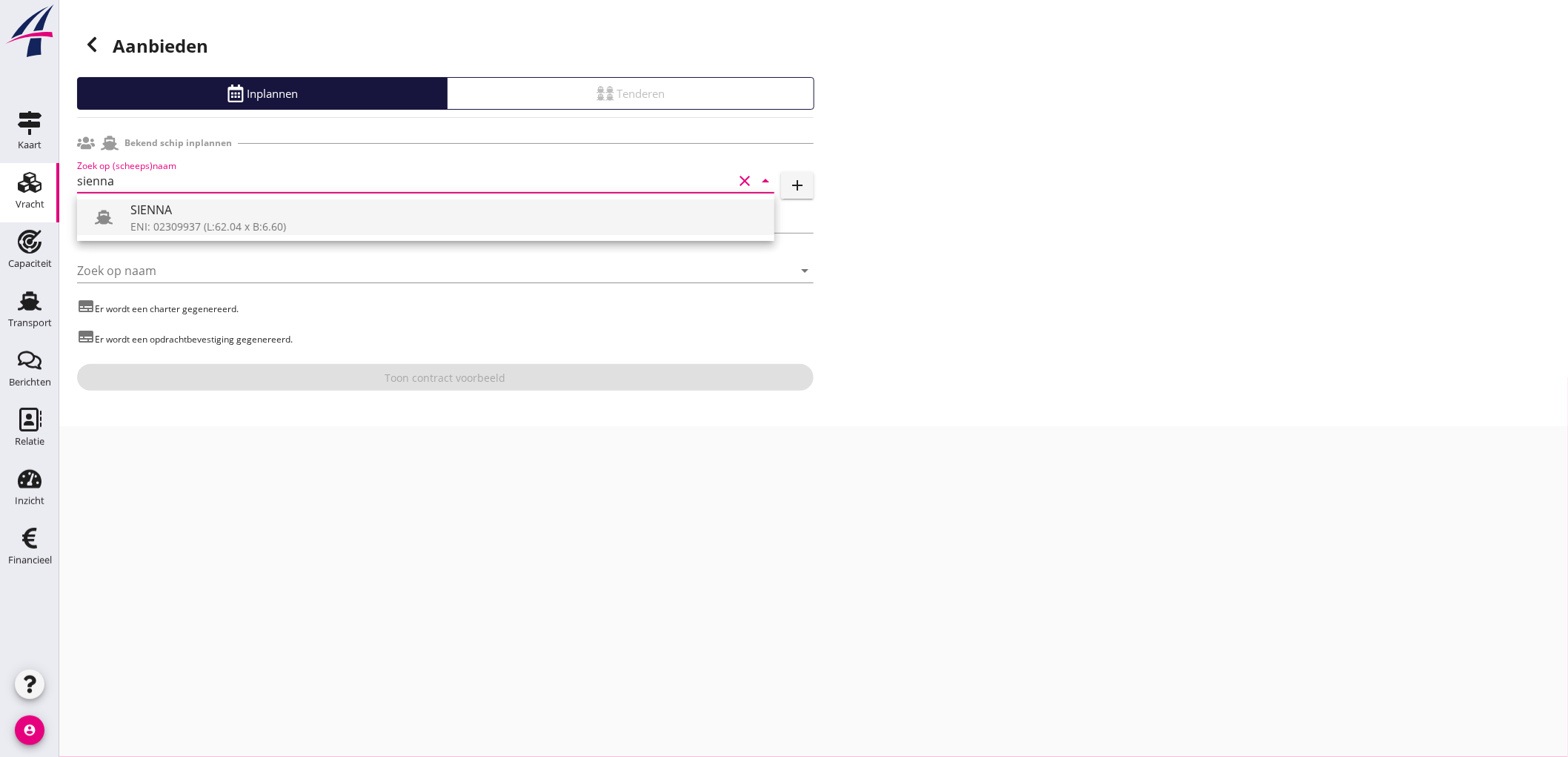
click at [202, 206] on div "SIENNA" at bounding box center [446, 210] width 632 height 18
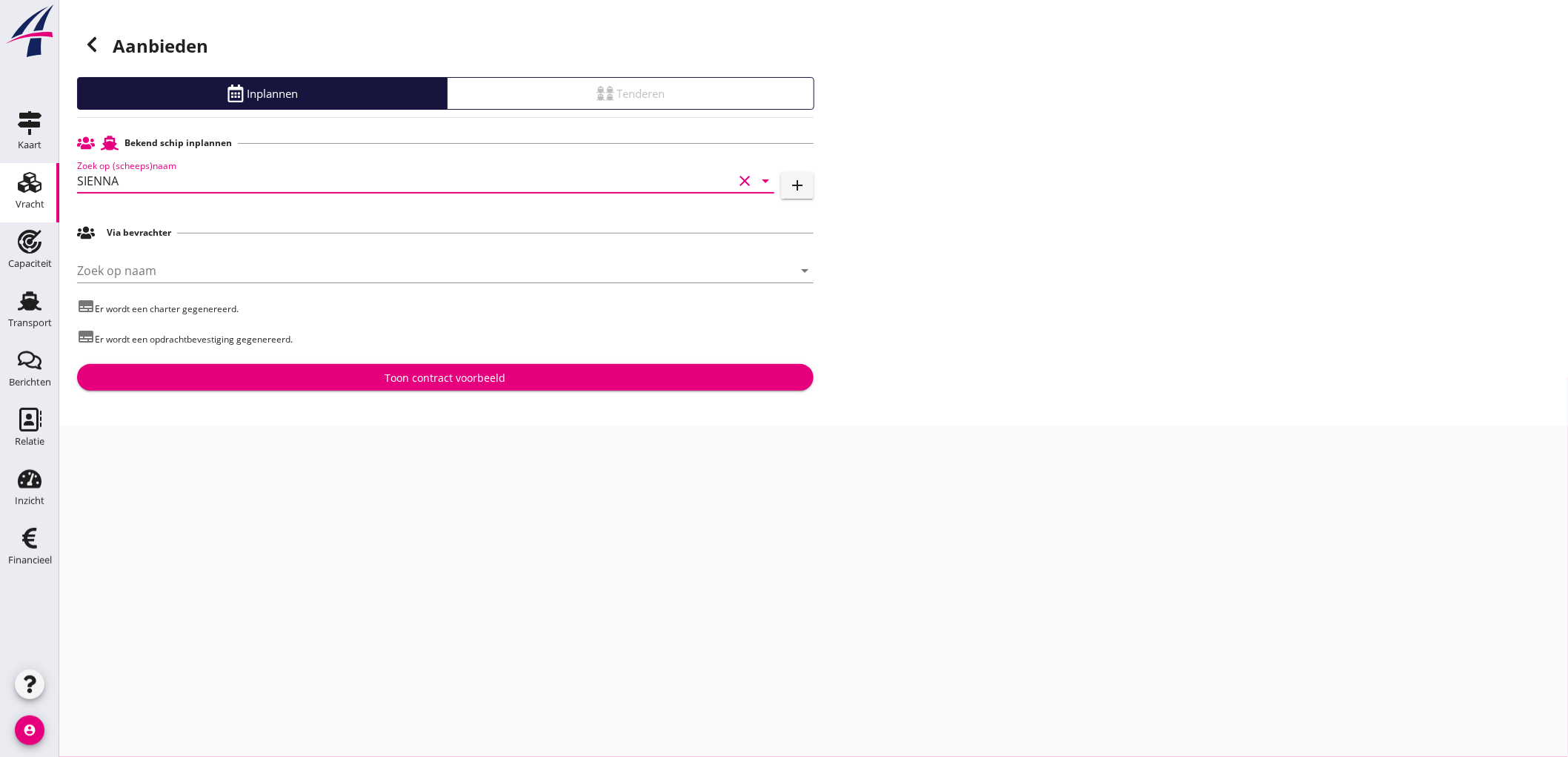
type input "SIENNA"
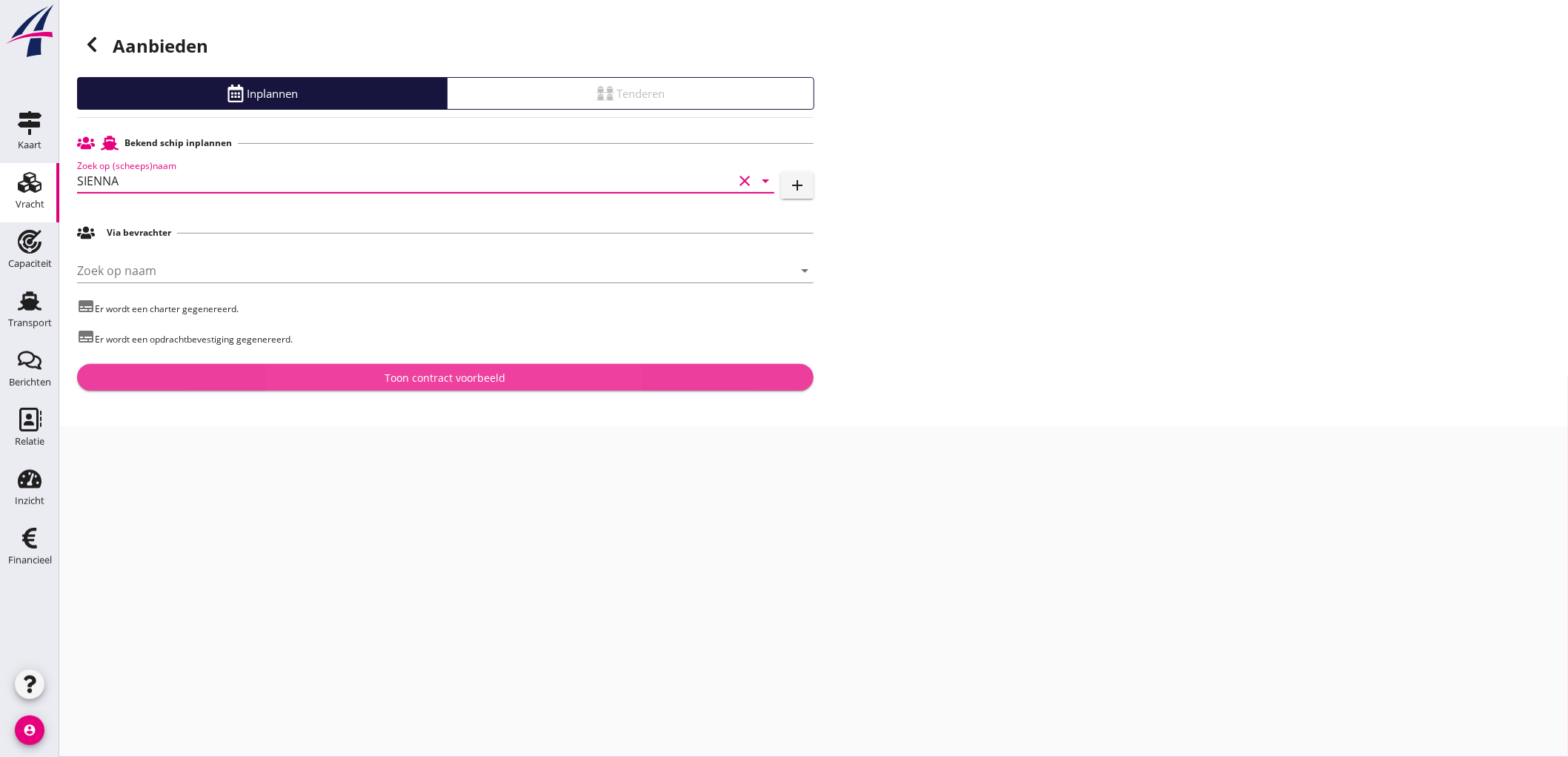
click at [248, 374] on div "Toon contract voorbeeld" at bounding box center [445, 377] width 713 height 15
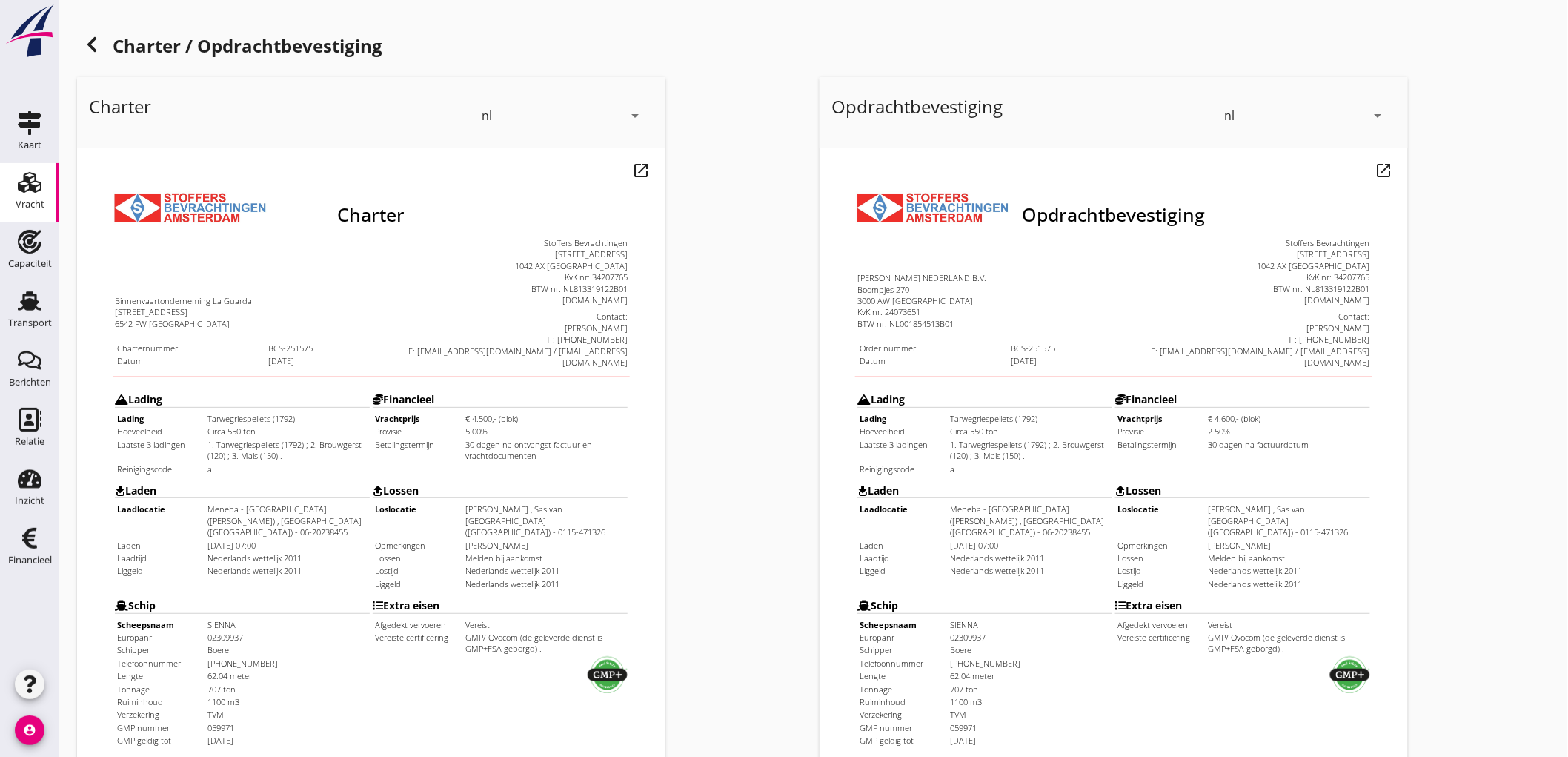
scroll to position [339, 0]
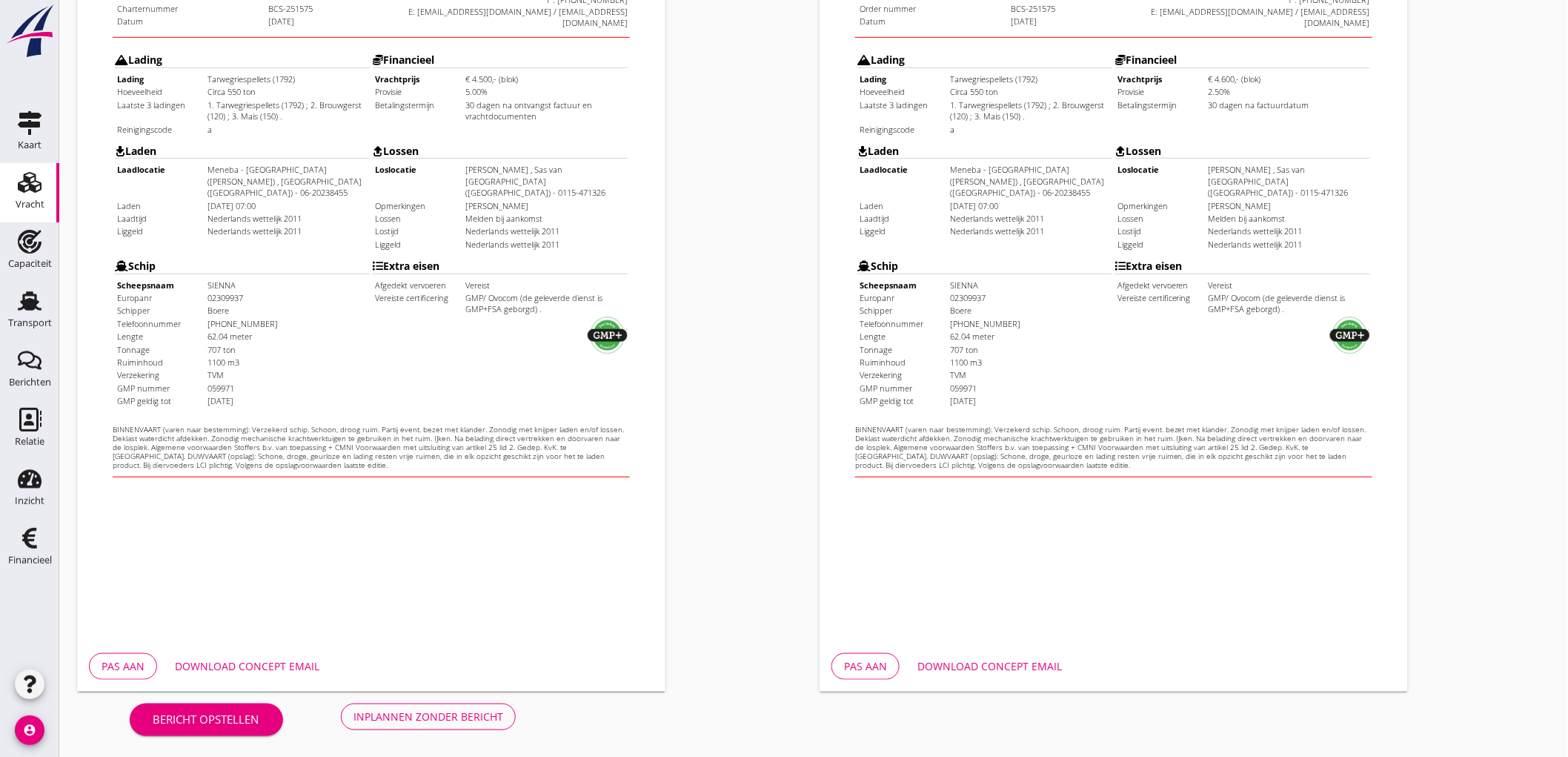
click at [494, 694] on div "Charter nl arrow_drop_down open_in_new Pas aan Download concept email" at bounding box center [442, 214] width 743 height 966
click at [494, 706] on button "Inplannen zonder bericht" at bounding box center [429, 717] width 175 height 27
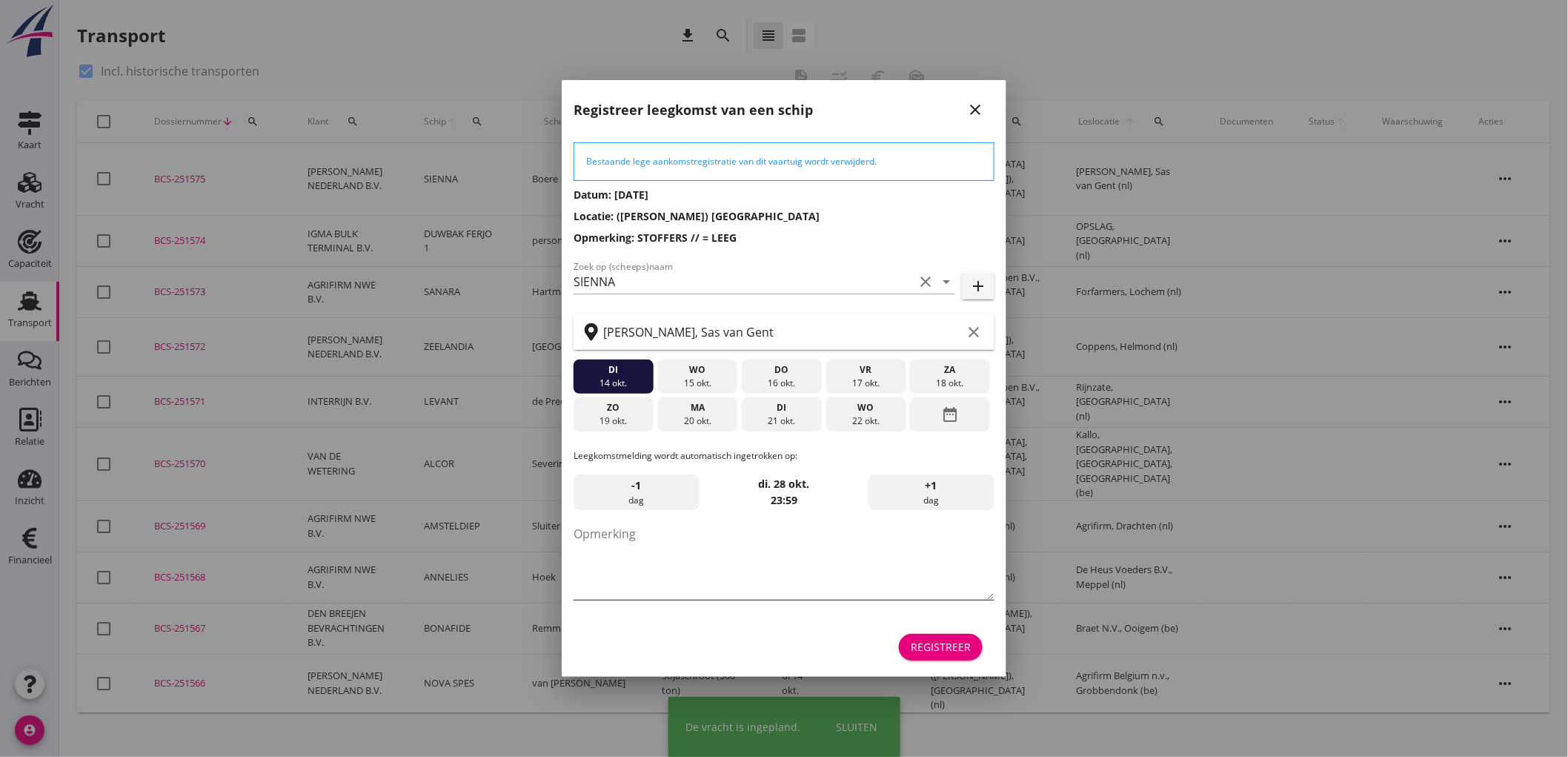
click at [630, 547] on textarea "Opmerking" at bounding box center [784, 561] width 421 height 77
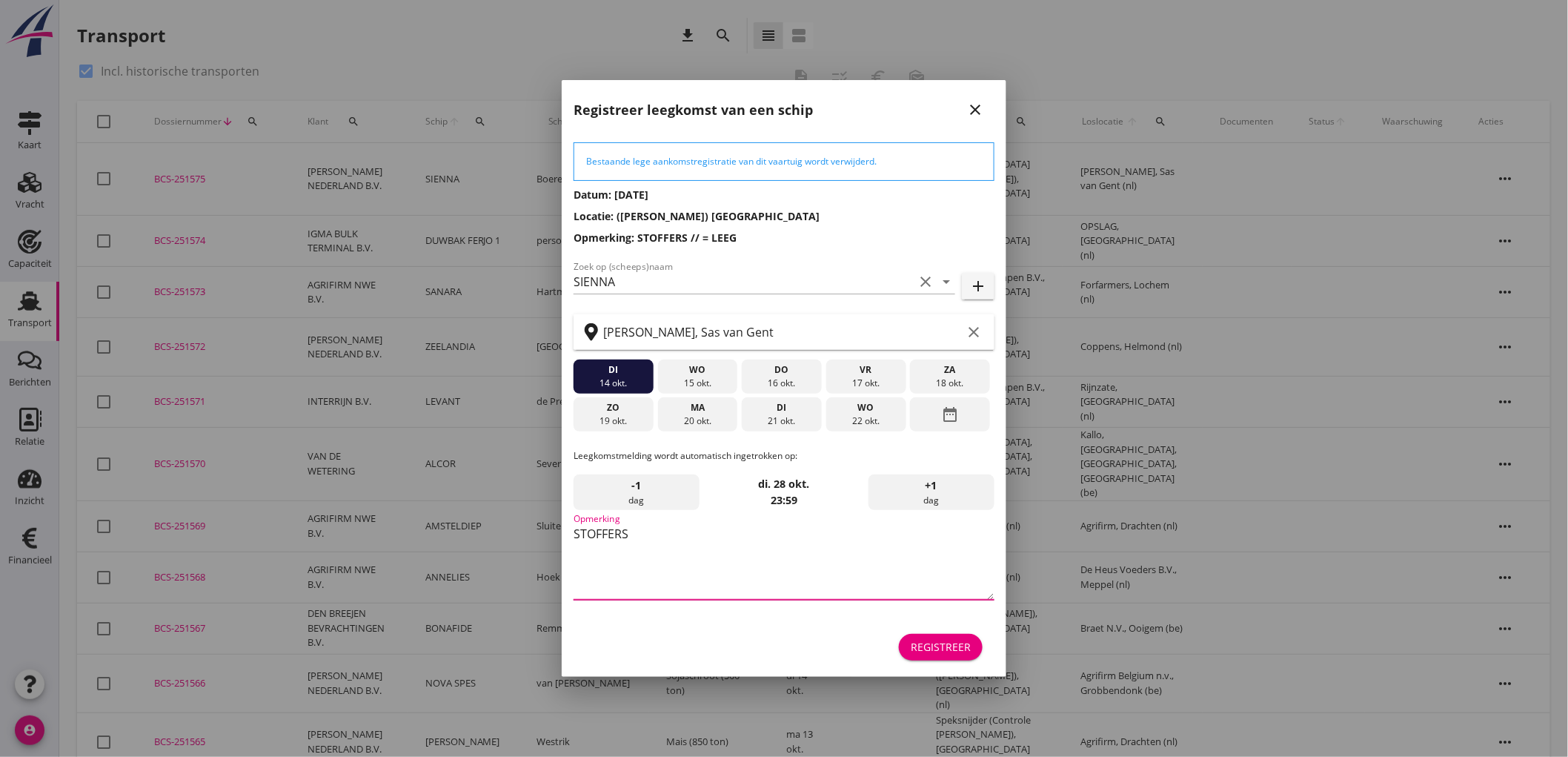
type textarea "STOFFERS"
click at [888, 382] on div "17 okt." at bounding box center [867, 383] width 72 height 13
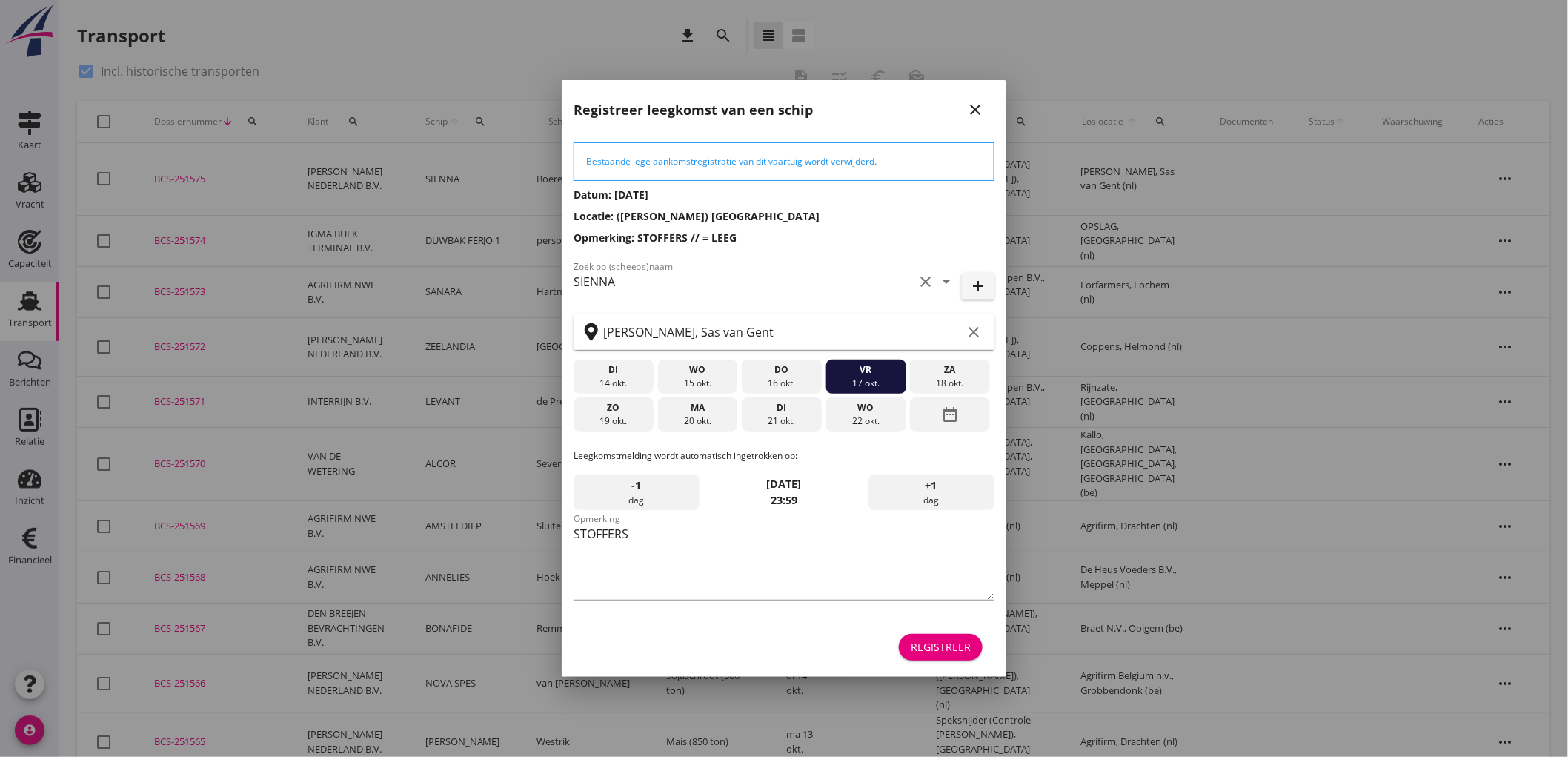
click at [975, 657] on button "Registreer" at bounding box center [941, 648] width 83 height 27
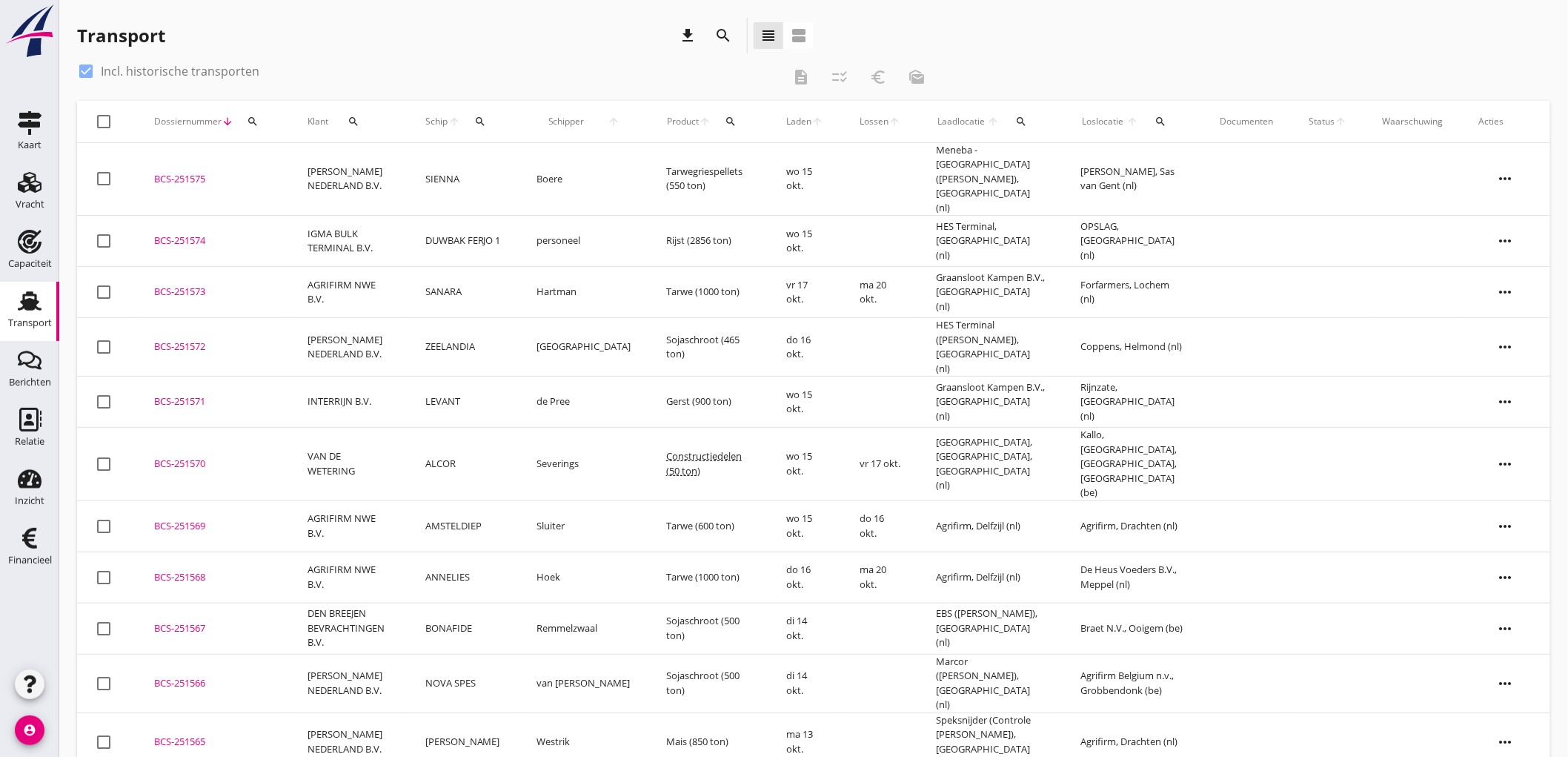
drag, startPoint x: 418, startPoint y: 3, endPoint x: 324, endPoint y: 171, distance: 192.5
click at [324, 171] on td "[PERSON_NAME] NEDERLAND B.V." at bounding box center [349, 179] width 118 height 72
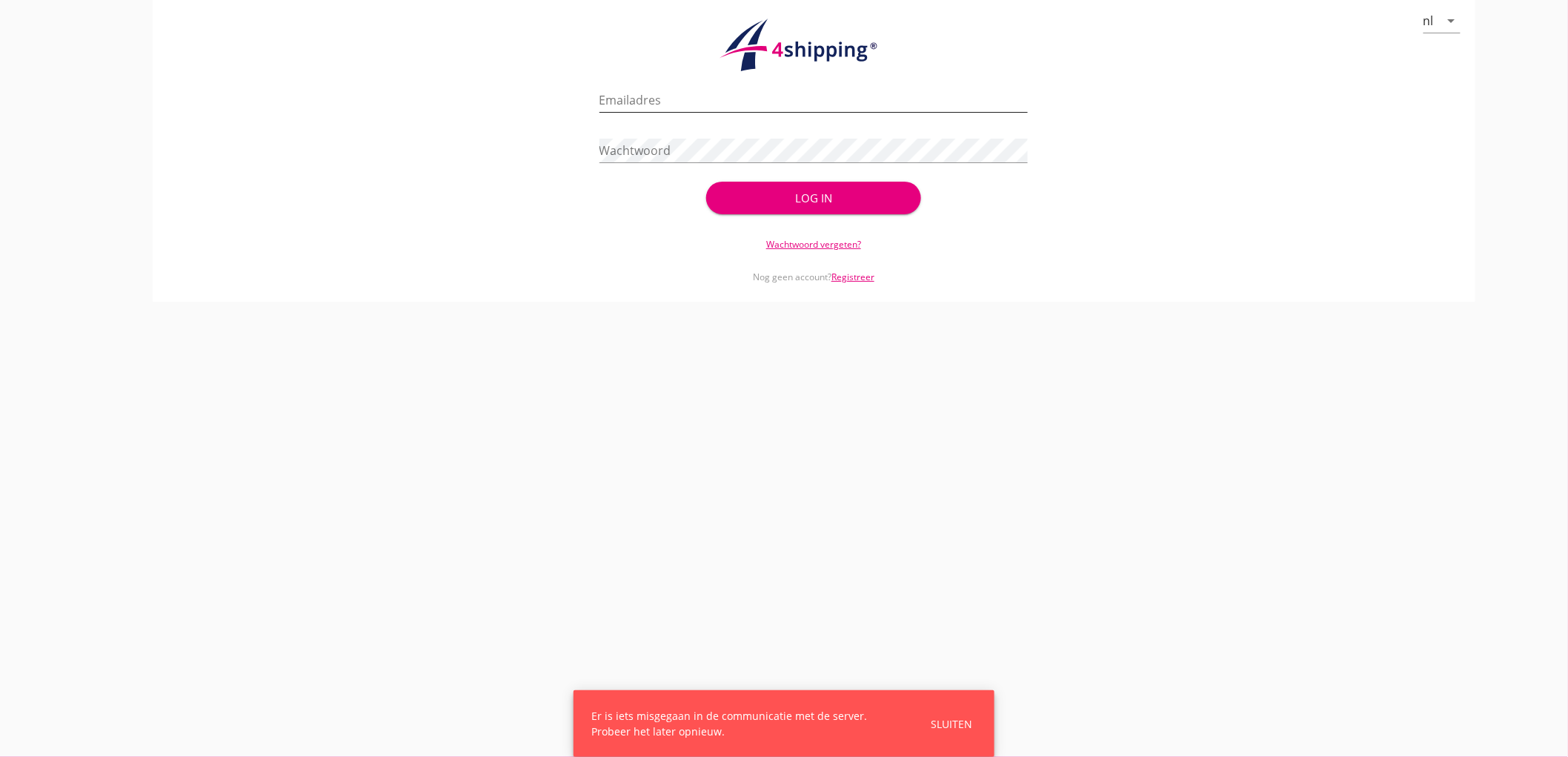
click at [691, 109] on input "Emailadres" at bounding box center [814, 100] width 429 height 24
type input "[EMAIL_ADDRESS][DOMAIN_NAME]"
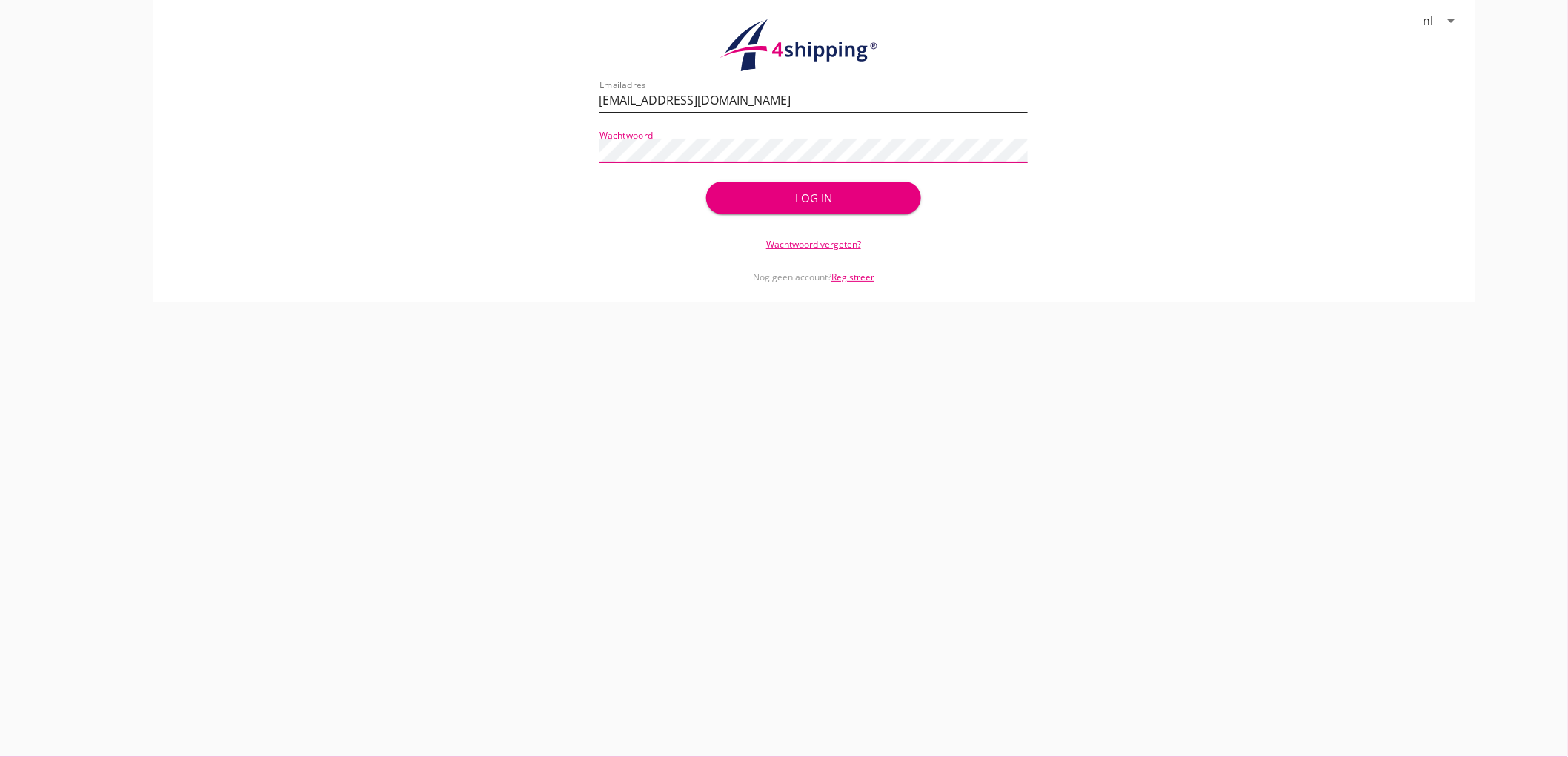
click at [707, 182] on button "Log in" at bounding box center [813, 198] width 214 height 33
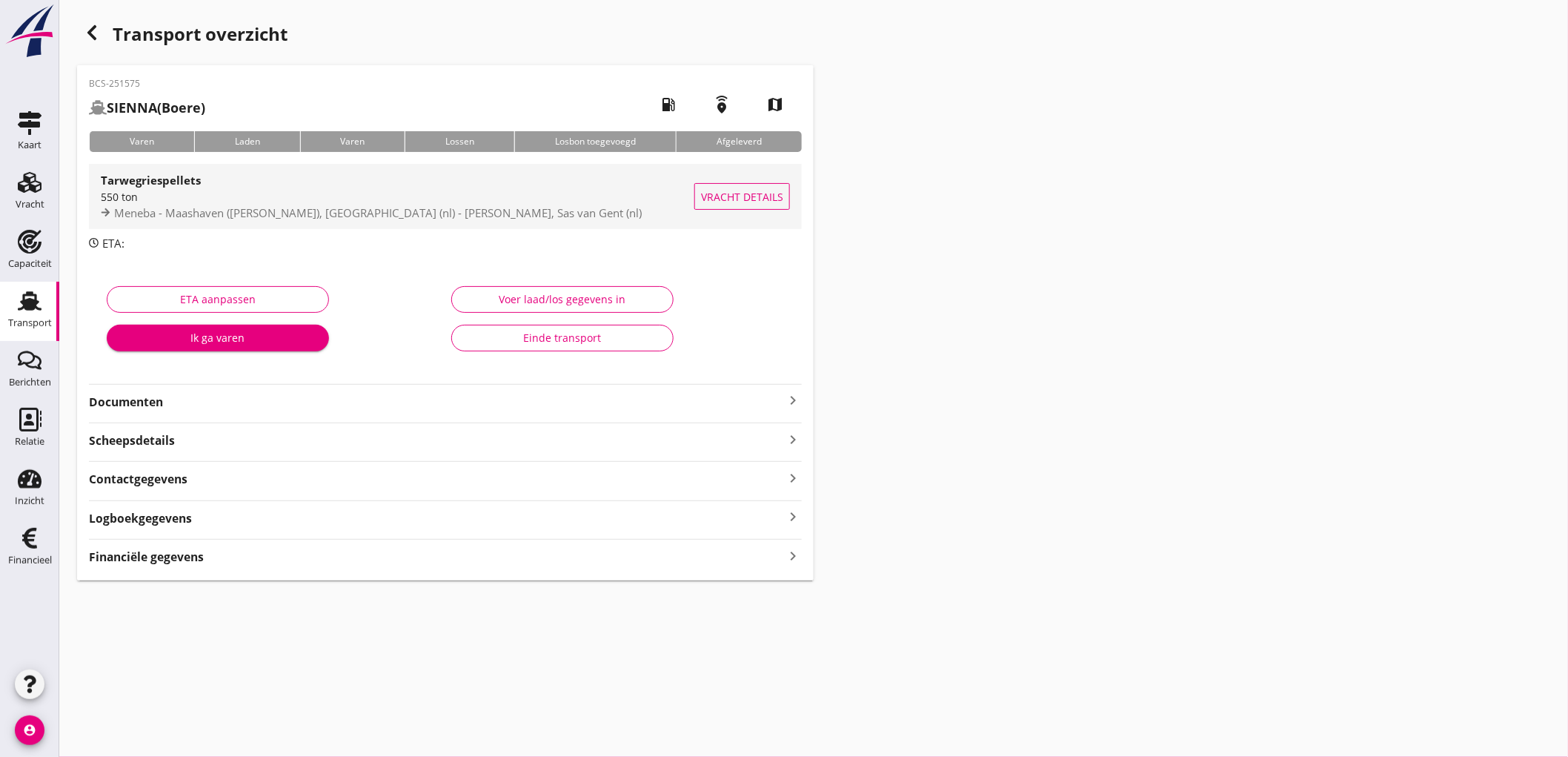
click at [261, 213] on span "Meneba - Maashaven ([PERSON_NAME]), [GEOGRAPHIC_DATA] (nl) - [PERSON_NAME], Sas…" at bounding box center [378, 213] width 528 height 15
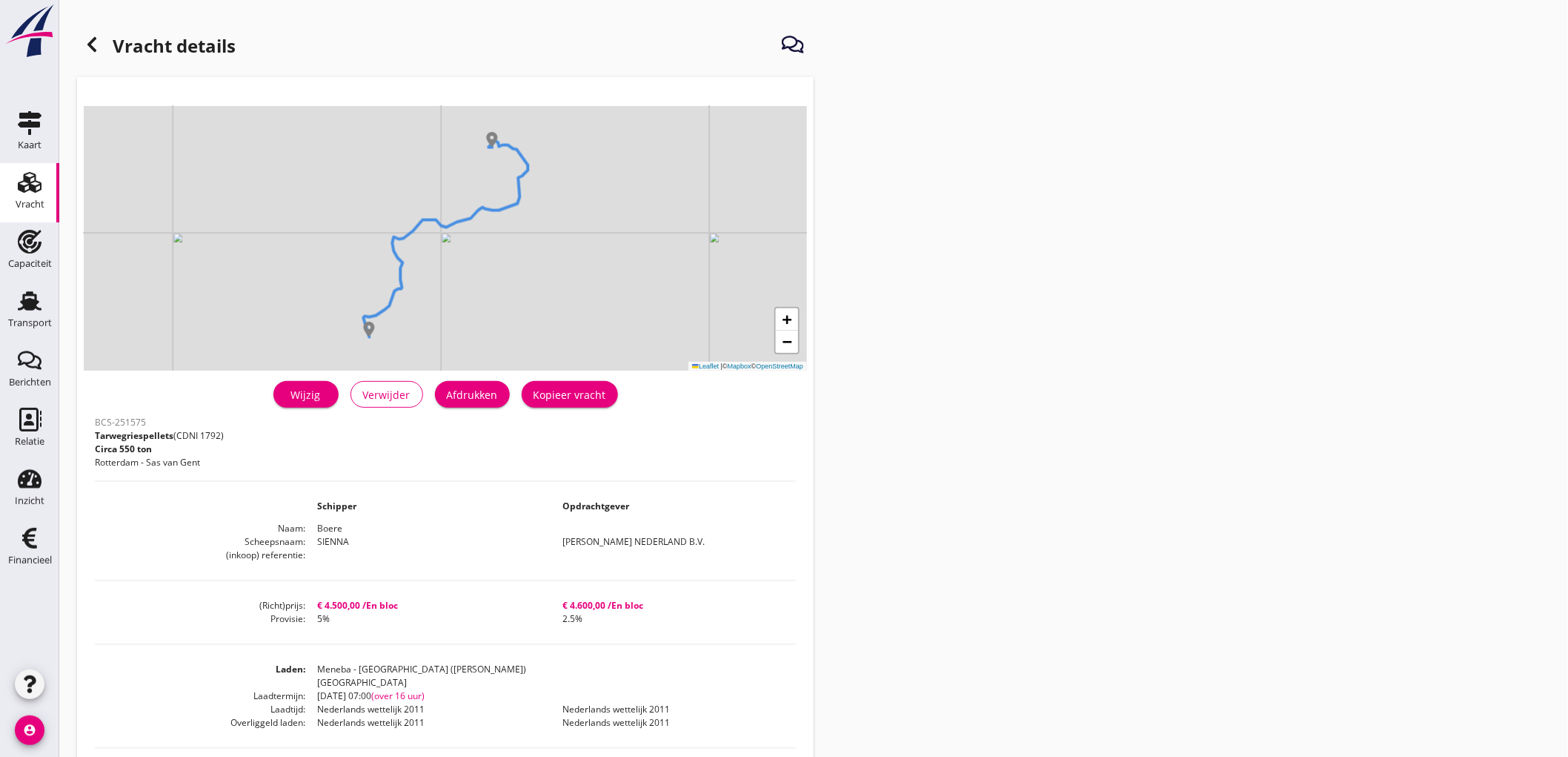
click at [500, 378] on div "Wijzig Verwijder Afdrukken Kopieer vracht" at bounding box center [445, 394] width 701 height 35
click at [497, 386] on div "Afdrukken" at bounding box center [472, 394] width 51 height 15
click at [96, 46] on icon at bounding box center [92, 44] width 18 height 18
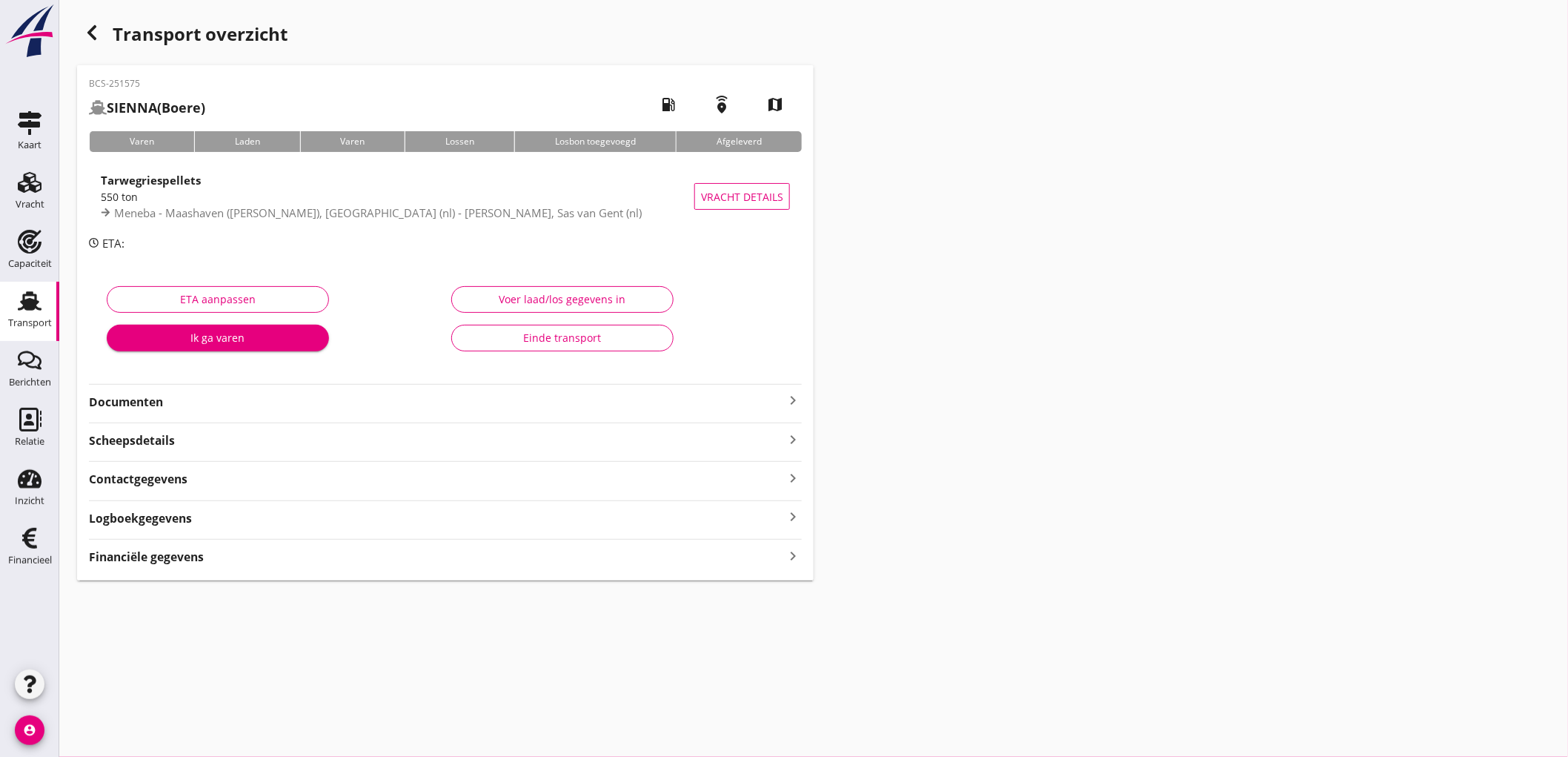
drag, startPoint x: 255, startPoint y: 404, endPoint x: 263, endPoint y: 405, distance: 8.1
click at [256, 404] on strong "Documenten" at bounding box center [437, 402] width 696 height 17
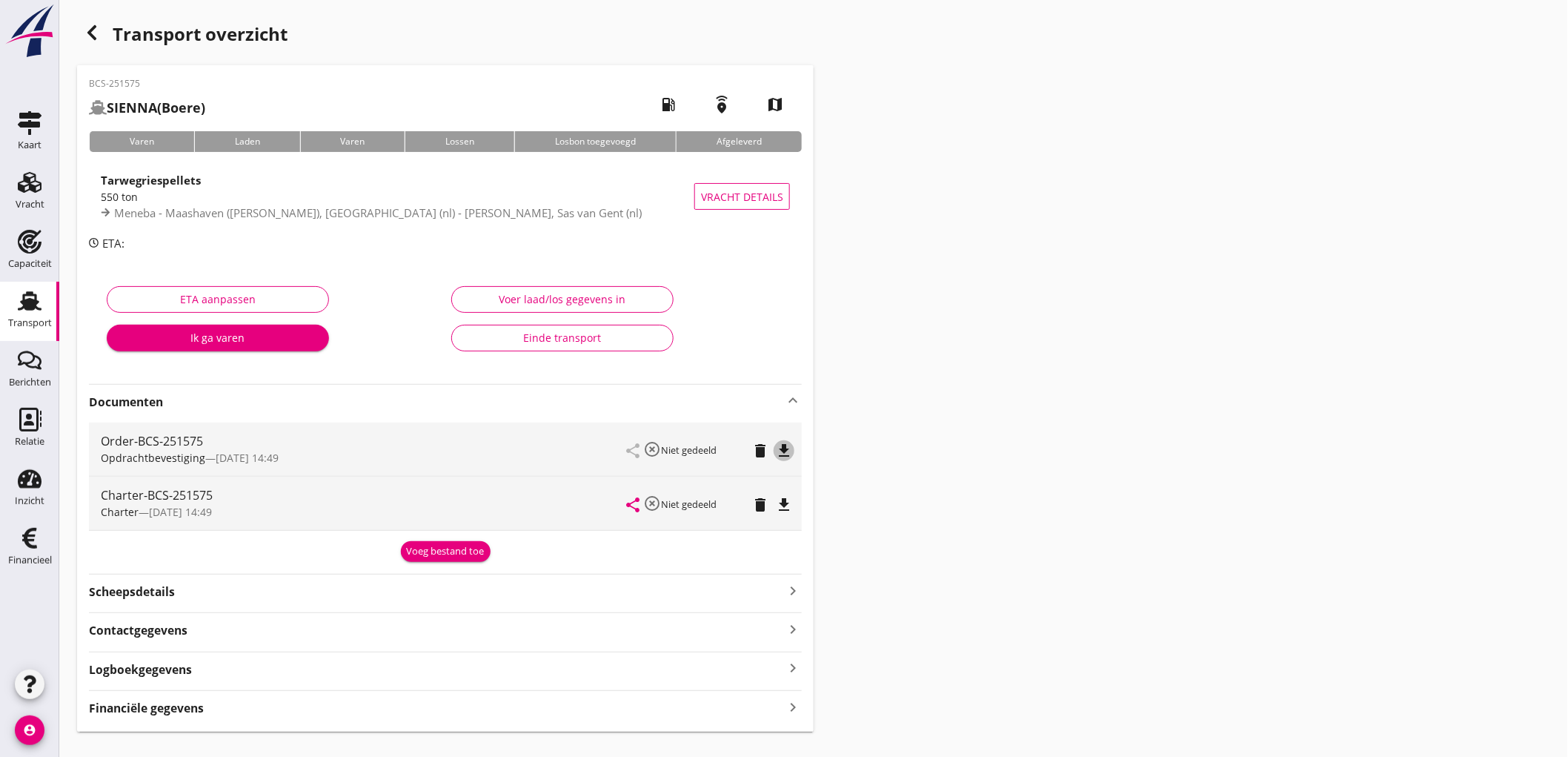
click at [789, 449] on icon "file_download" at bounding box center [784, 450] width 18 height 18
click at [782, 498] on icon "file_download" at bounding box center [784, 504] width 18 height 18
click at [247, 717] on div "BCS-251575 SIENNA (Boere) local_gas_station emergency_share map Varen Laden Var…" at bounding box center [445, 397] width 737 height 666
click at [248, 708] on div "Financiële gegevens keyboard_arrow_right" at bounding box center [445, 706] width 713 height 20
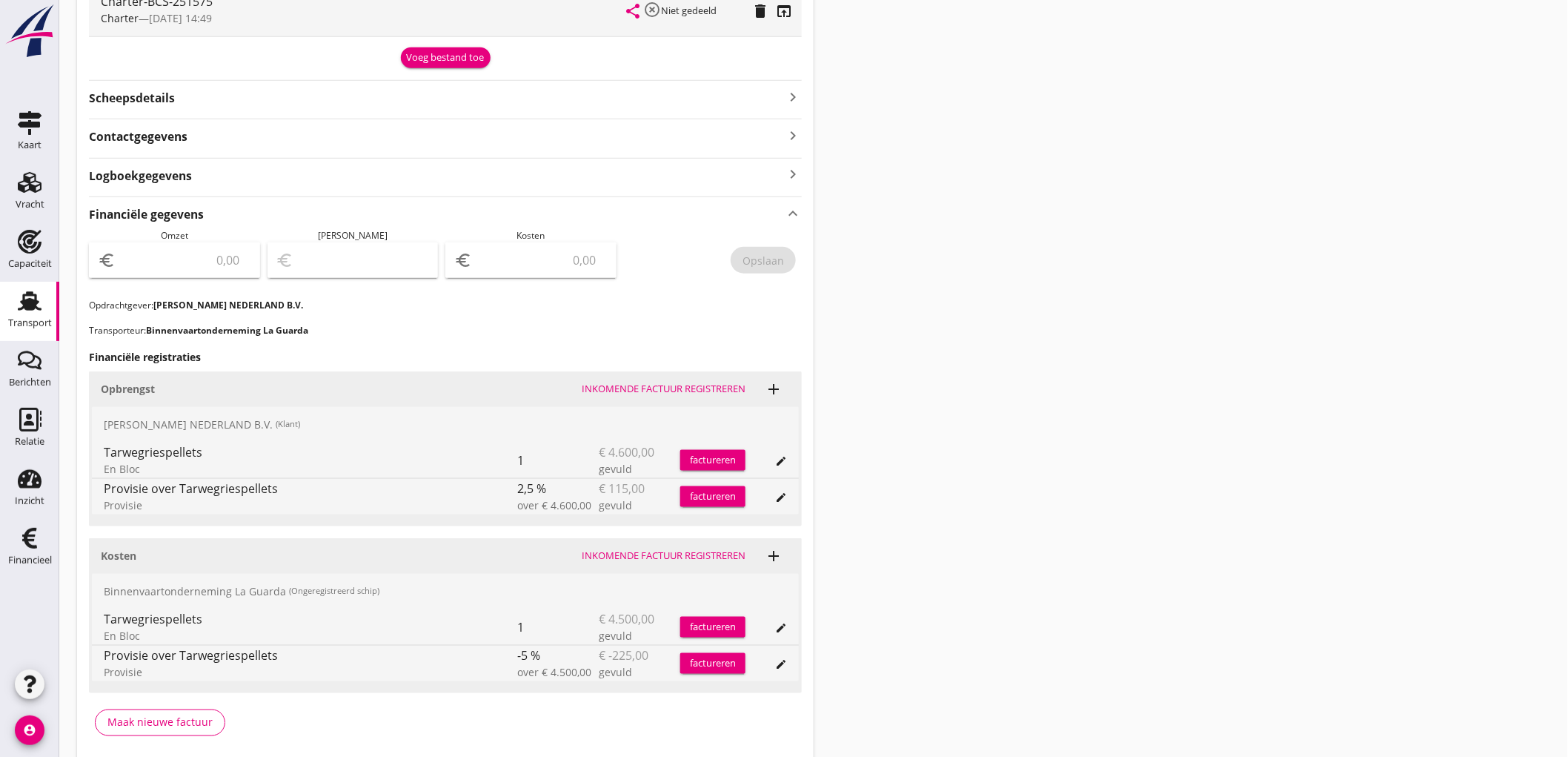
click at [208, 269] on input "number" at bounding box center [185, 260] width 133 height 24
type input "4485"
type input "4481.00"
type input "4"
type input "4443.00"
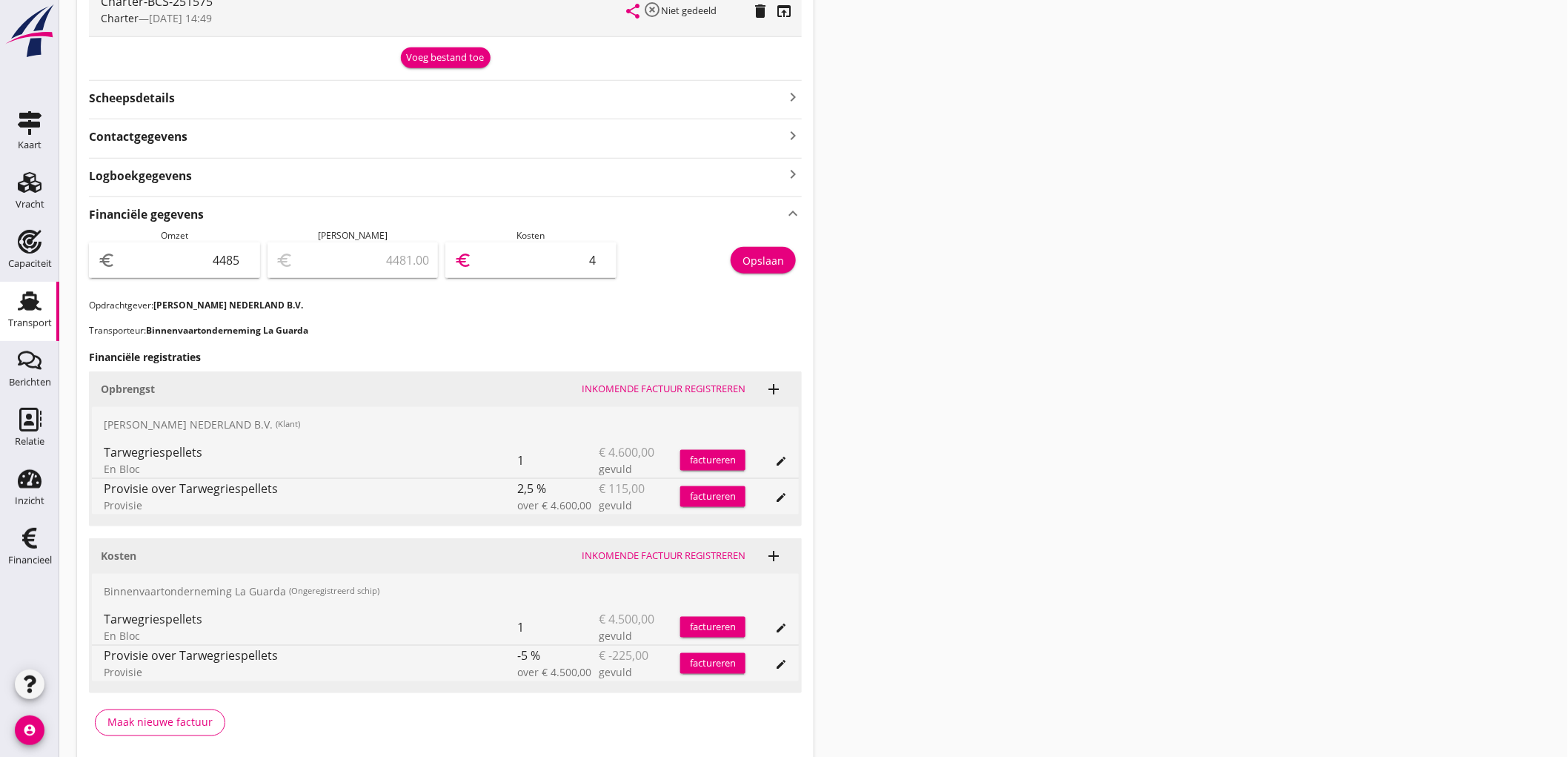
type input "42"
type input "4058.00"
type input "427"
type input "210.00"
type input "4275"
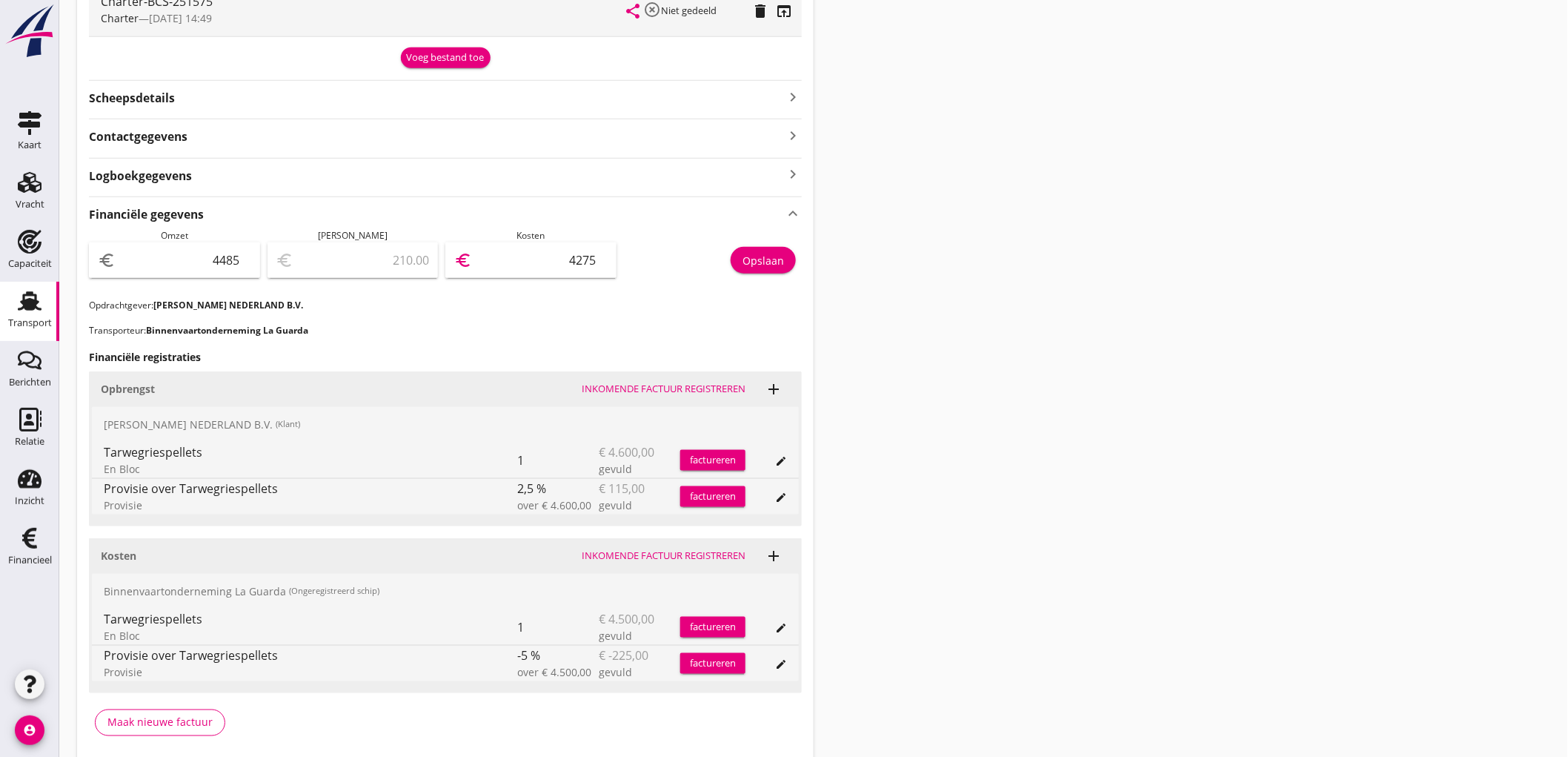
click at [795, 283] on div "Opslaan" at bounding box center [713, 264] width 179 height 70
click at [772, 249] on button "Opslaan" at bounding box center [763, 260] width 65 height 27
click at [1, 275] on link "Capaciteit Capaciteit" at bounding box center [29, 252] width 59 height 59
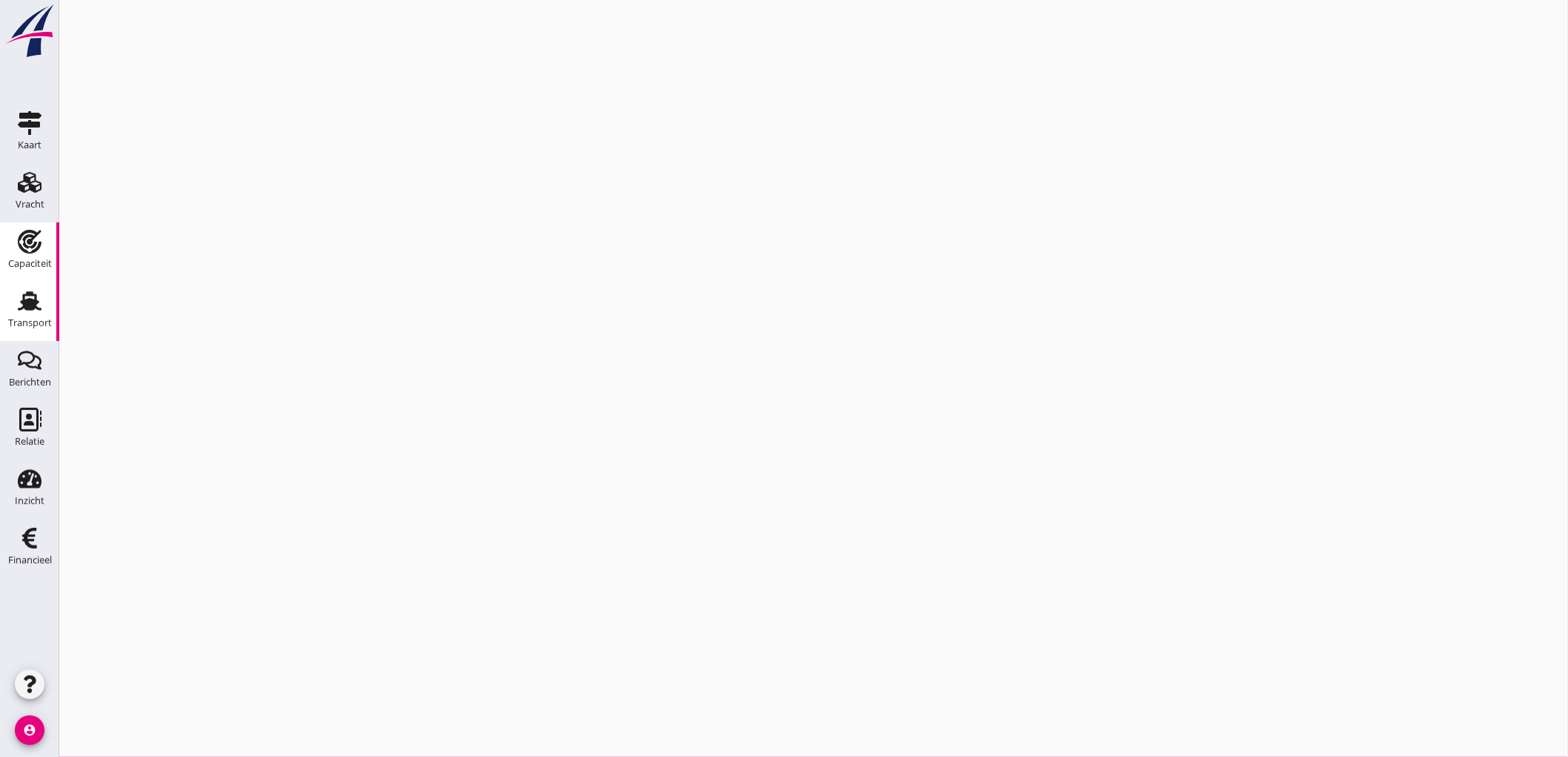
click at [20, 307] on icon "Transport" at bounding box center [29, 301] width 24 height 24
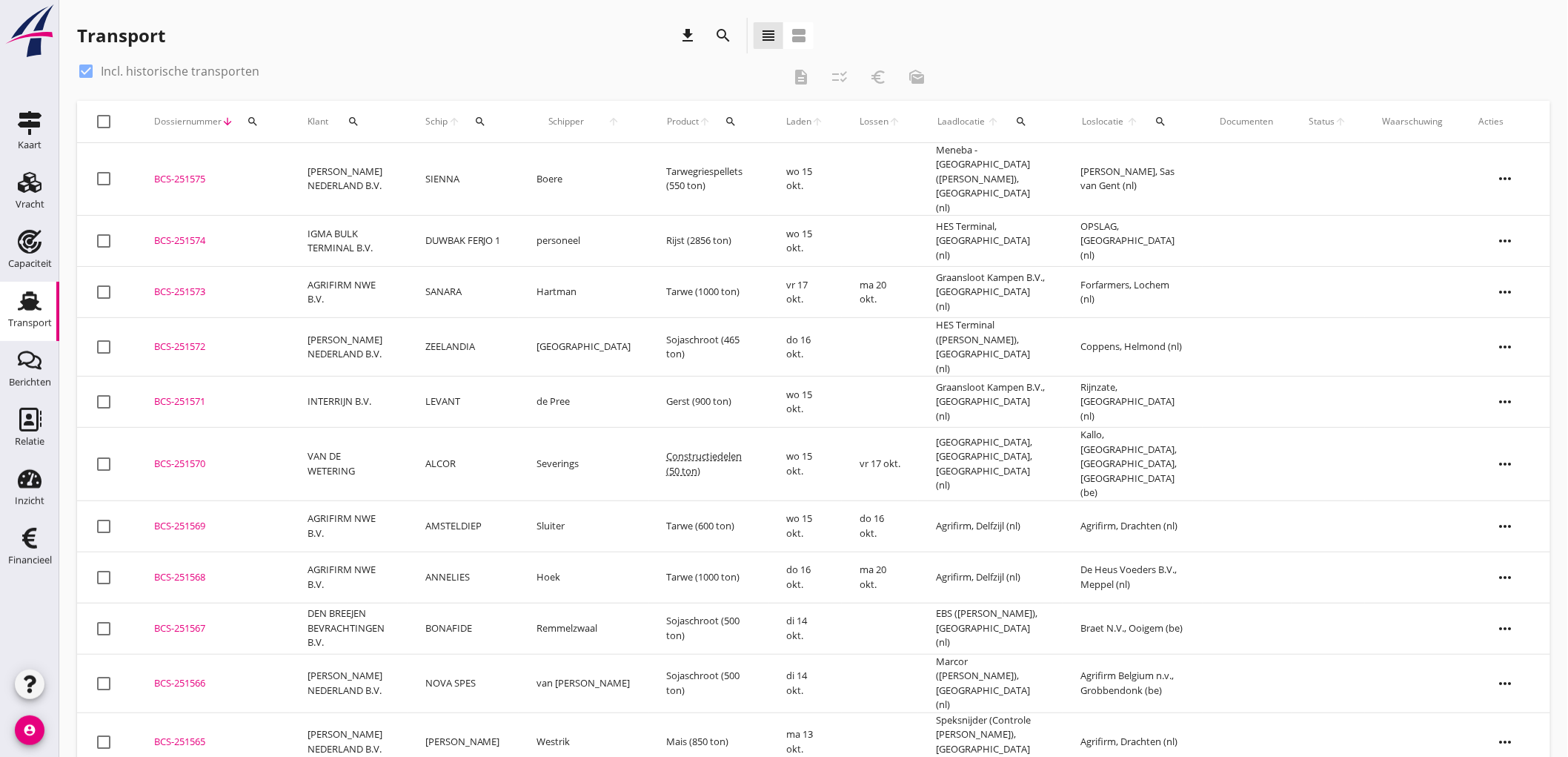
click at [510, 285] on td "SANARA" at bounding box center [463, 292] width 111 height 51
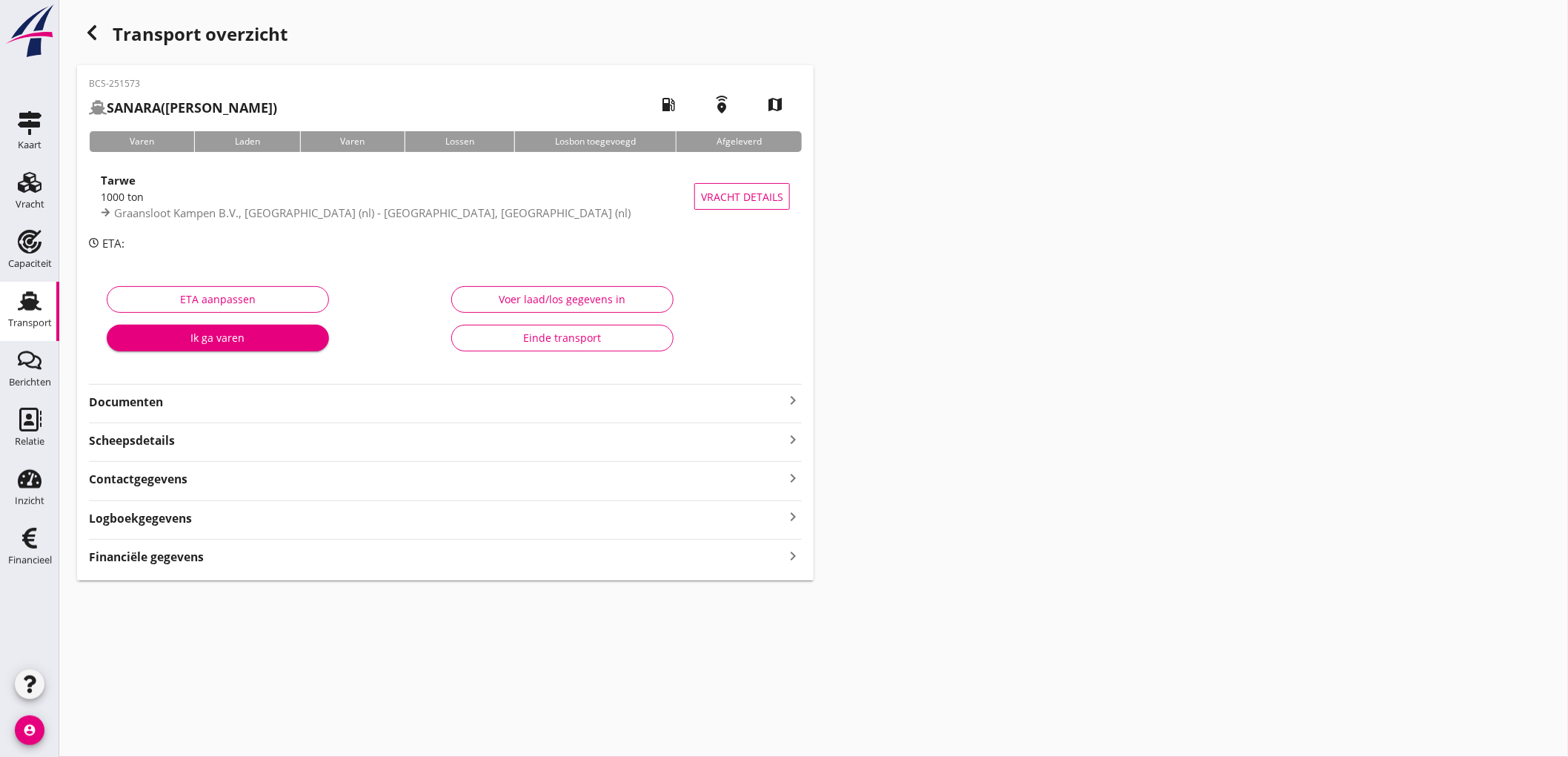
click at [0, 307] on link "Transport Transport" at bounding box center [29, 311] width 59 height 59
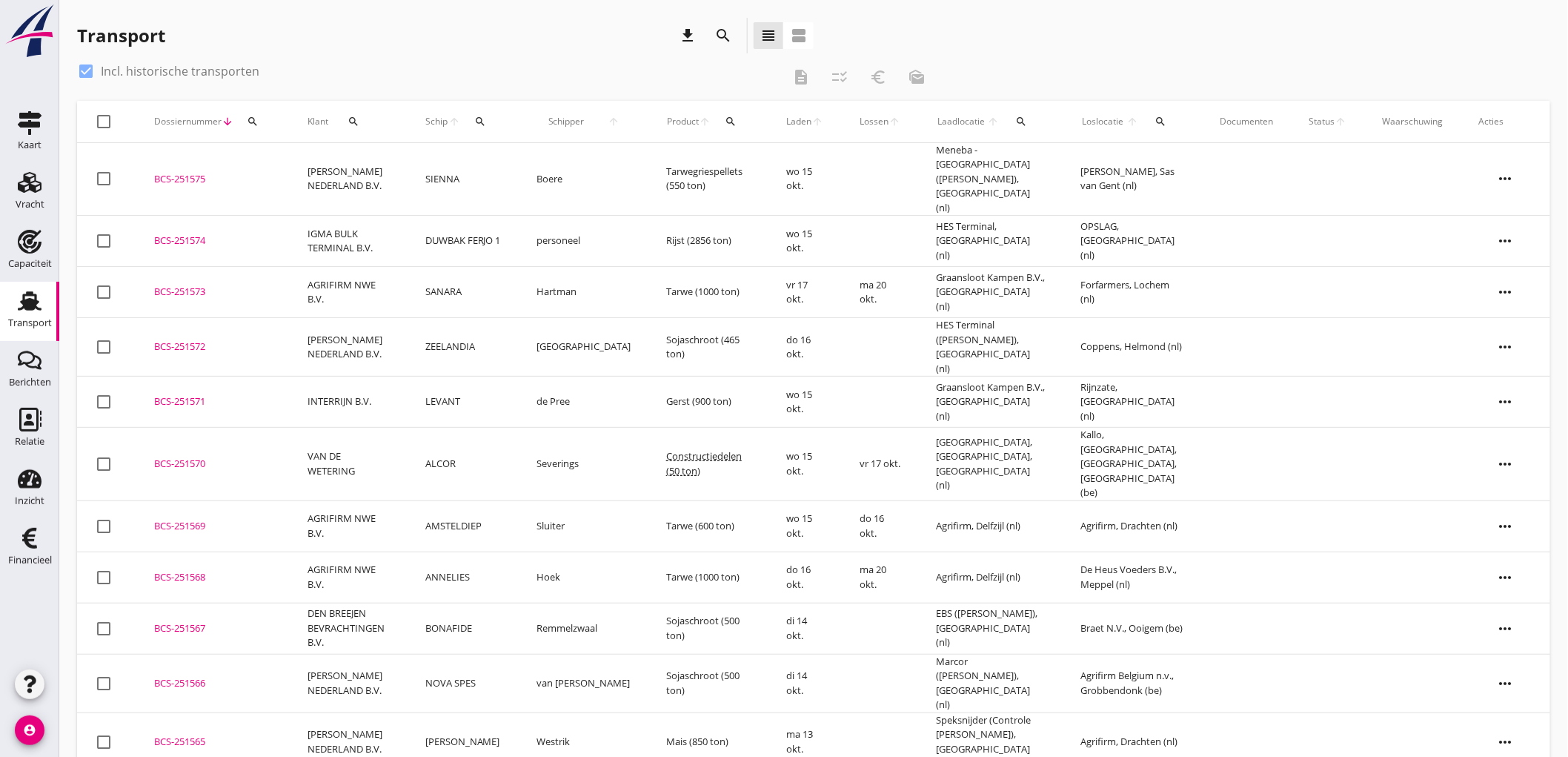
click at [32, 312] on icon "Transport" at bounding box center [29, 301] width 24 height 24
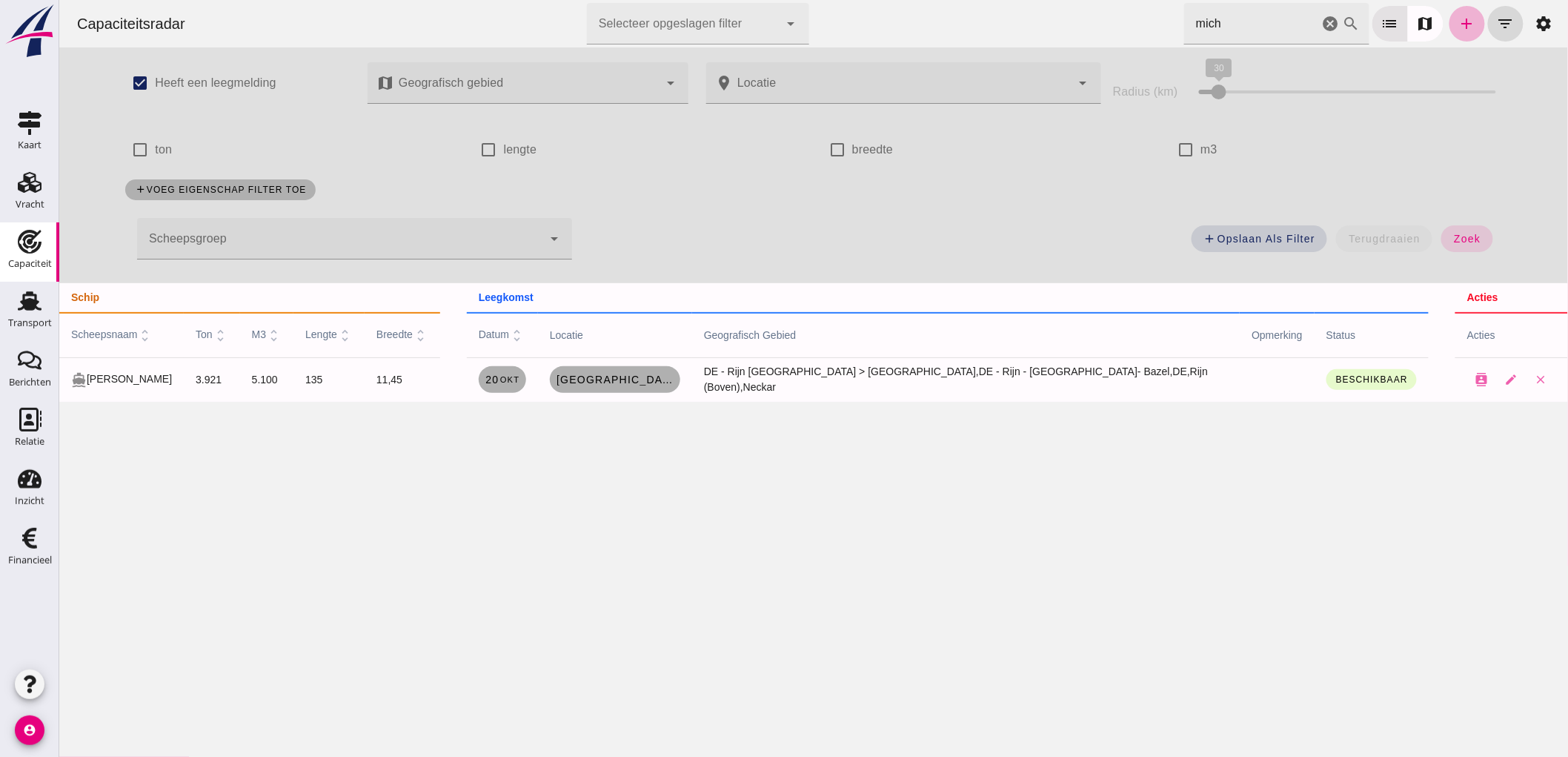
click at [1464, 24] on link "add" at bounding box center [1467, 24] width 35 height 35
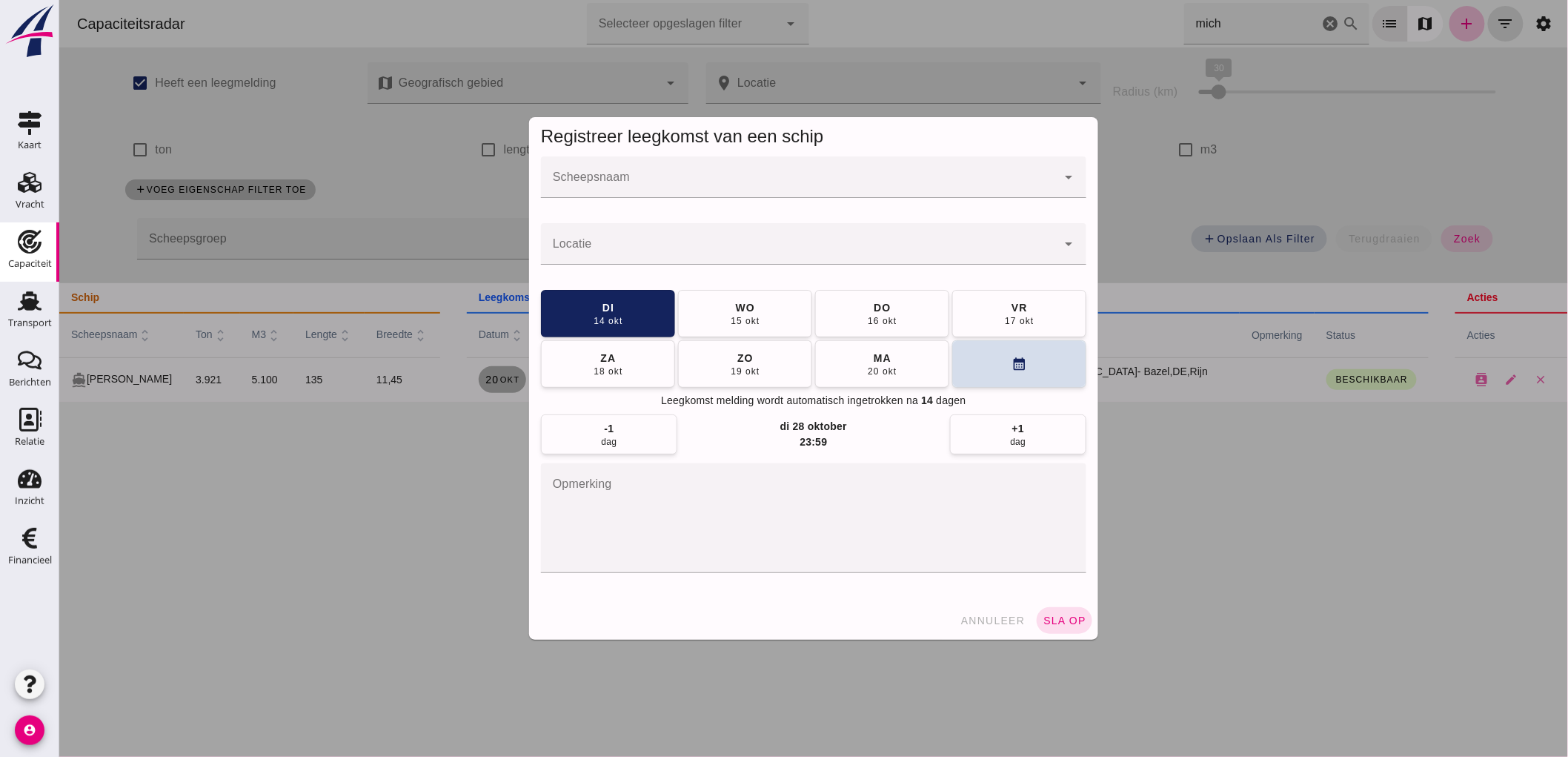
click at [663, 198] on div at bounding box center [813, 205] width 546 height 16
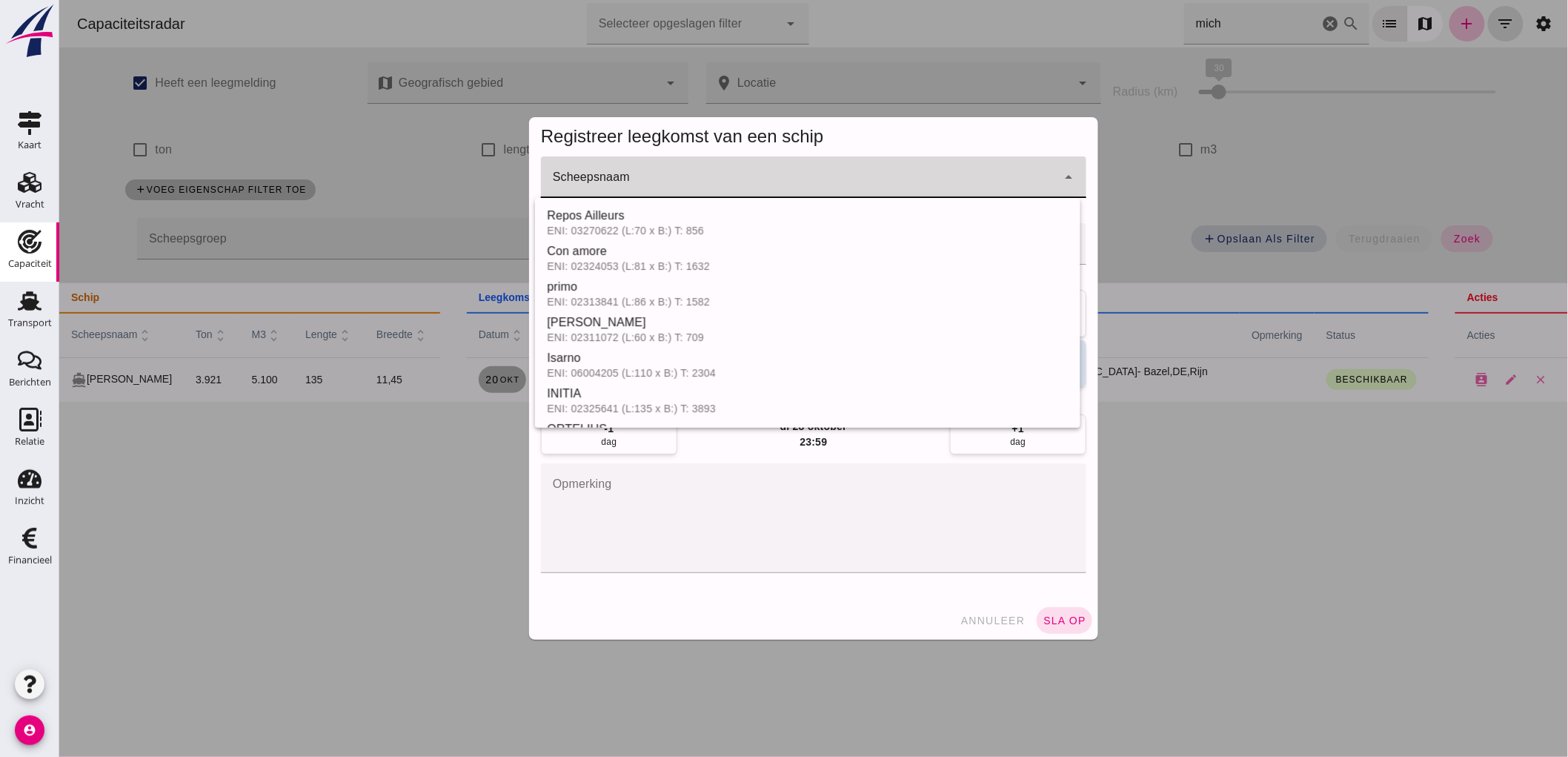
click at [670, 188] on input "Scheepsnaam" at bounding box center [798, 184] width 516 height 18
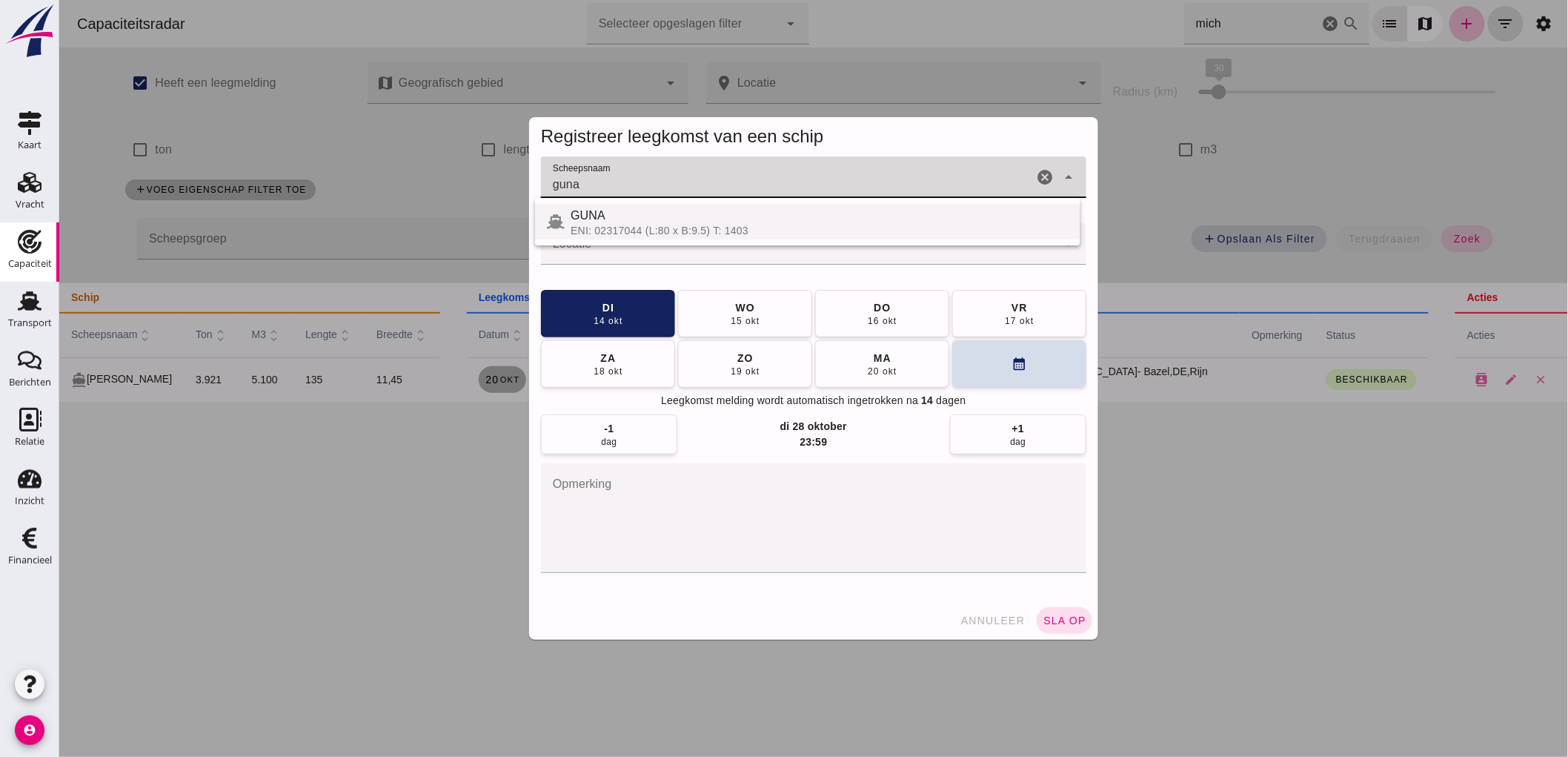
click at [690, 217] on div "GUNA" at bounding box center [819, 216] width 498 height 18
type input "GUNA"
click at [642, 245] on input "Locatie" at bounding box center [798, 251] width 516 height 18
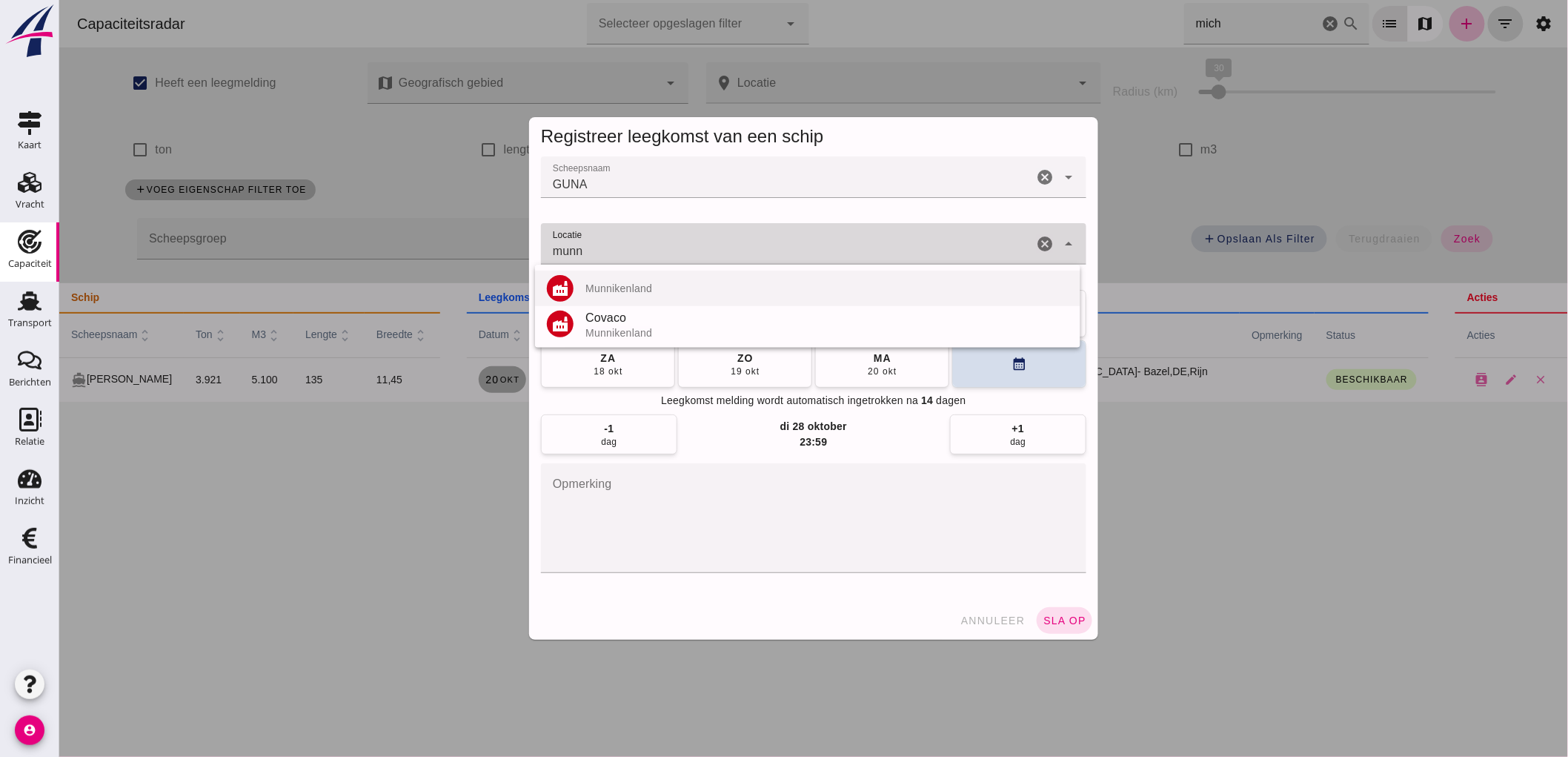
click at [623, 287] on div "Munnikenland" at bounding box center [826, 288] width 483 height 12
type input "Munnikenland"
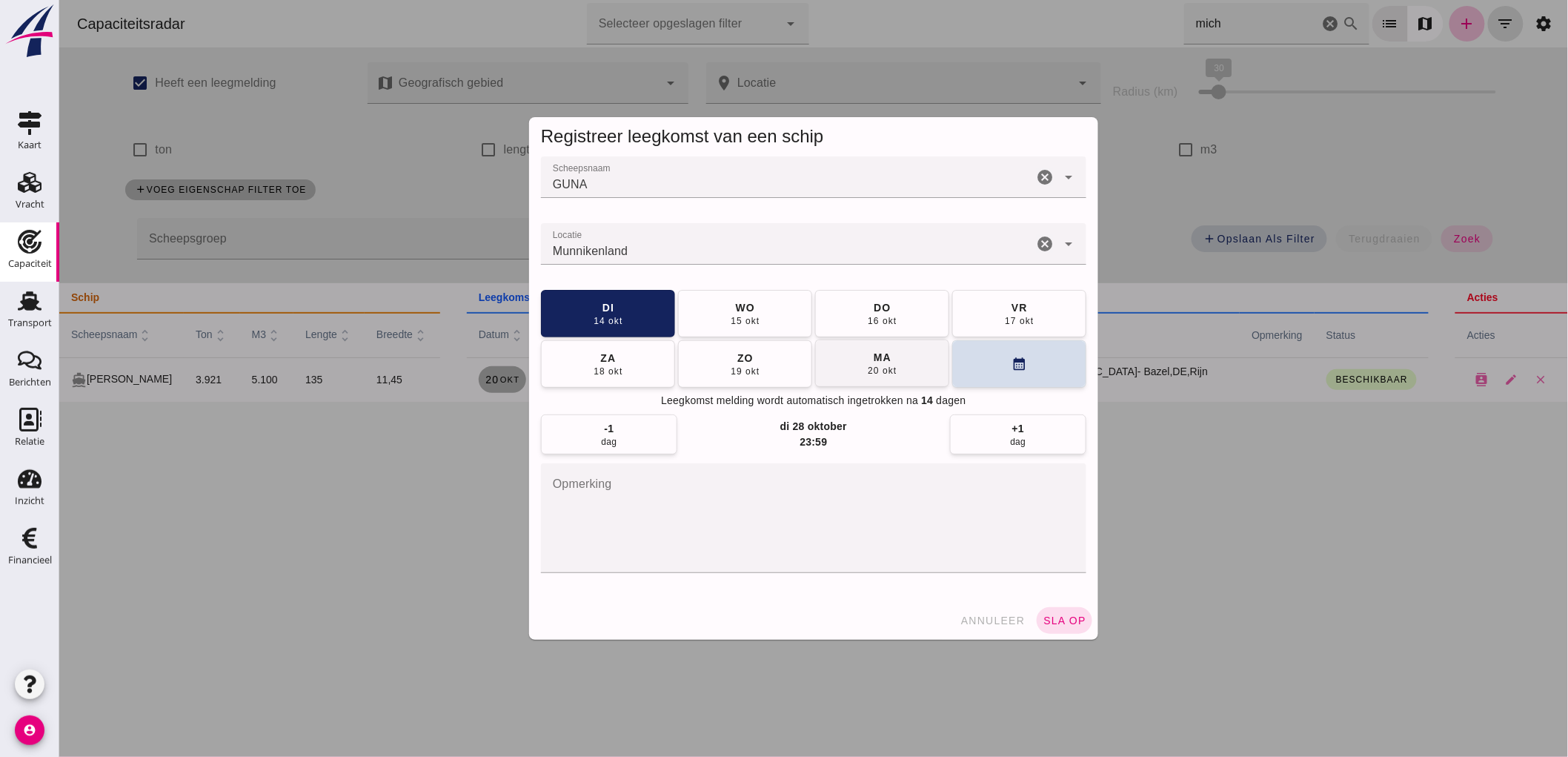
click at [867, 374] on div "20 okt" at bounding box center [881, 371] width 29 height 12
click at [776, 324] on button "di 21 okt" at bounding box center [744, 312] width 134 height 47
click at [1064, 625] on span "sla op" at bounding box center [1064, 621] width 44 height 12
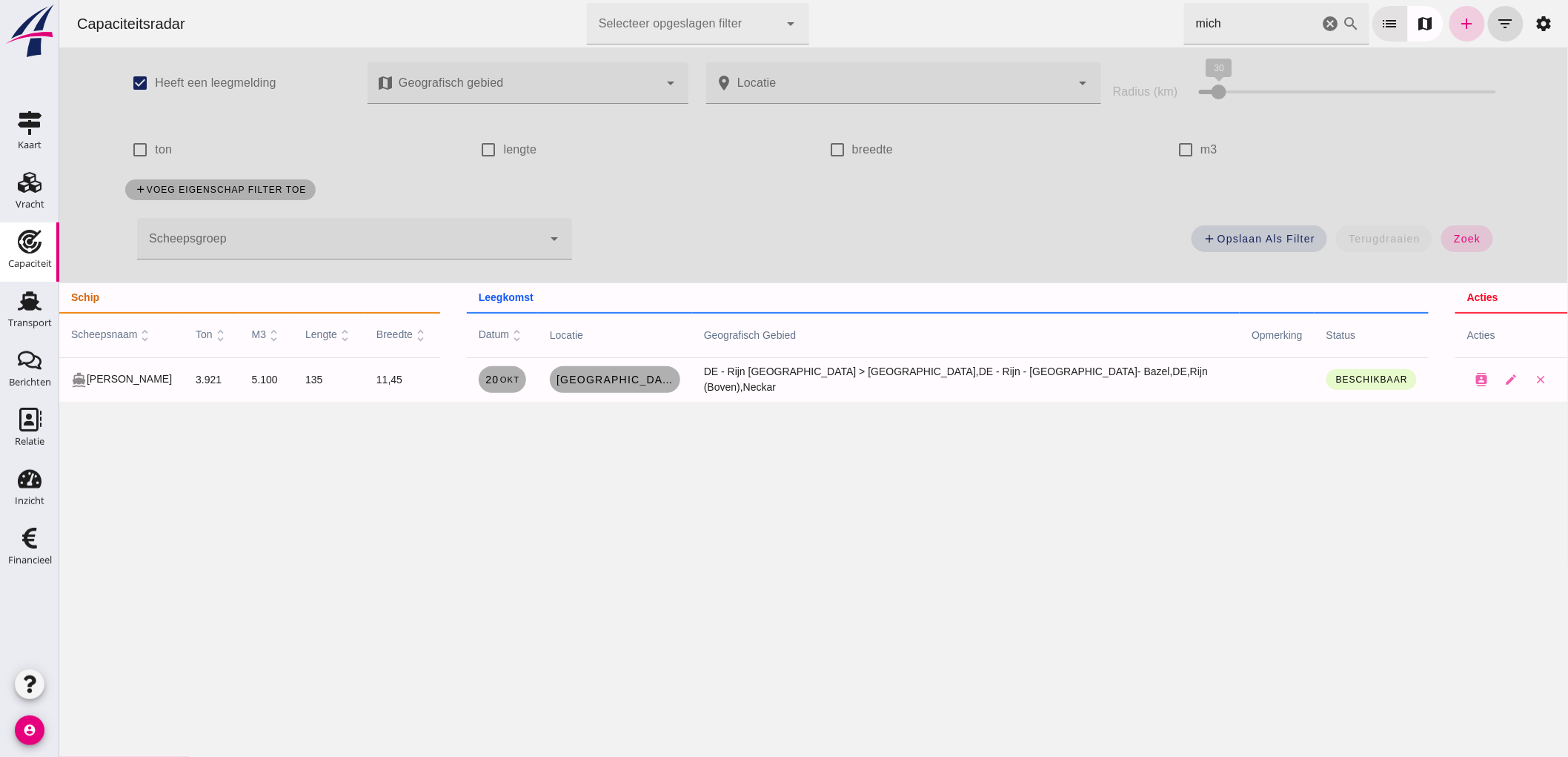
click at [1458, 17] on icon "add" at bounding box center [1466, 24] width 18 height 18
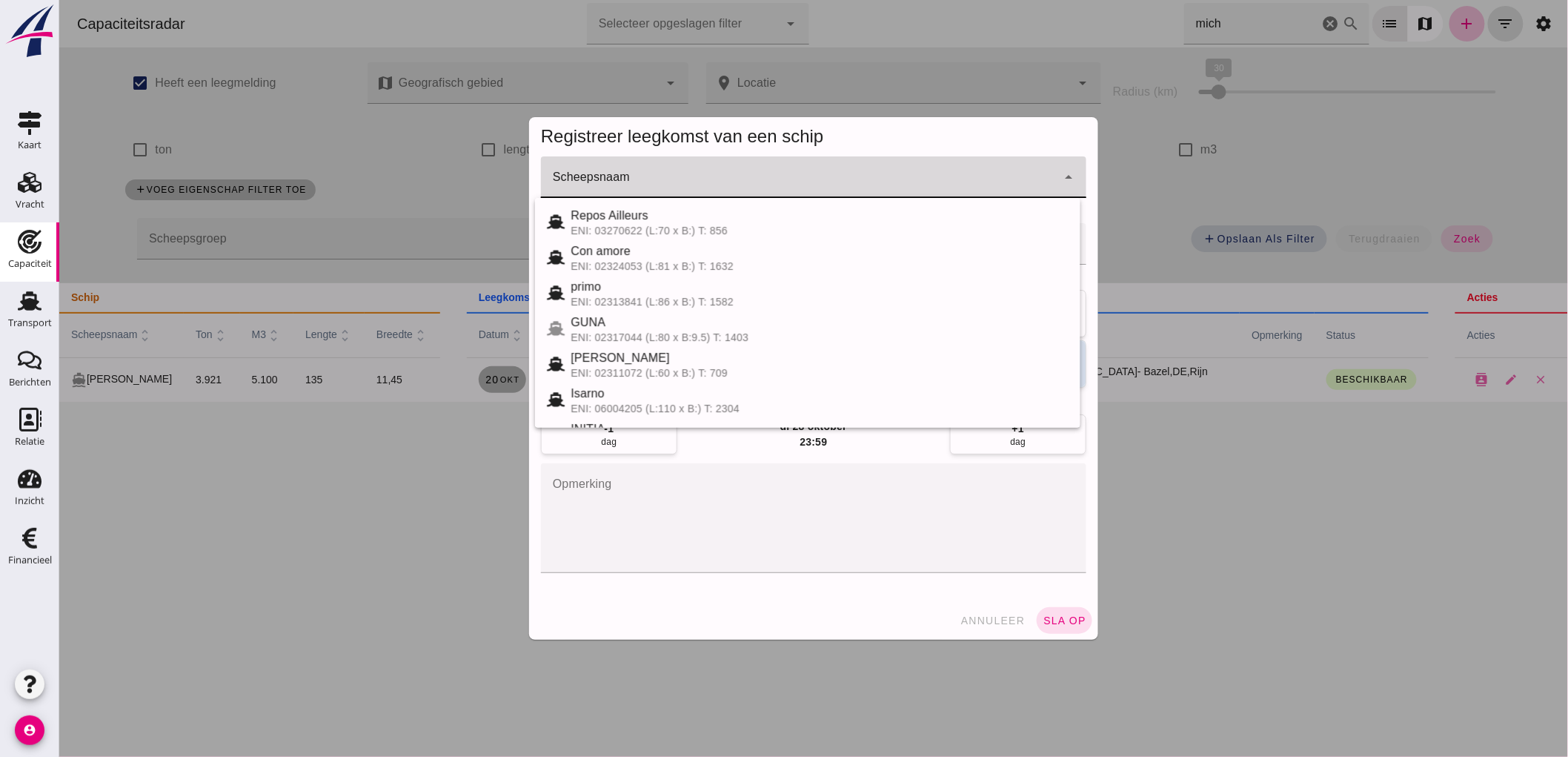
click at [863, 189] on input "Scheepsnaam" at bounding box center [798, 184] width 516 height 18
type input "s"
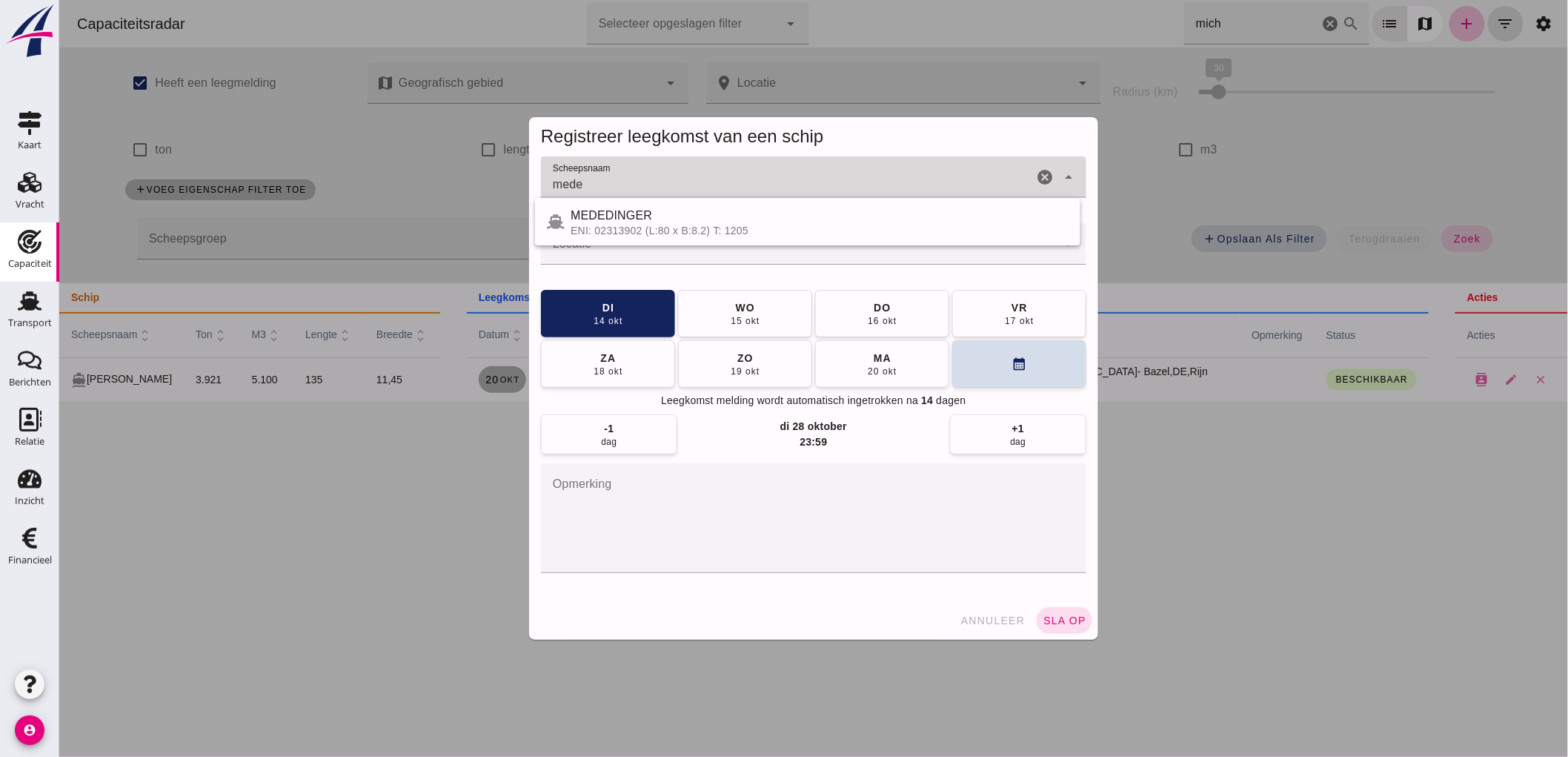
click at [595, 209] on span "MEDEDINGER" at bounding box center [611, 215] width 82 height 13
type input "MEDEDINGER"
click at [605, 238] on div at bounding box center [798, 243] width 516 height 41
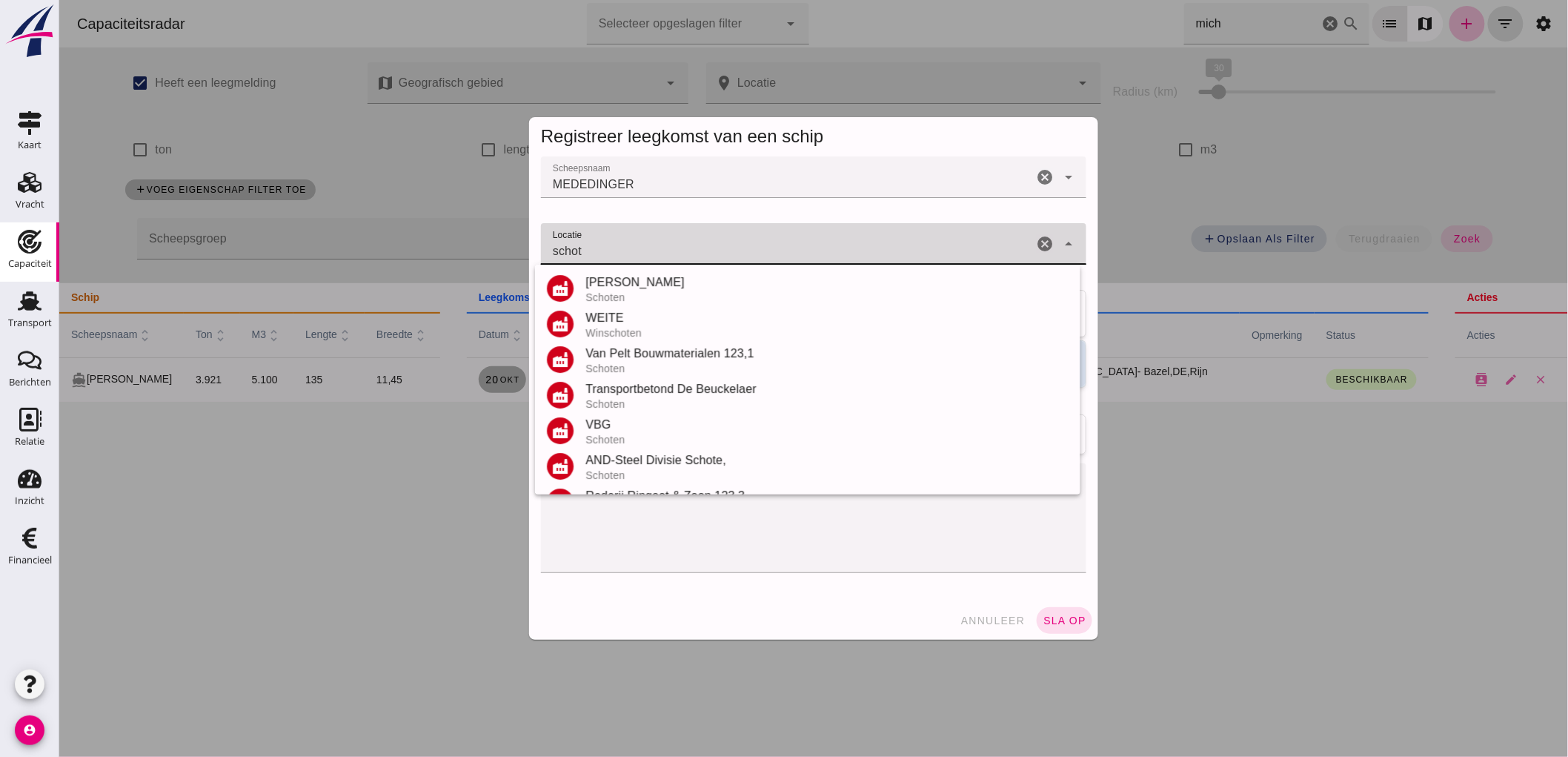
scroll to position [247, 0]
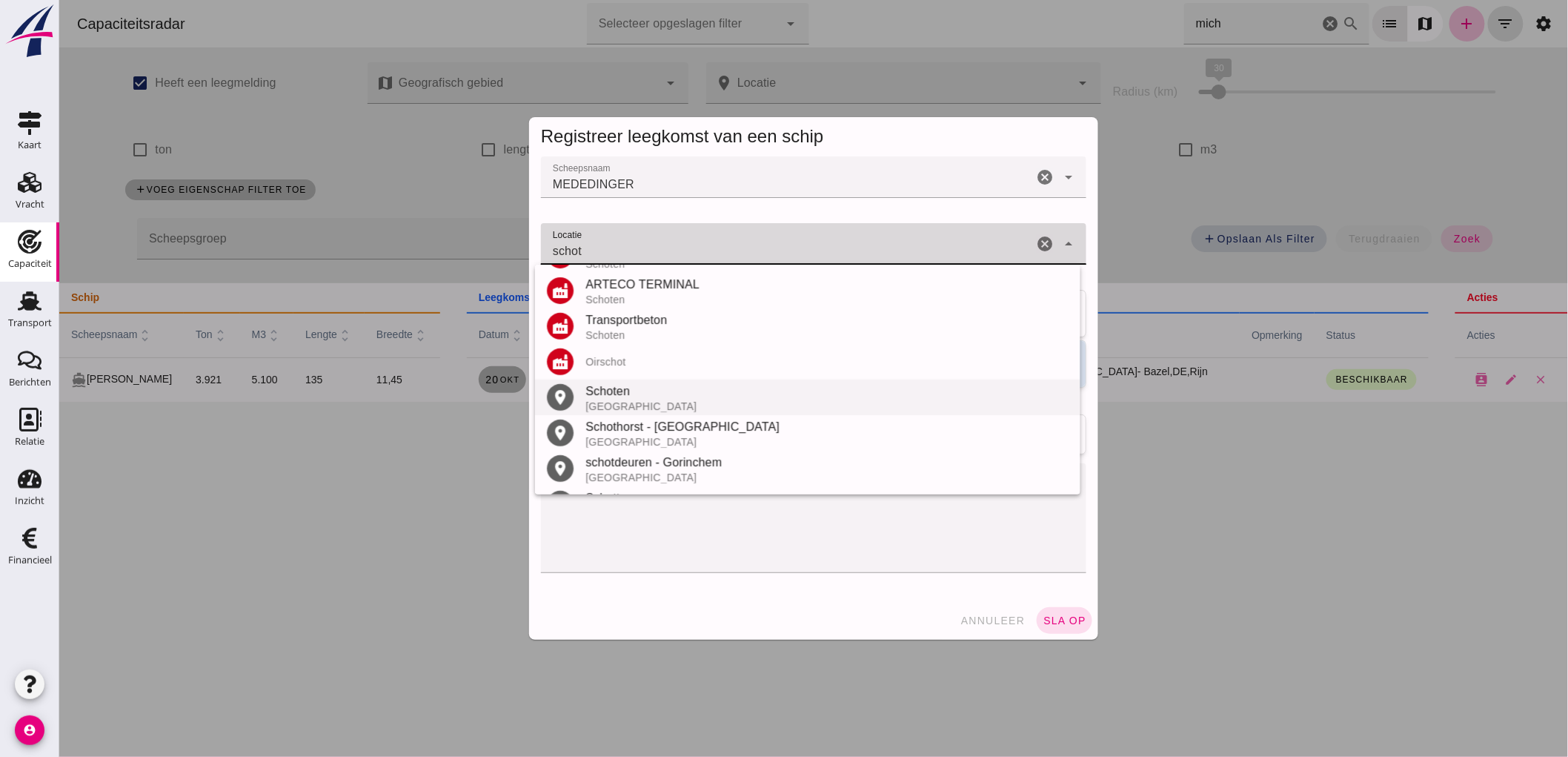
click at [637, 398] on div "Schoten" at bounding box center [826, 391] width 483 height 18
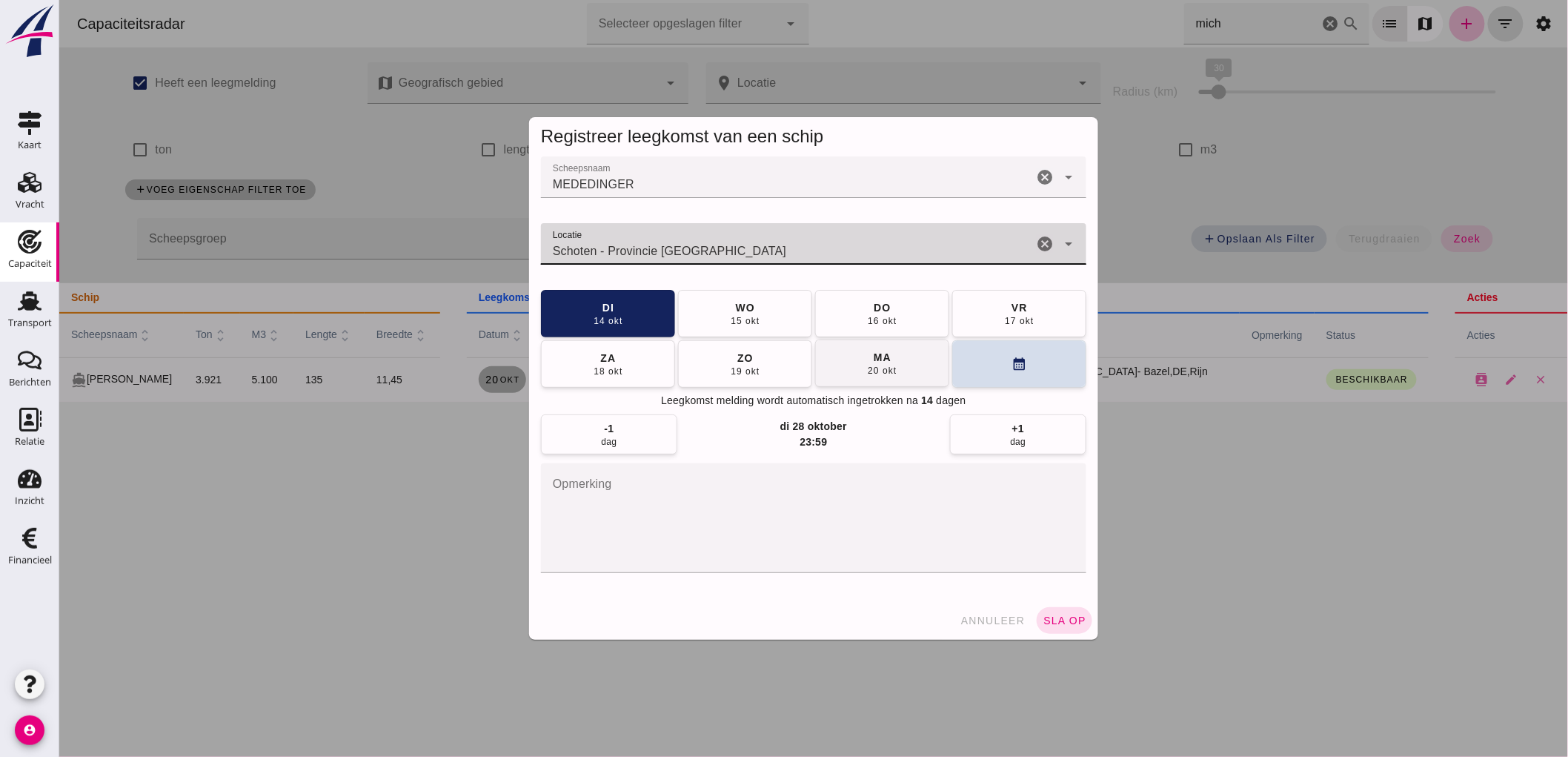
type input "Schoten - Provincie Antwerpen"
click at [867, 374] on div "20 okt" at bounding box center [881, 371] width 29 height 12
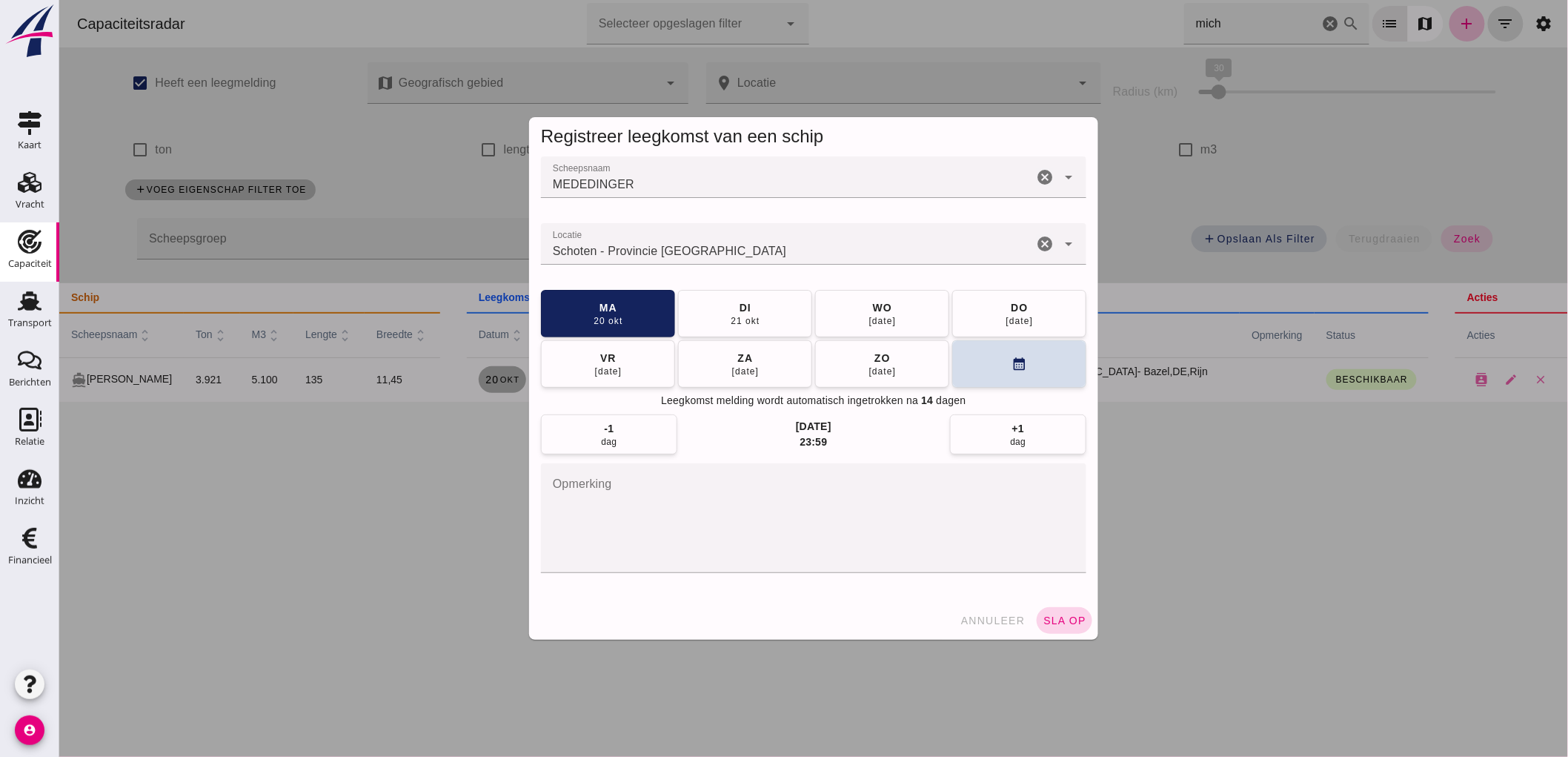
click at [1053, 616] on span "sla op" at bounding box center [1064, 621] width 44 height 12
